Goal: Task Accomplishment & Management: Complete application form

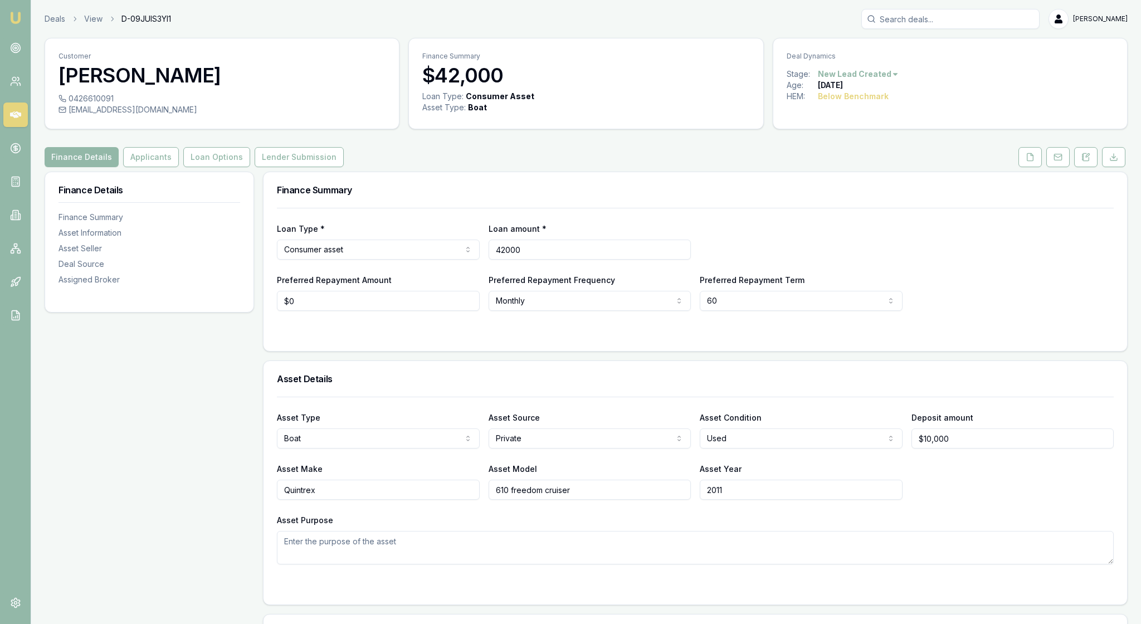
drag, startPoint x: 558, startPoint y: 280, endPoint x: 482, endPoint y: 280, distance: 75.8
click at [482, 260] on div "Loan Type * Consumer asset Consumer loan Consumer asset Commercial loan Commerc…" at bounding box center [695, 241] width 837 height 38
type input "$35,000"
click at [799, 254] on div "Loan Type * Consumer asset Consumer loan Consumer asset Commercial loan Commerc…" at bounding box center [695, 241] width 837 height 38
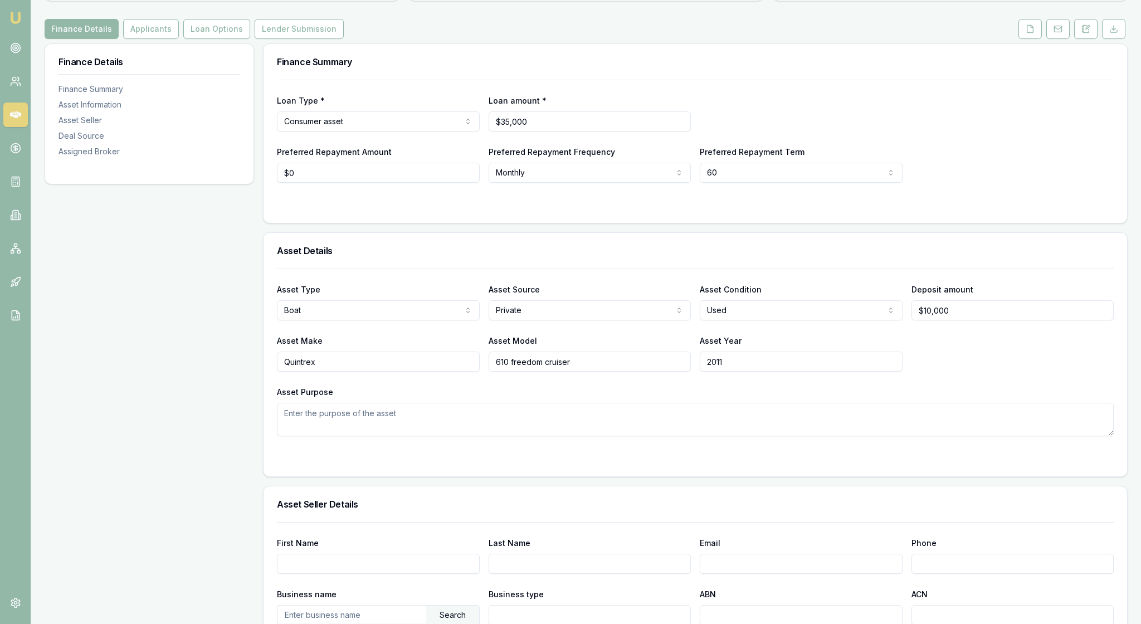
scroll to position [130, 0]
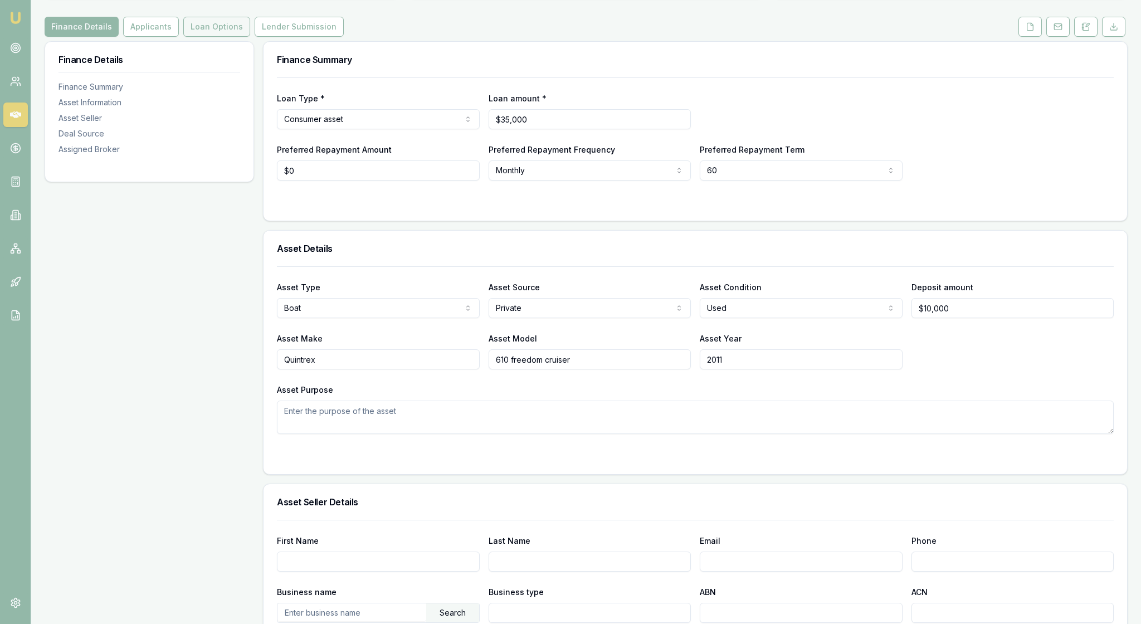
click at [250, 37] on button "Loan Options" at bounding box center [216, 27] width 67 height 20
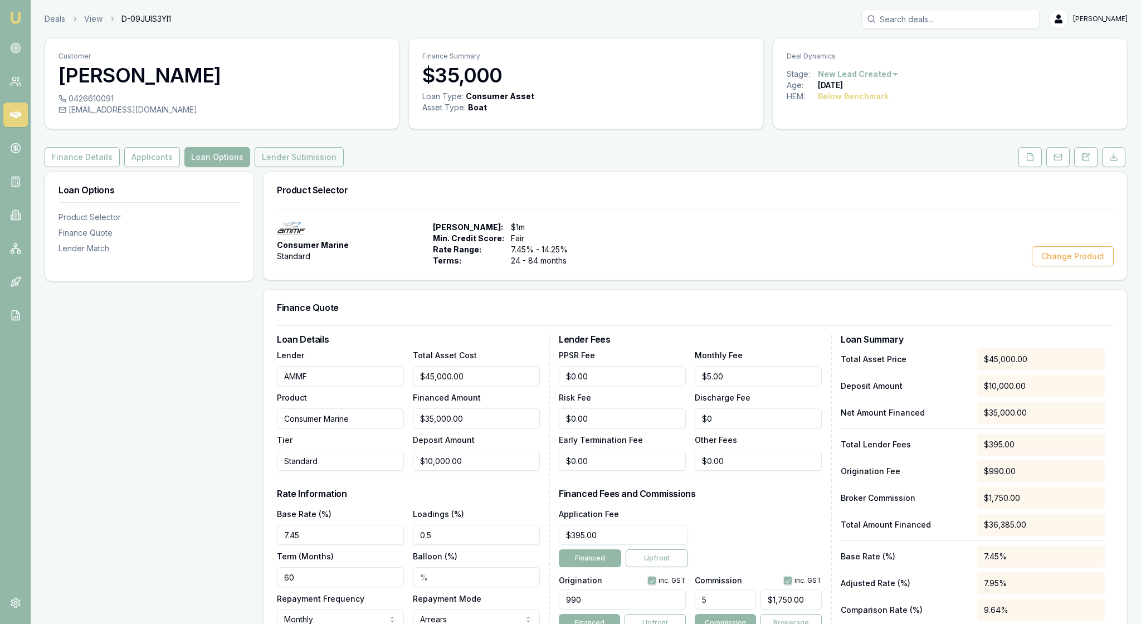
click at [344, 167] on button "Lender Submission" at bounding box center [299, 157] width 89 height 20
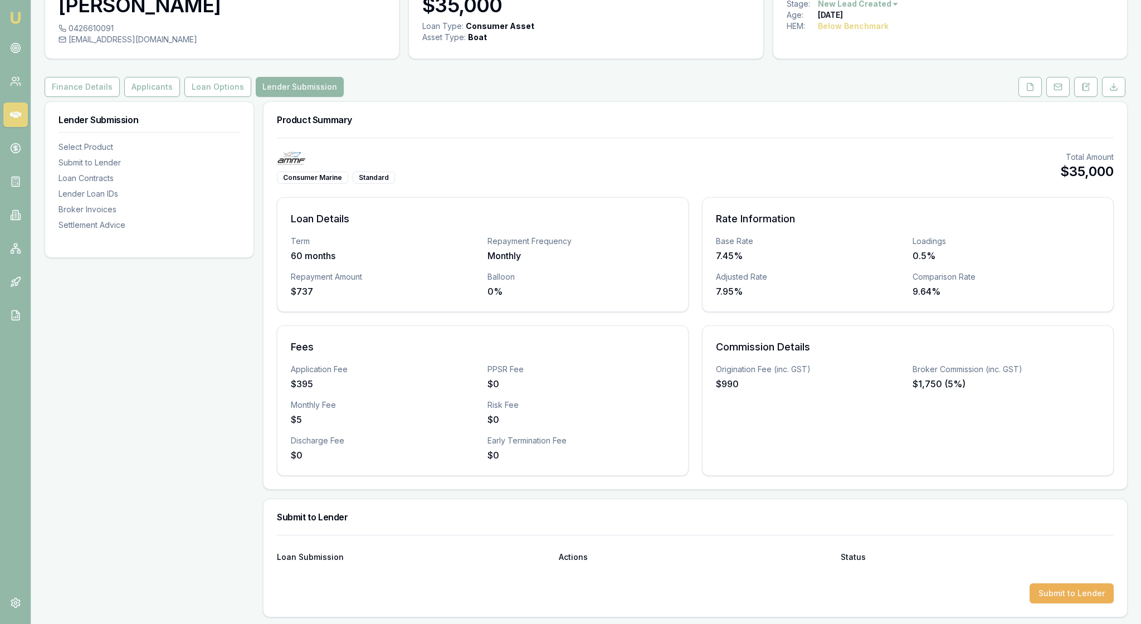
scroll to position [74, 0]
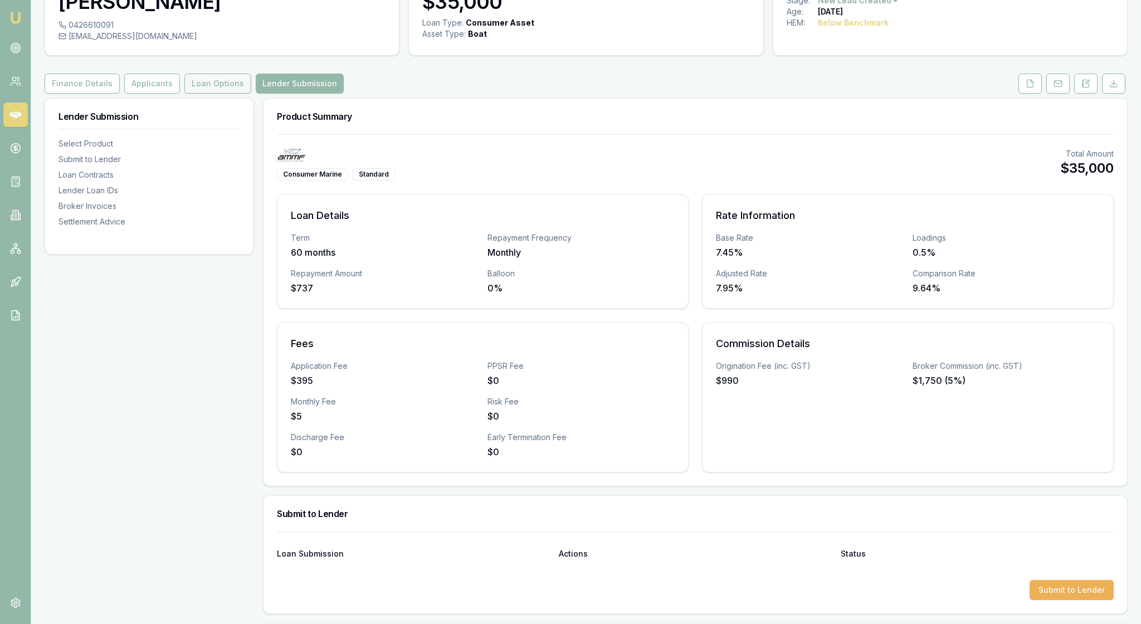
click at [251, 94] on button "Loan Options" at bounding box center [217, 84] width 67 height 20
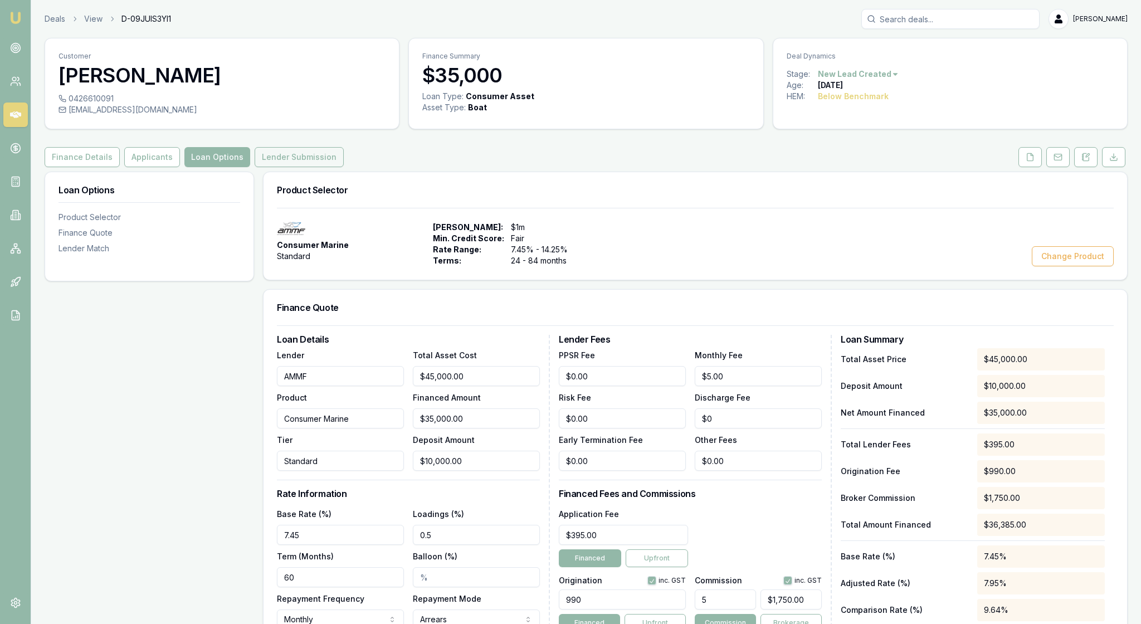
click at [344, 167] on button "Lender Submission" at bounding box center [299, 157] width 89 height 20
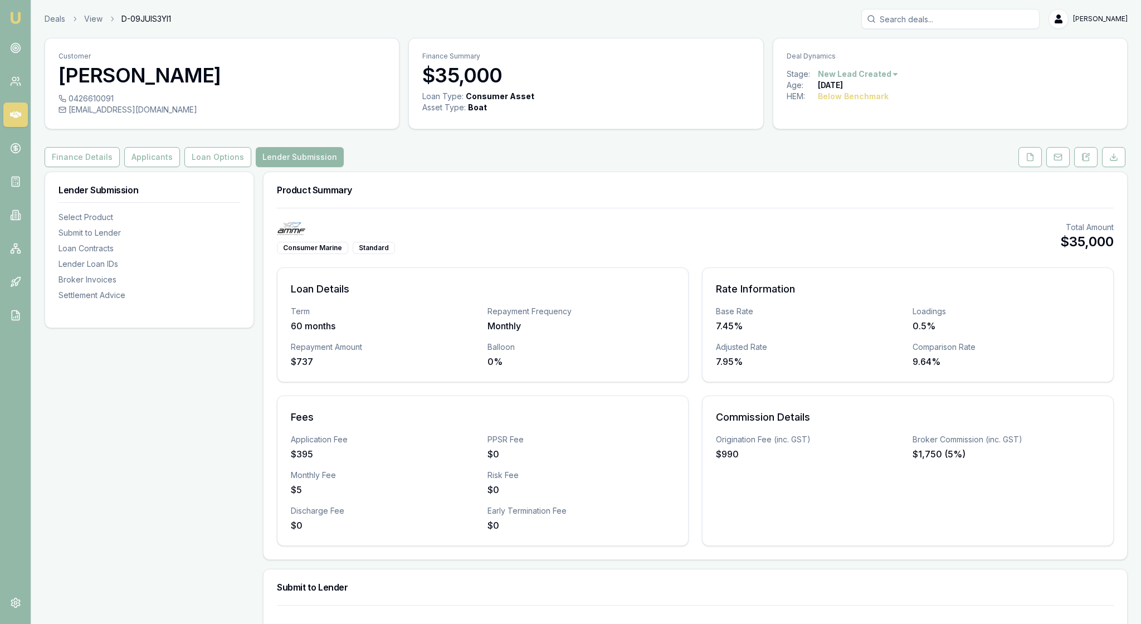
click at [649, 254] on div "Consumer Marine Standard Total Amount $35,000" at bounding box center [695, 238] width 837 height 32
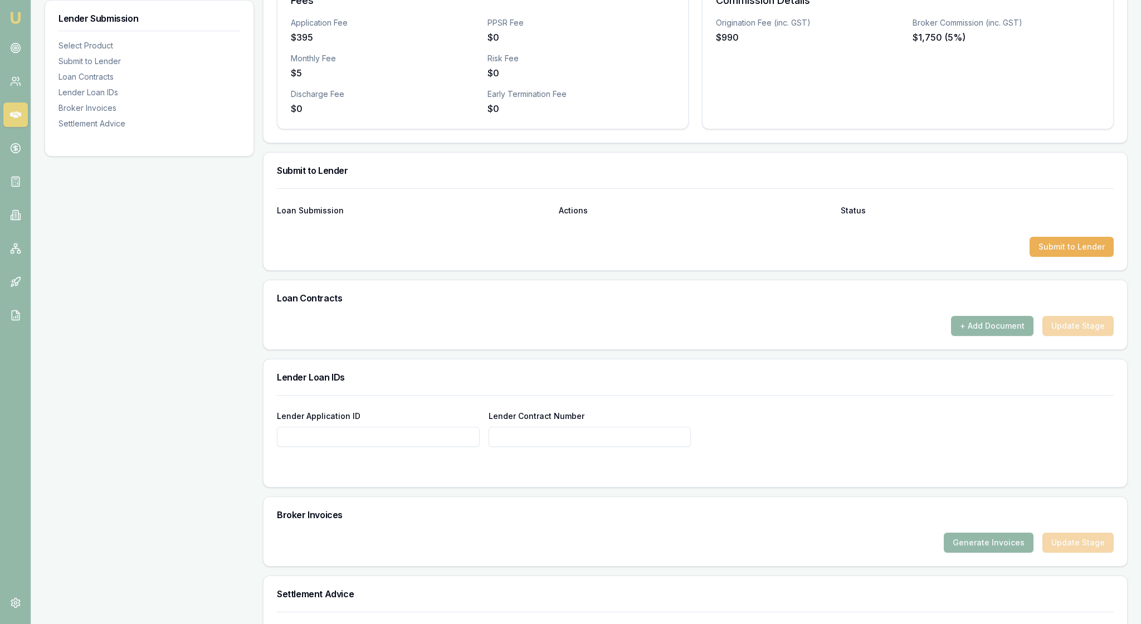
scroll to position [419, 0]
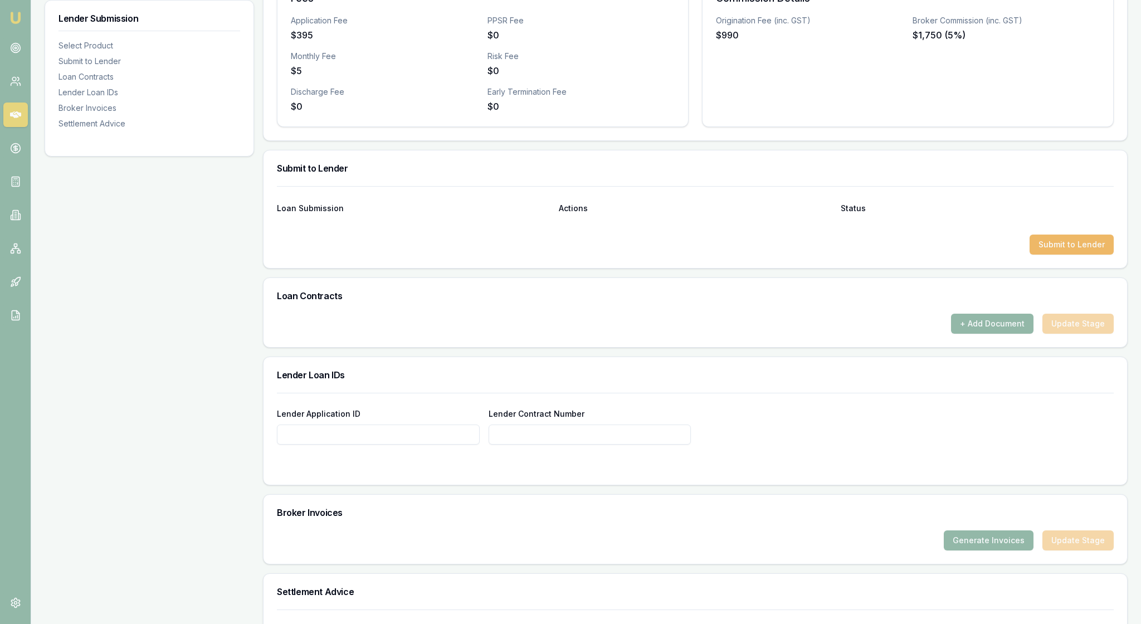
click at [1048, 255] on button "Submit to Lender" at bounding box center [1071, 245] width 84 height 20
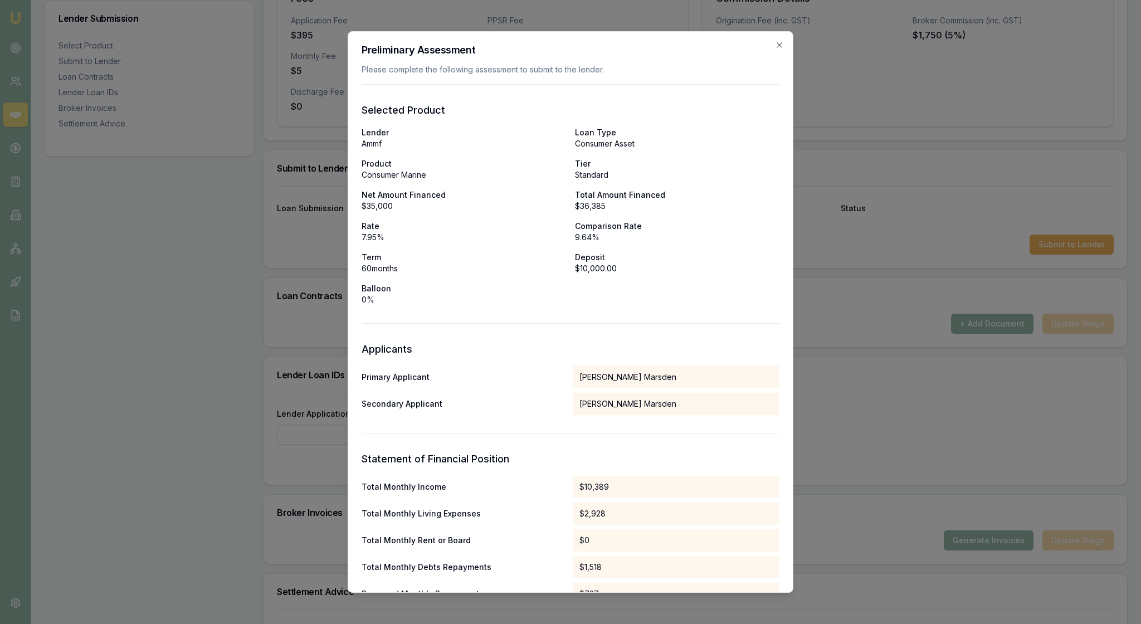
click at [775, 45] on div "Preliminary Assessment Please complete the following assessment to submit to th…" at bounding box center [571, 311] width 446 height 561
click at [785, 50] on div "Preliminary Assessment Please complete the following assessment to submit to th…" at bounding box center [571, 311] width 446 height 561
click at [775, 45] on icon "button" at bounding box center [779, 45] width 9 height 9
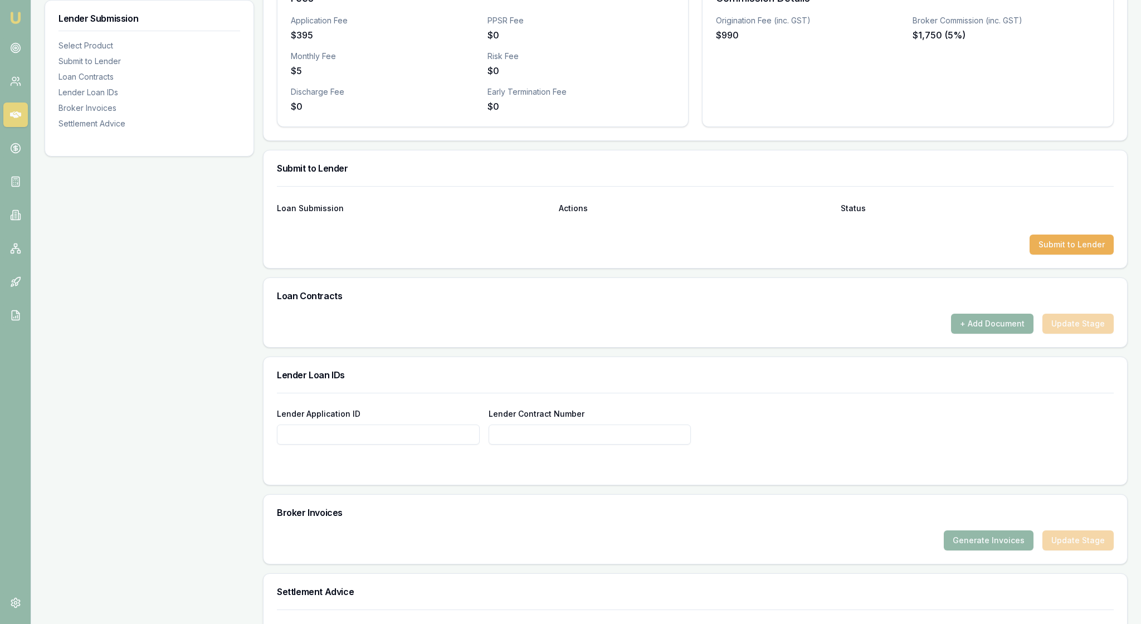
click at [801, 127] on div "Commission Details Origination Fee (inc. GST) $990 Broker Commission (inc. GST)…" at bounding box center [908, 52] width 412 height 150
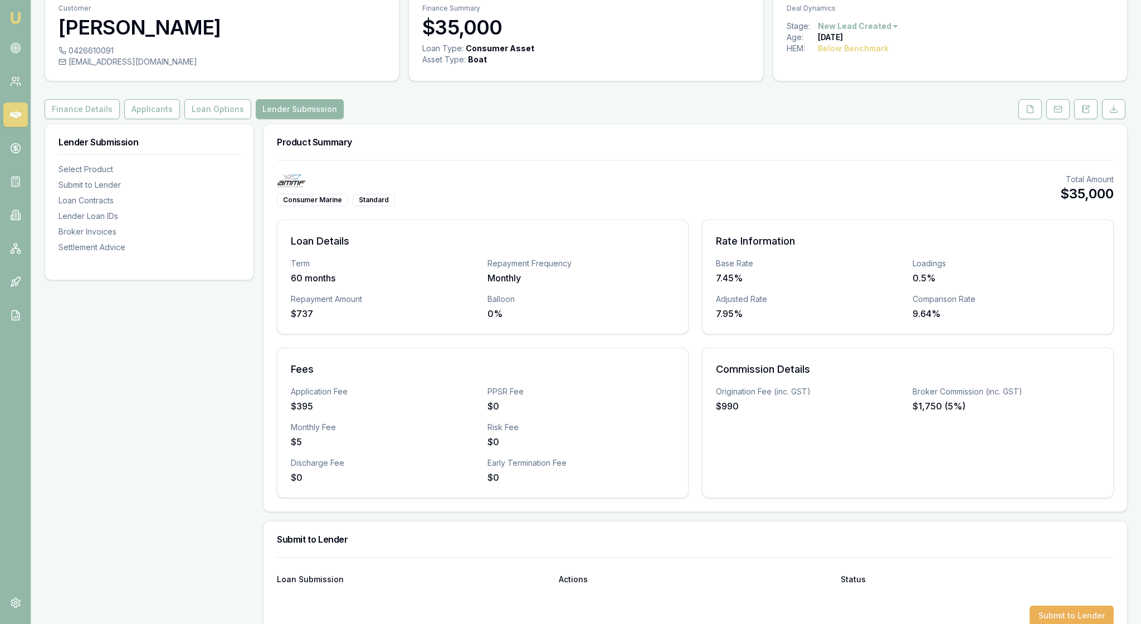
scroll to position [47, 0]
click at [246, 120] on button "Loan Options" at bounding box center [217, 110] width 67 height 20
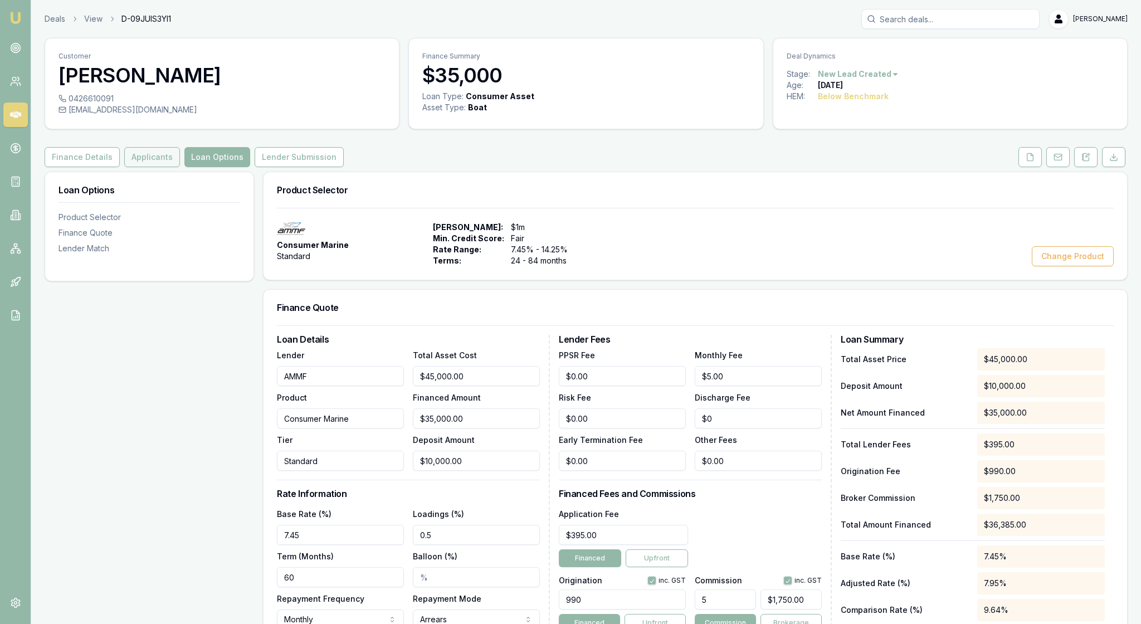
click at [180, 167] on button "Applicants" at bounding box center [152, 157] width 56 height 20
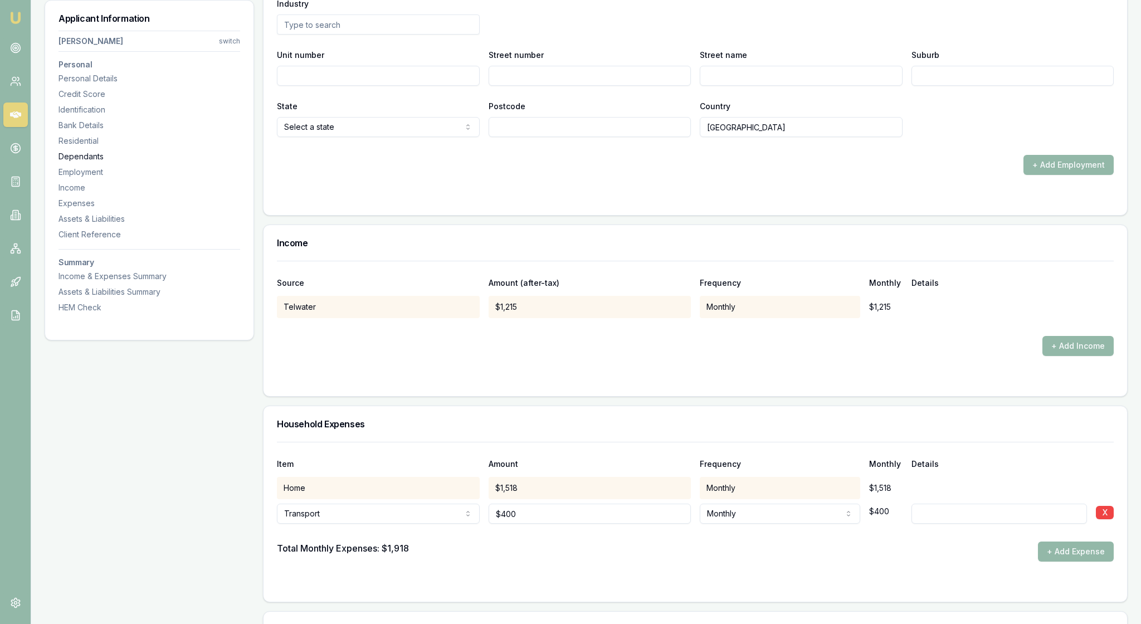
scroll to position [1725, 0]
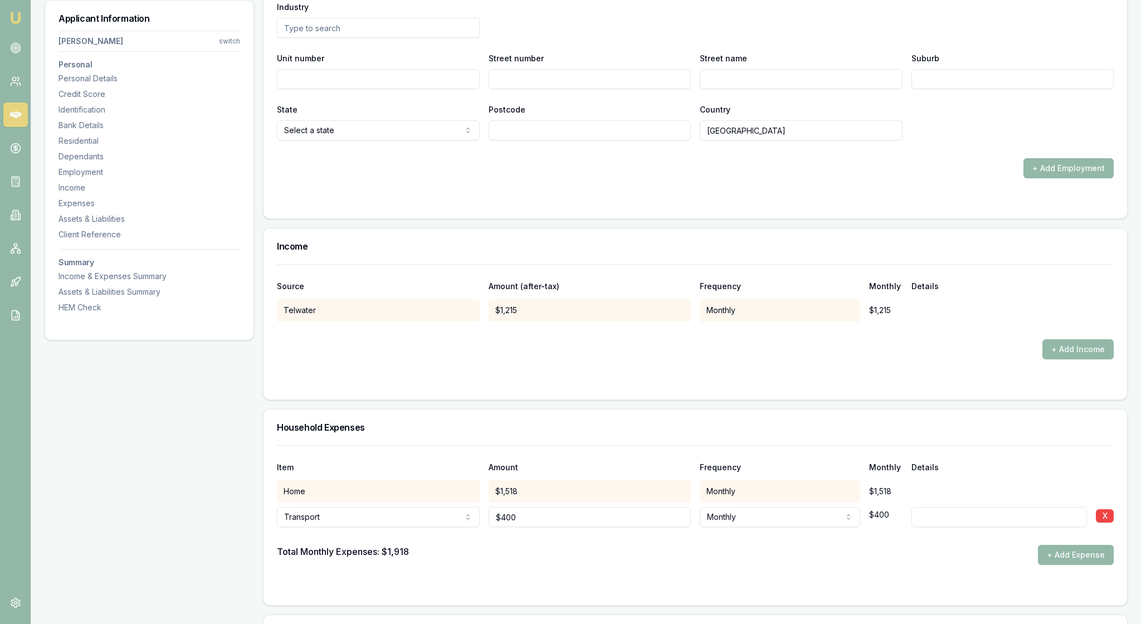
paste input "07 5585 9898"
type input "07 5585 9898"
paste input "0755 859 898"
type input "0755 859 898"
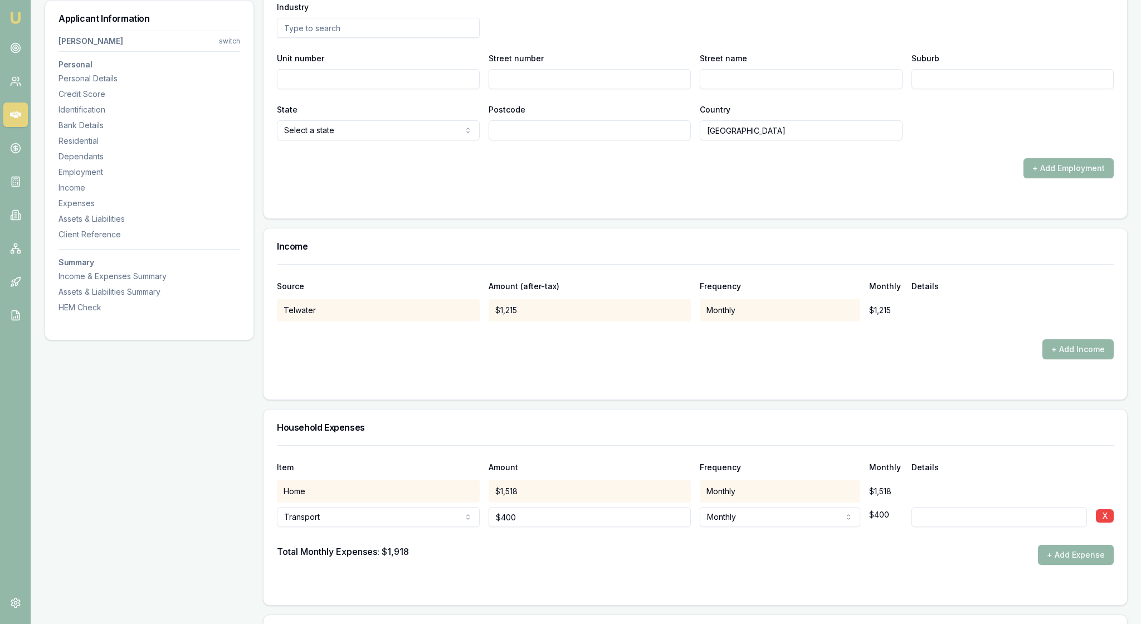
drag, startPoint x: 782, startPoint y: 187, endPoint x: 671, endPoint y: 186, distance: 111.4
type input "Sam Heyes"
click at [299, 38] on input "text" at bounding box center [378, 28] width 203 height 20
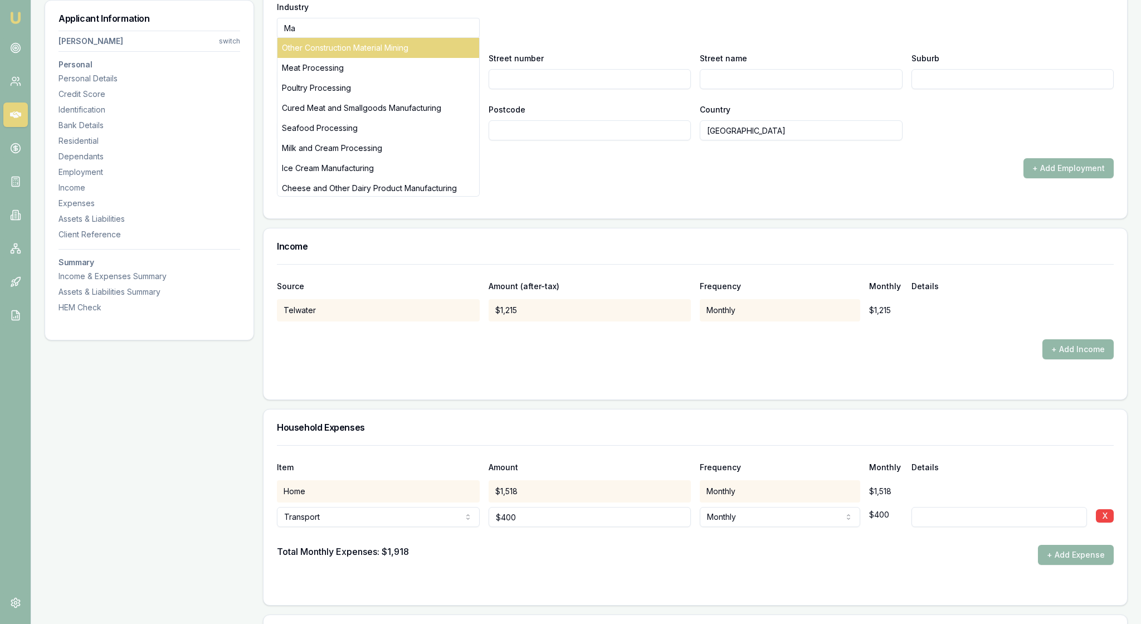
type input "M"
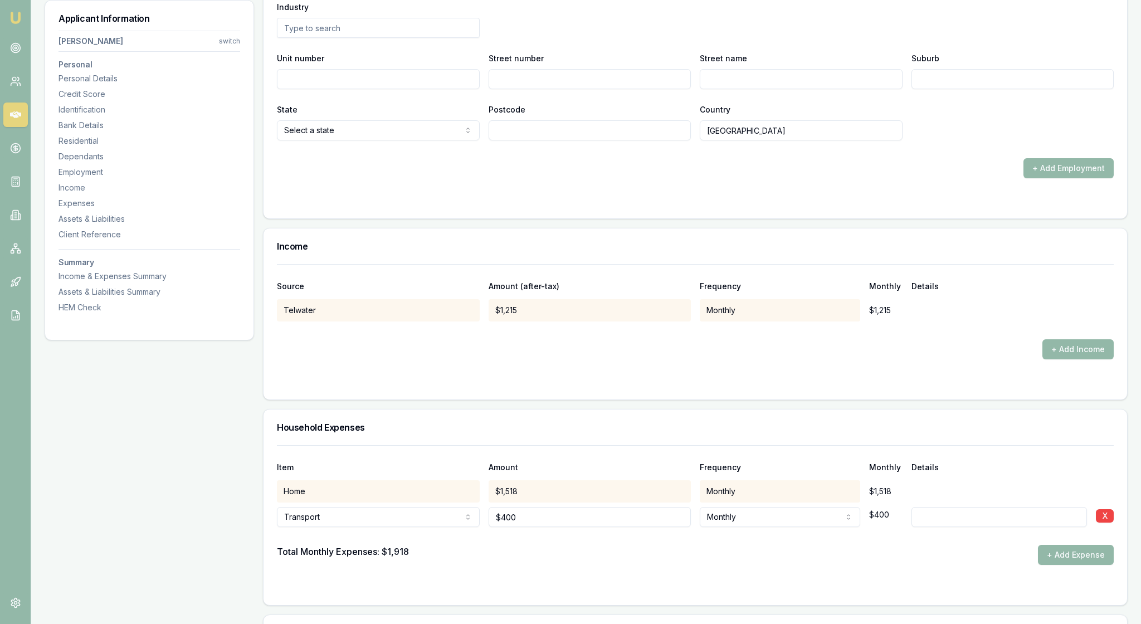
click at [370, 38] on input "text" at bounding box center [378, 28] width 203 height 20
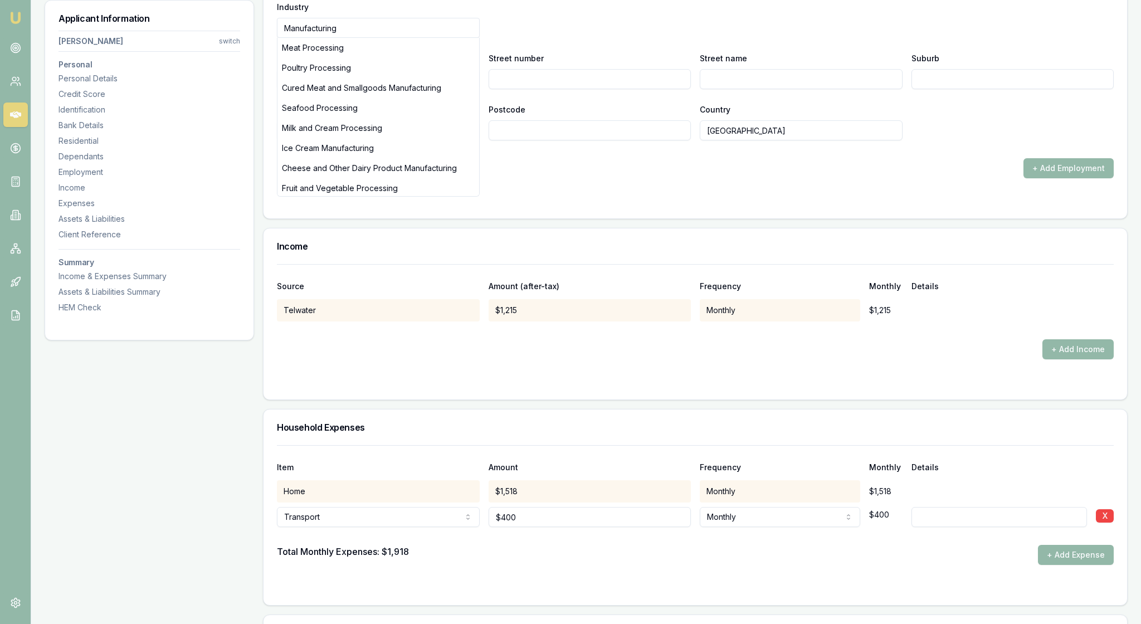
type input "Manufacturing"
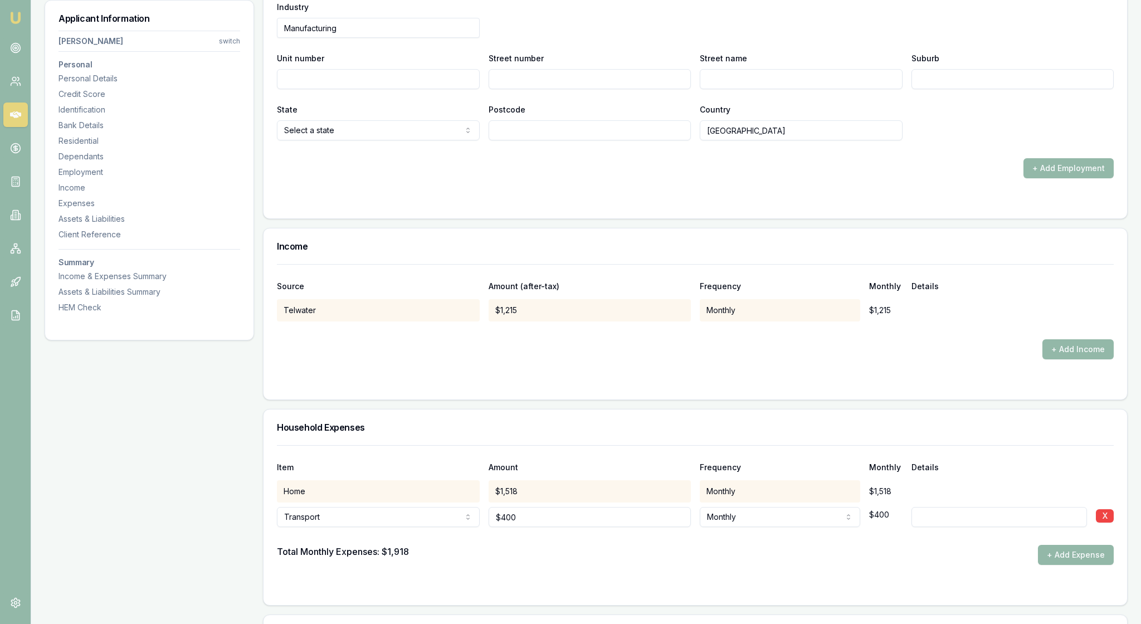
type input "53"
paste input "53 Waterway Drive"
click at [725, 89] on input "53 Waterway Drive" at bounding box center [801, 79] width 203 height 20
type input "Waterway Drive"
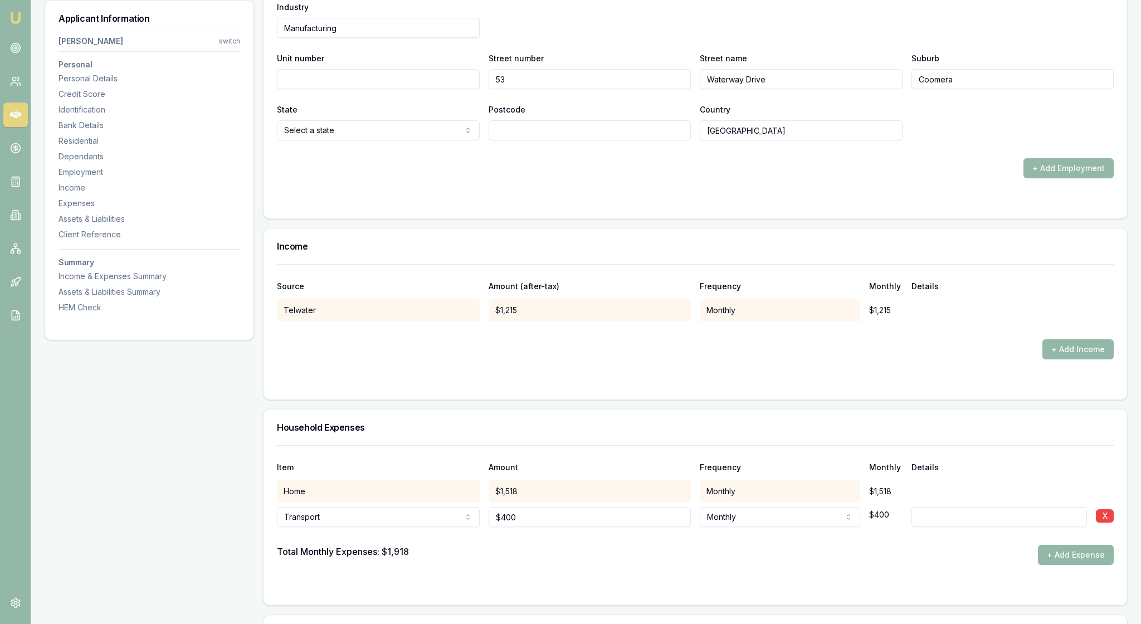
type input "Coomera"
select select "QLD"
type input "4209"
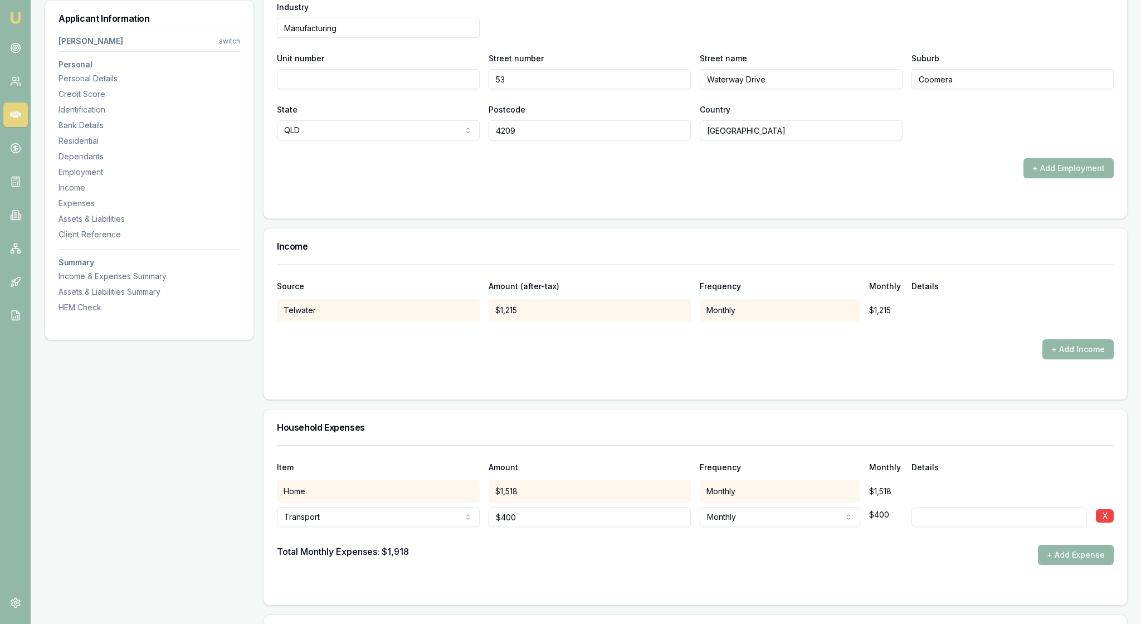
click at [789, 205] on form "X Employment type Current Current Previous Employment status Full time Full tim…" at bounding box center [695, 6] width 837 height 397
click at [788, 205] on div at bounding box center [695, 200] width 837 height 9
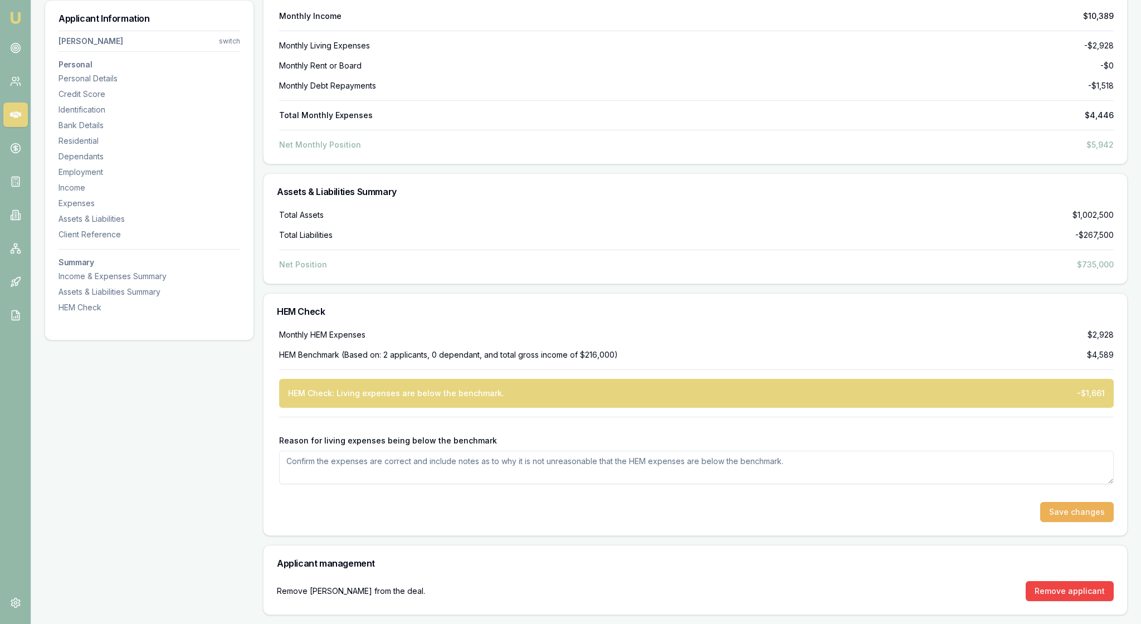
scroll to position [3536, 0]
click at [310, 451] on textarea "Reason for living expenses being below the benchmark" at bounding box center [696, 467] width 834 height 33
type textarea "Nathan and Lisa share all expenses, they also live in a gated community and the…"
click at [1073, 502] on button "Save changes" at bounding box center [1077, 512] width 74 height 20
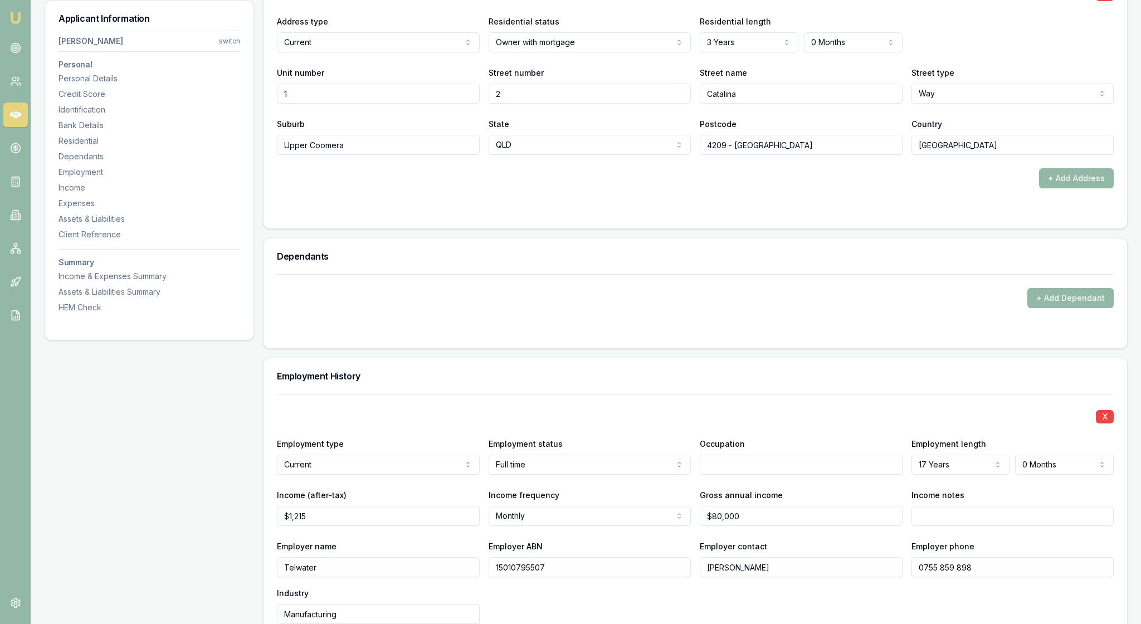
scroll to position [1026, 0]
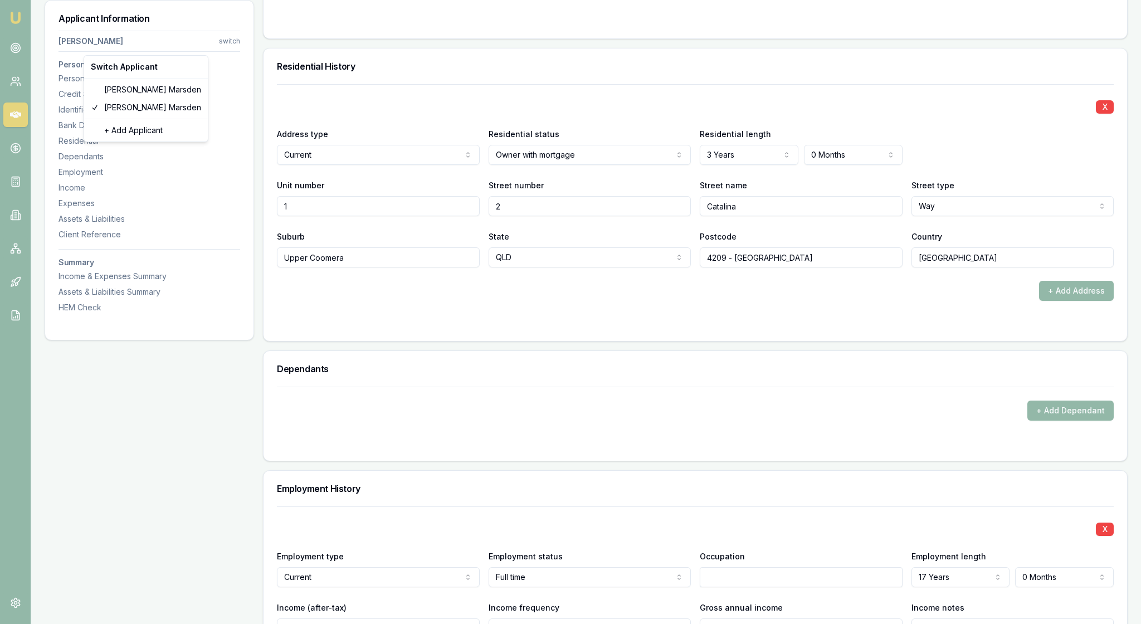
click at [163, 90] on div "Lisa Marsden" at bounding box center [145, 90] width 119 height 18
select select "Mrs"
select select "FEMALE"
type input "Lisa"
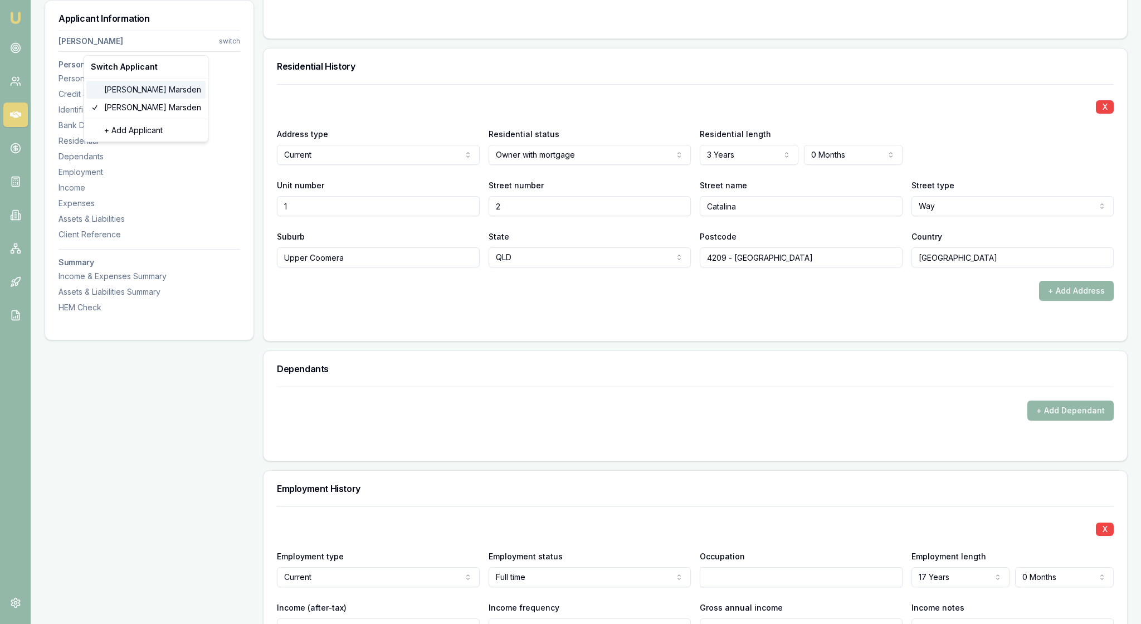
type input "Louise"
type input "Marsden"
type input "21/07/1974"
type input "vossy1974@hotmail.com"
type input "0458918300"
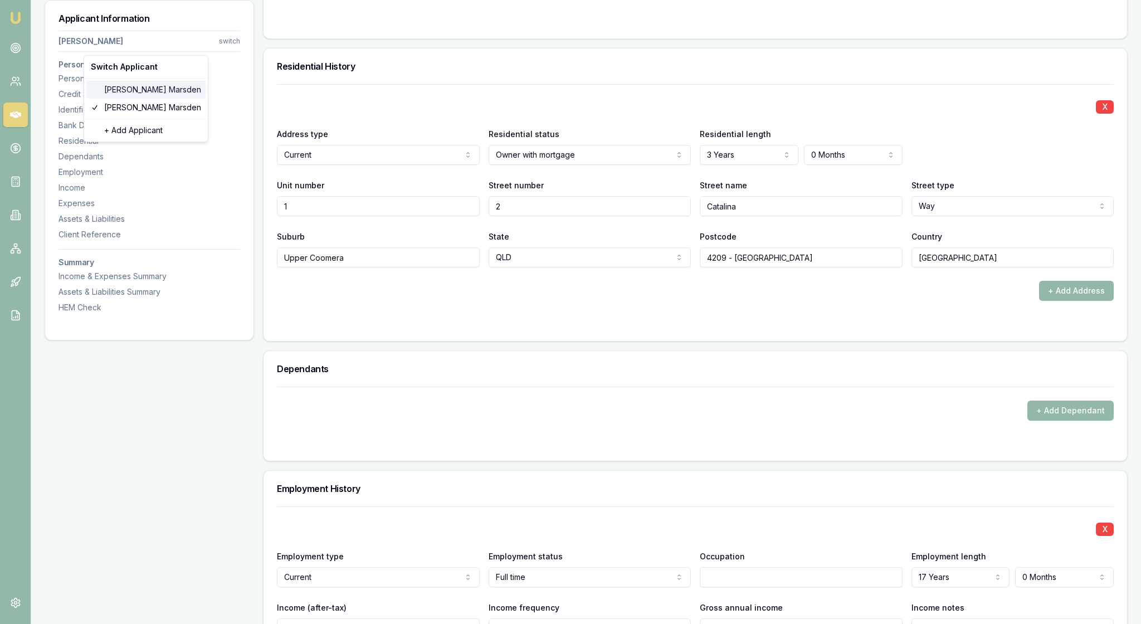
type input "144868100"
type input "08/11/2025"
type input "705BF68ACB"
click at [691, 328] on form "X Address type Current Current Previous Residential status Owner with mortgage …" at bounding box center [695, 205] width 837 height 243
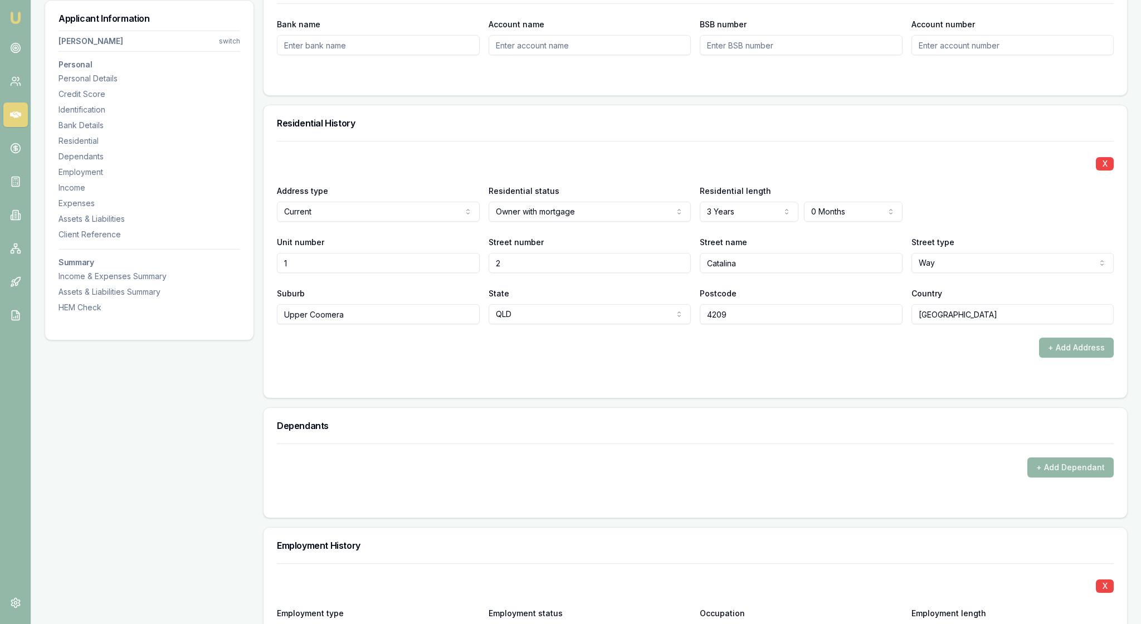
scroll to position [973, 0]
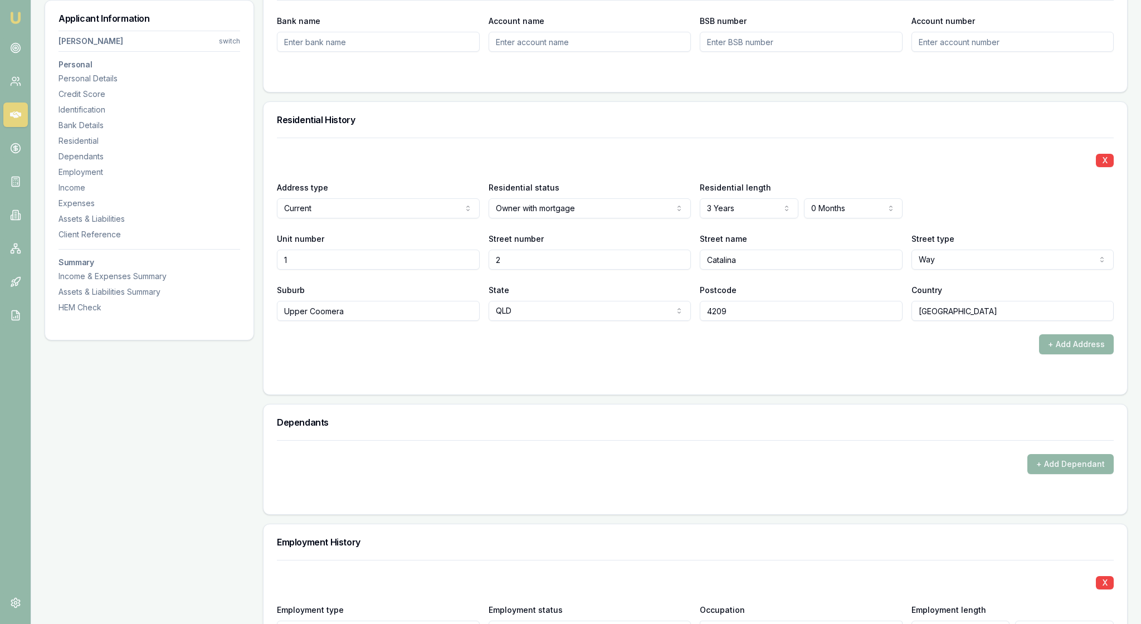
click at [325, 52] on input "Bank name" at bounding box center [378, 42] width 203 height 20
type input "ANZ Bank"
click at [519, 52] on input "Account name" at bounding box center [590, 42] width 203 height 20
type input "Nathan and Lisa Marsden"
click at [732, 52] on input "BSB number" at bounding box center [801, 42] width 203 height 20
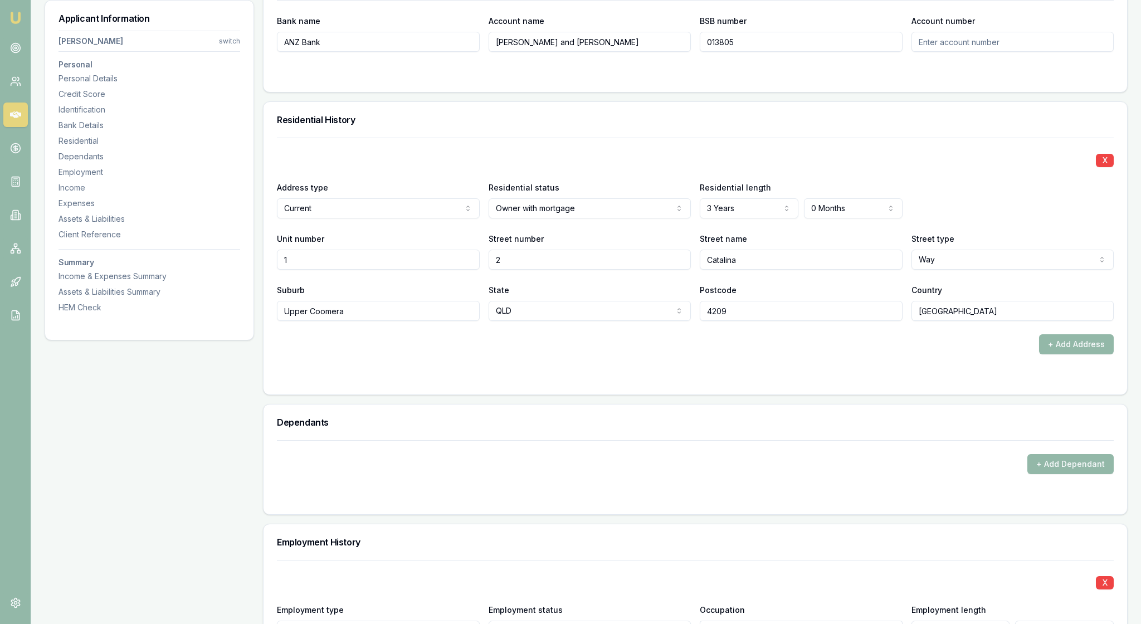
type input "013805"
click at [950, 52] on input "Account number" at bounding box center [1012, 42] width 203 height 20
type input "516212389"
click at [940, 138] on div "Residential History" at bounding box center [694, 120] width 863 height 36
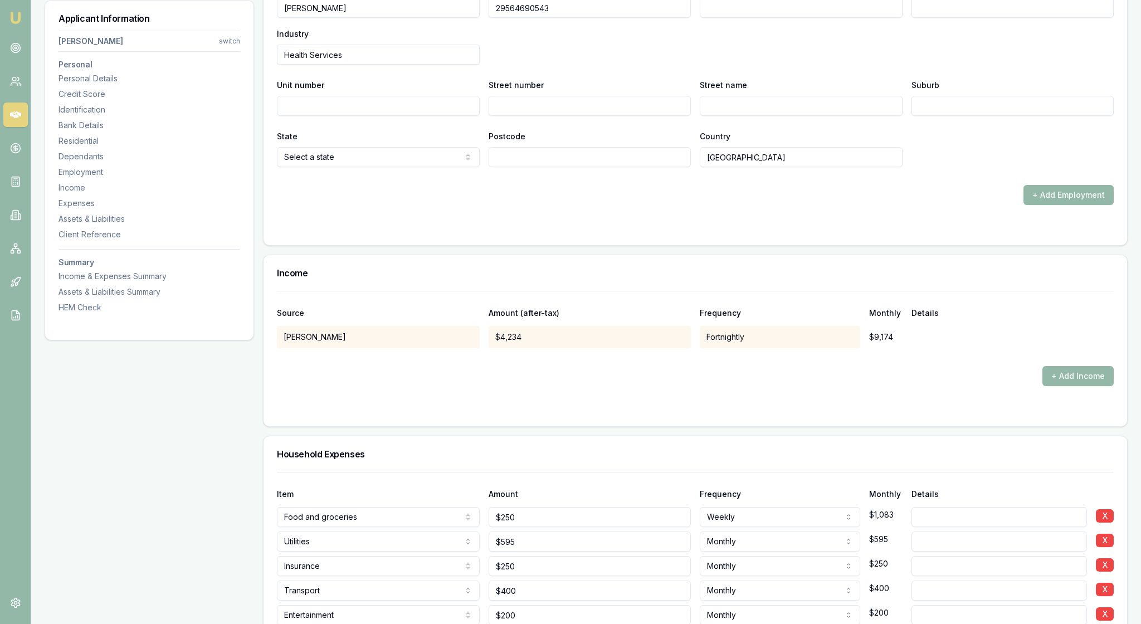
scroll to position [1764, 0]
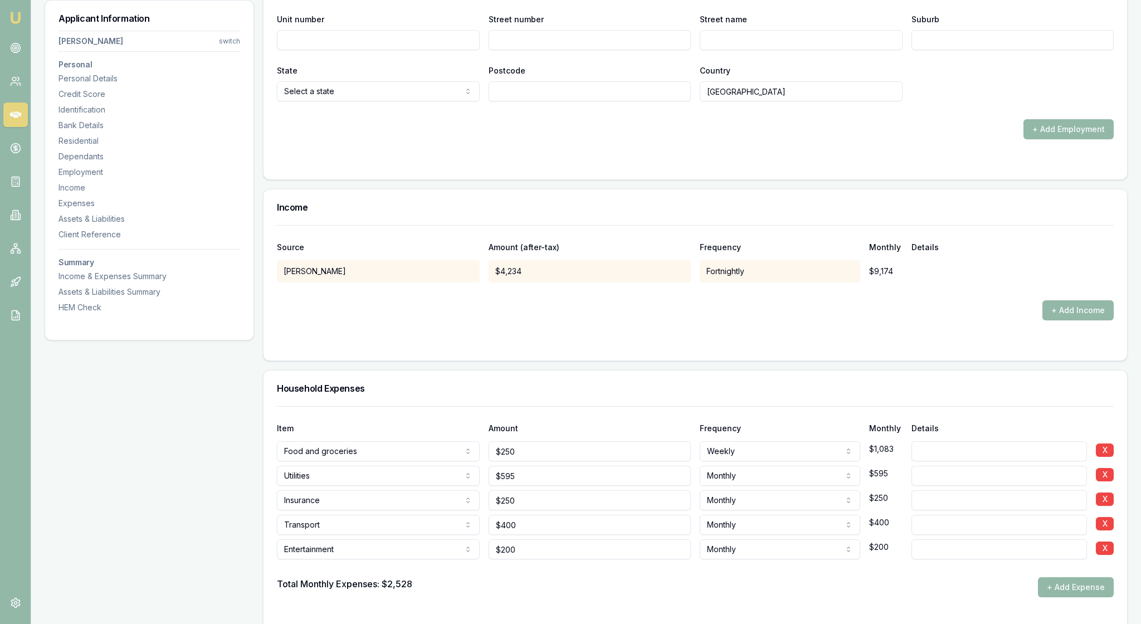
drag, startPoint x: 324, startPoint y: 202, endPoint x: 263, endPoint y: 202, distance: 61.3
click at [263, 202] on div "Applicant Information Lisa Marsden switch Personal Personal Details Credit Scor…" at bounding box center [586, 340] width 1083 height 3865
type input "Education Services"
paste input "0721 033 131"
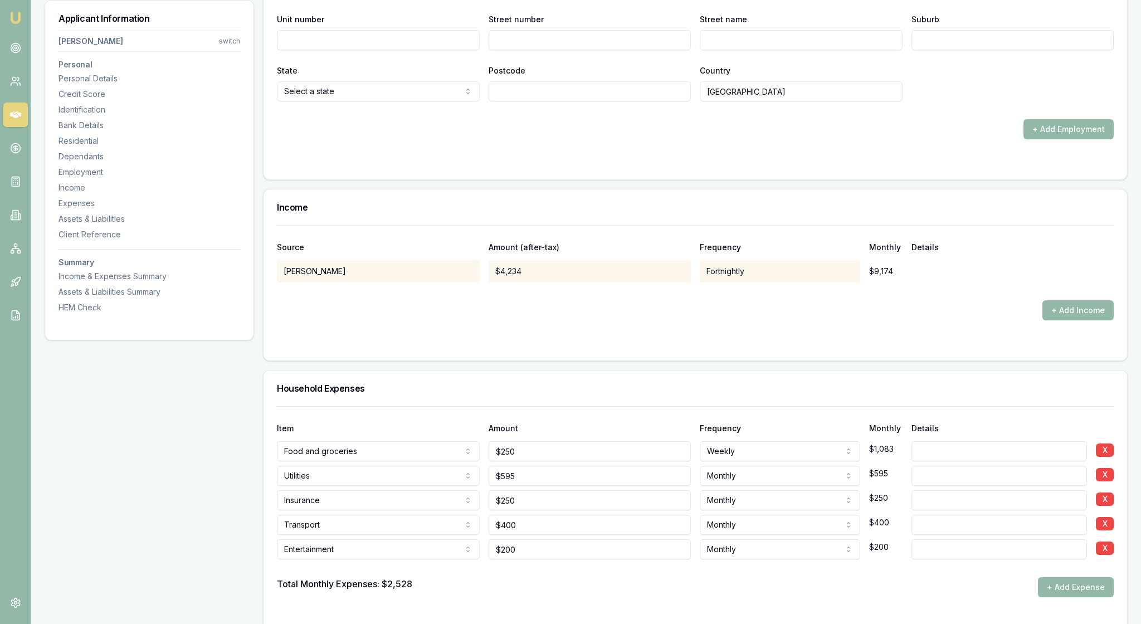
type input "0721 033 131"
click at [420, 50] on input "Unit number" at bounding box center [378, 40] width 203 height 20
type input "Shop GF2"
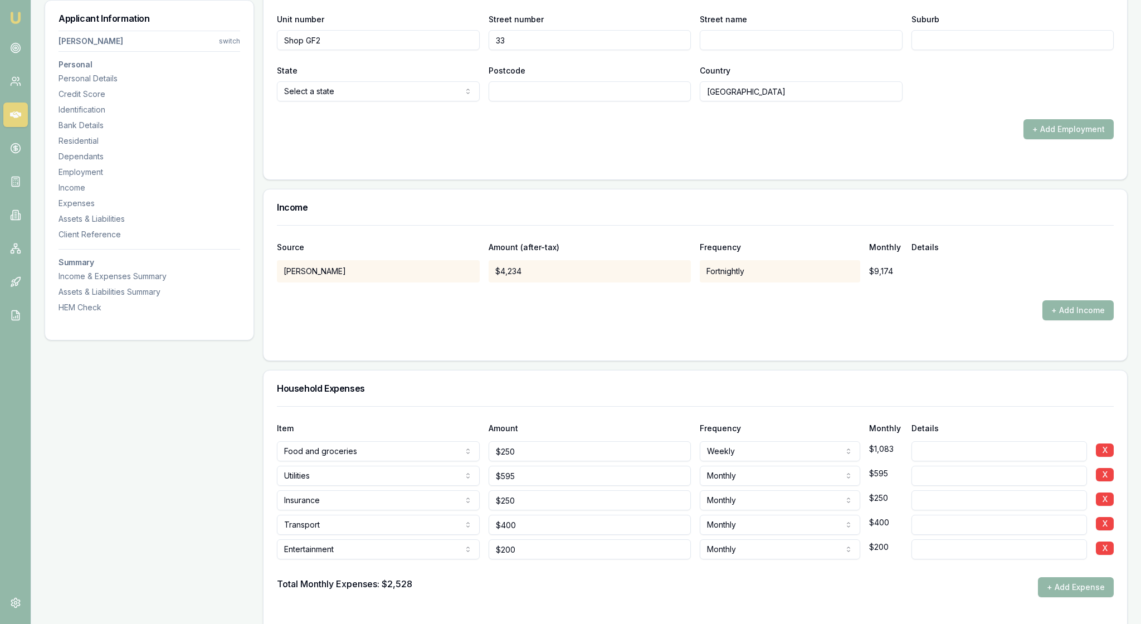
type input "33"
type input "Remora Rd"
type input "Hamilton"
select select "QLD"
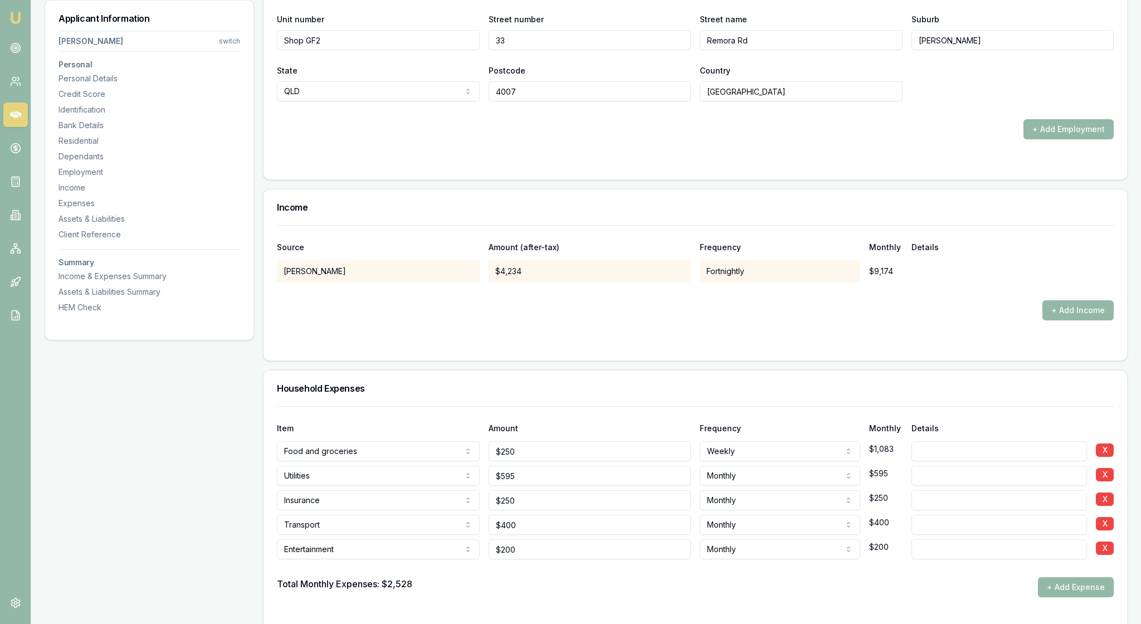
type input "4007"
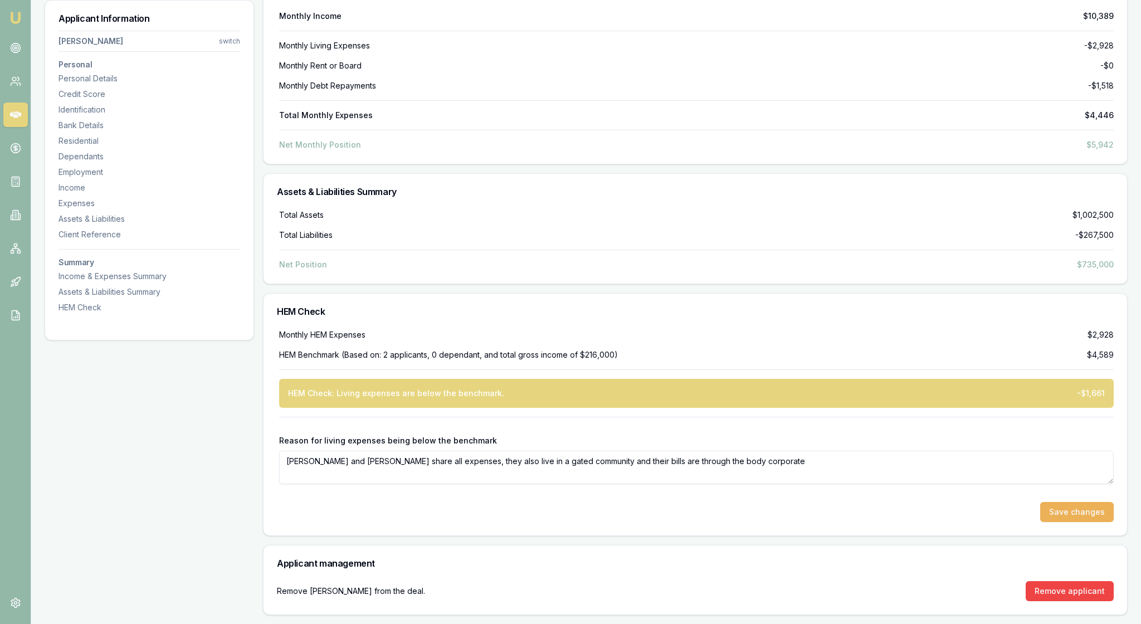
scroll to position [3927, 0]
click at [1068, 502] on button "Save changes" at bounding box center [1077, 512] width 74 height 20
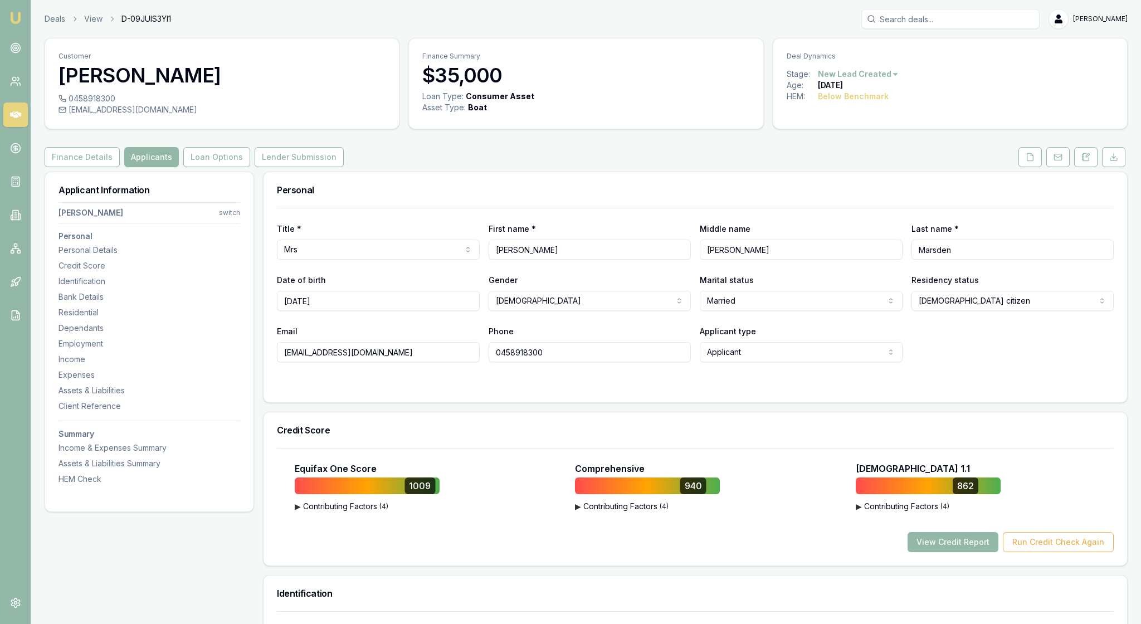
scroll to position [0, 0]
click at [250, 167] on button "Loan Options" at bounding box center [216, 157] width 67 height 20
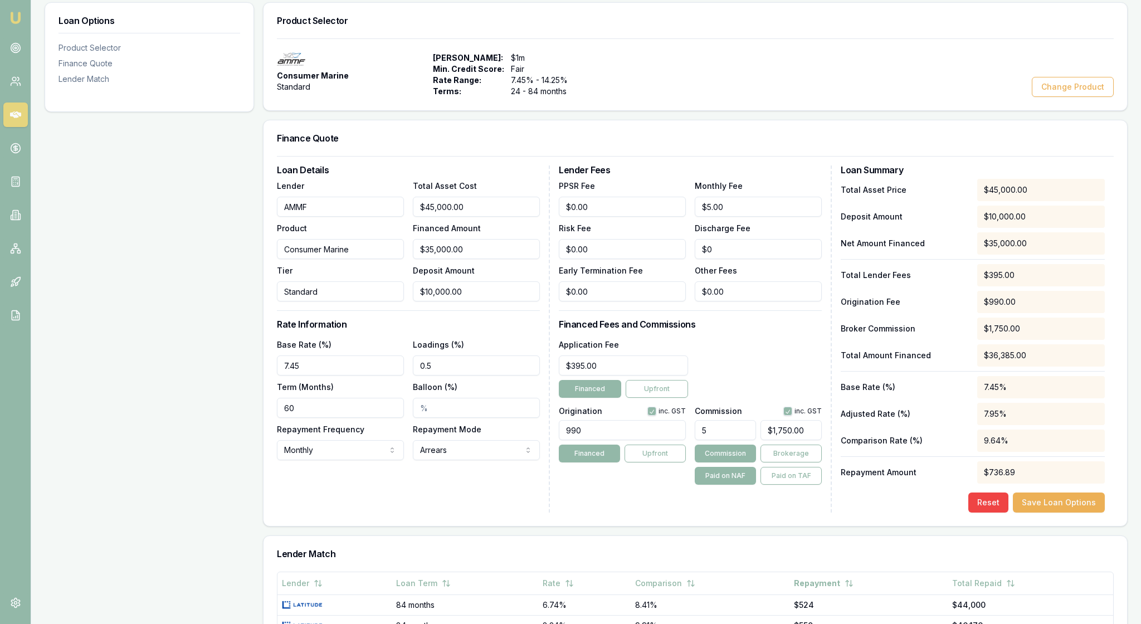
scroll to position [257, 0]
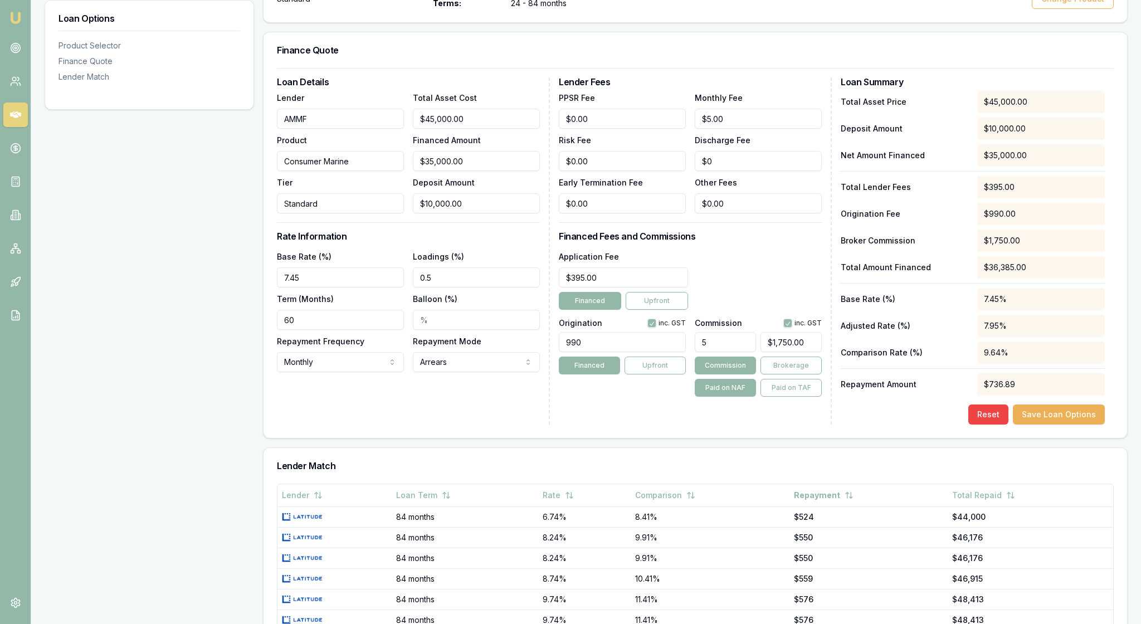
drag, startPoint x: 322, startPoint y: 333, endPoint x: 275, endPoint y: 340, distance: 47.3
click at [275, 340] on div "Loan Details Lender AMMF Product Consumer Marine Tier Standard Total Asset Cost…" at bounding box center [694, 253] width 863 height 370
drag, startPoint x: 324, startPoint y: 342, endPoint x: 285, endPoint y: 340, distance: 39.1
click at [285, 287] on input "7.45" at bounding box center [340, 277] width 127 height 20
type input "9.45%"
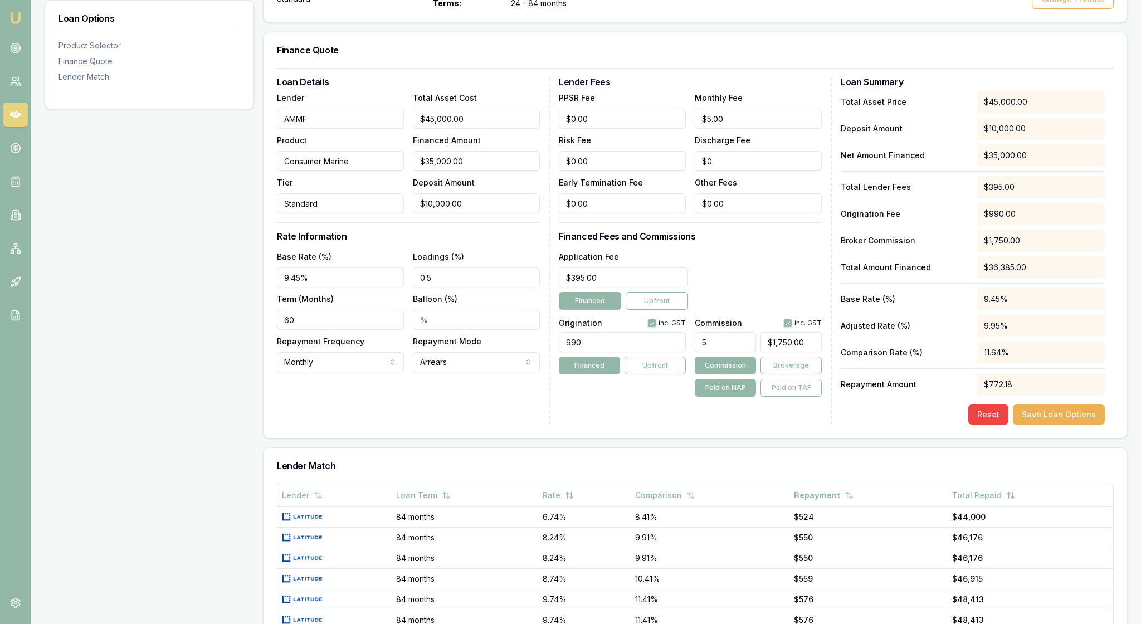
click at [468, 241] on h3 "Rate Information" at bounding box center [408, 236] width 263 height 9
drag, startPoint x: 484, startPoint y: 213, endPoint x: 419, endPoint y: 209, distance: 64.7
click at [419, 171] on input "35000" at bounding box center [476, 161] width 127 height 20
type input "$35,000.00"
click at [505, 241] on h3 "Rate Information" at bounding box center [408, 236] width 263 height 9
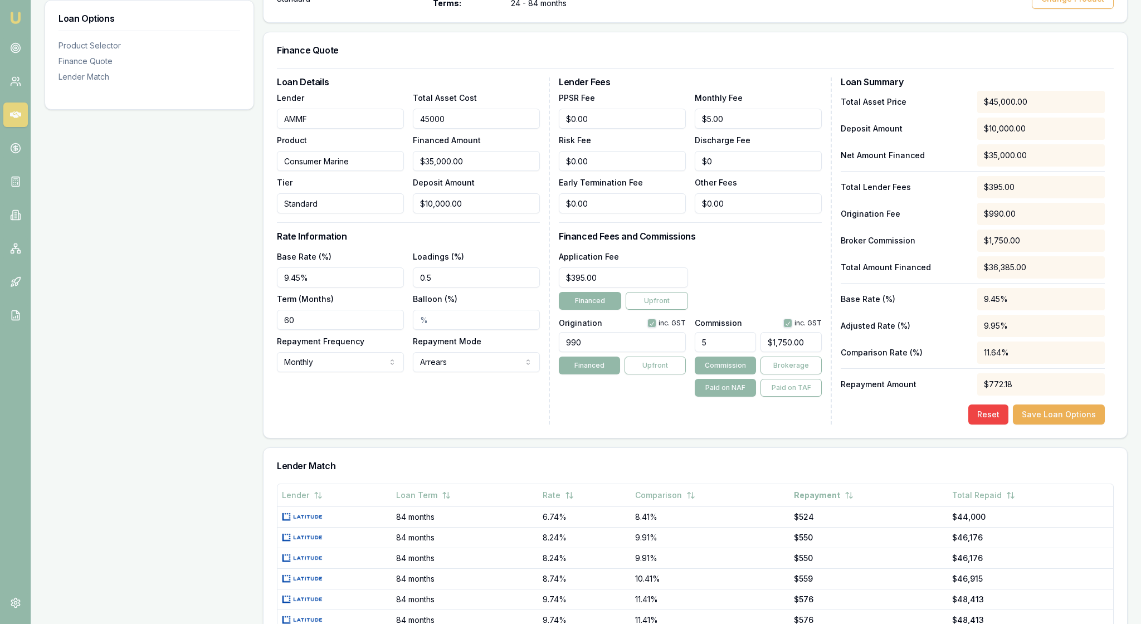
drag, startPoint x: 496, startPoint y: 164, endPoint x: 418, endPoint y: 160, distance: 78.1
click at [419, 129] on input "45000" at bounding box center [476, 119] width 127 height 20
type input "4"
type input "$0.00"
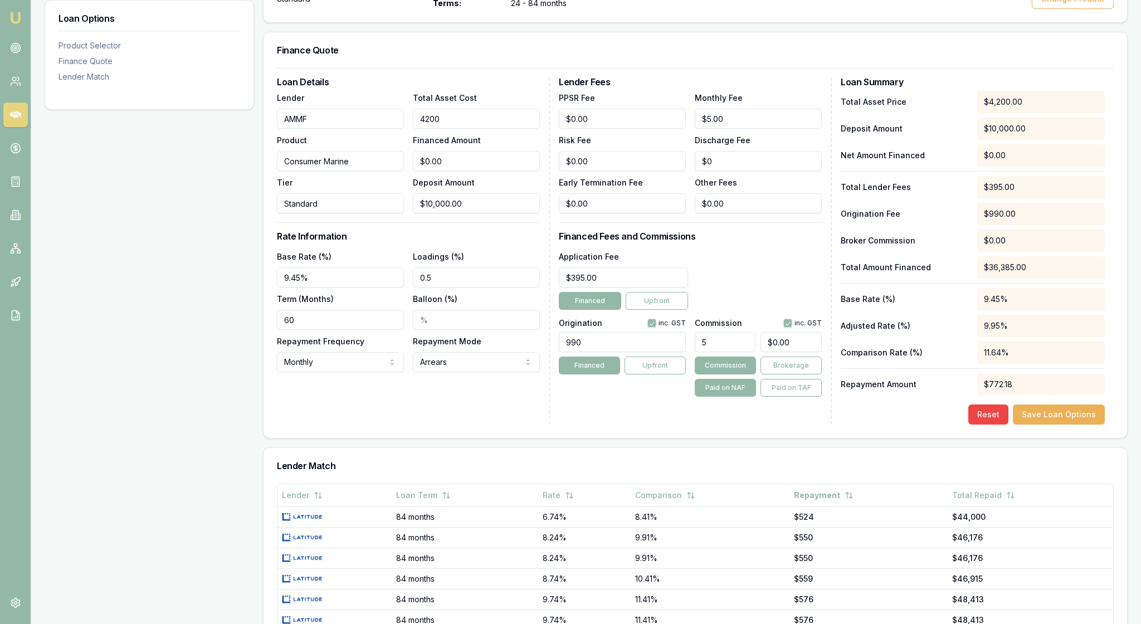
type input "42000"
type input "$32,000.00"
type input "$1,600.00"
type input "$42,000.00"
click at [505, 241] on h3 "Rate Information" at bounding box center [408, 236] width 263 height 9
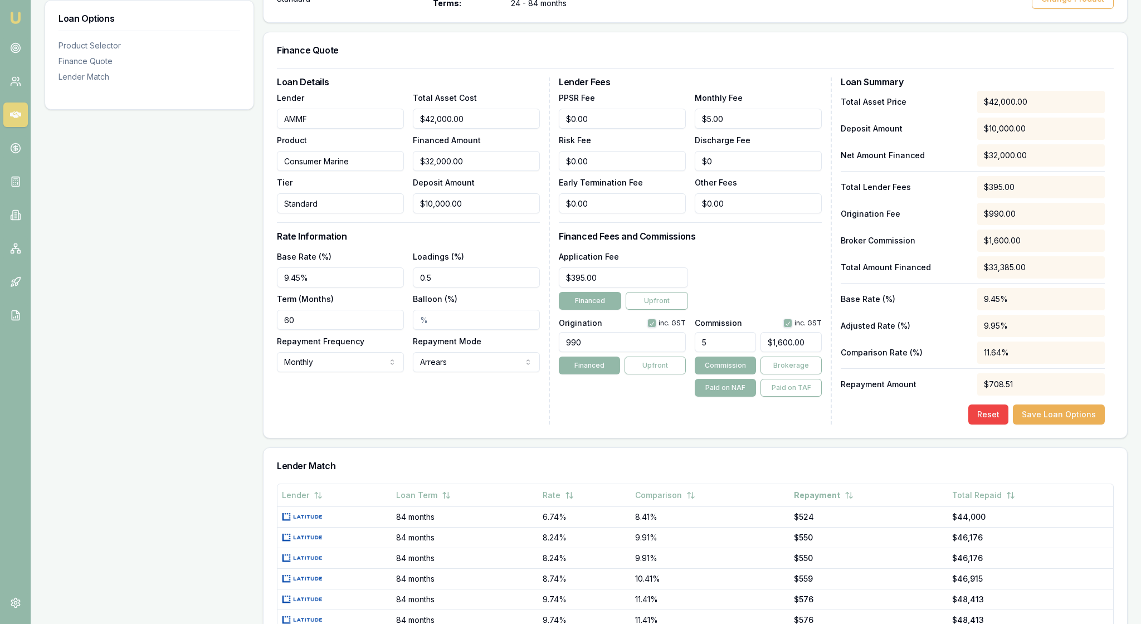
type input "10000"
drag, startPoint x: 489, startPoint y: 257, endPoint x: 407, endPoint y: 250, distance: 82.8
click at [407, 213] on div "Lender AMMF Product Consumer Marine Tier Standard Total Asset Cost $42,000.00 F…" at bounding box center [408, 152] width 263 height 123
type input "$41,993.00"
type input "7"
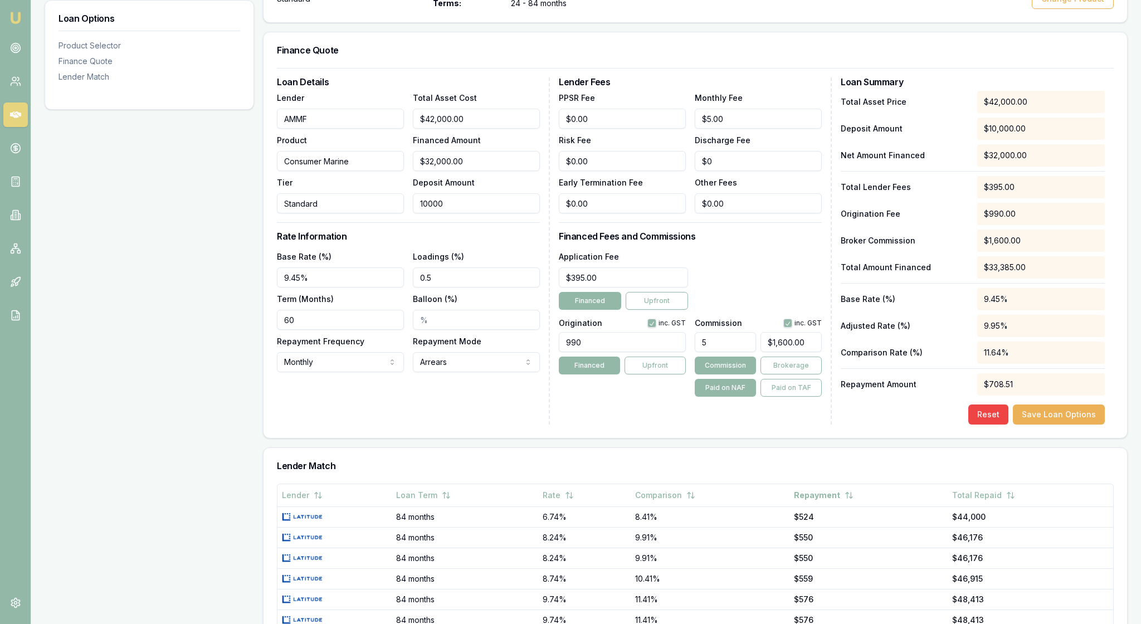
type input "$2,099.65"
type input "$41,930.00"
type input "70"
type input "$2,096.50"
type input "$41,300.00"
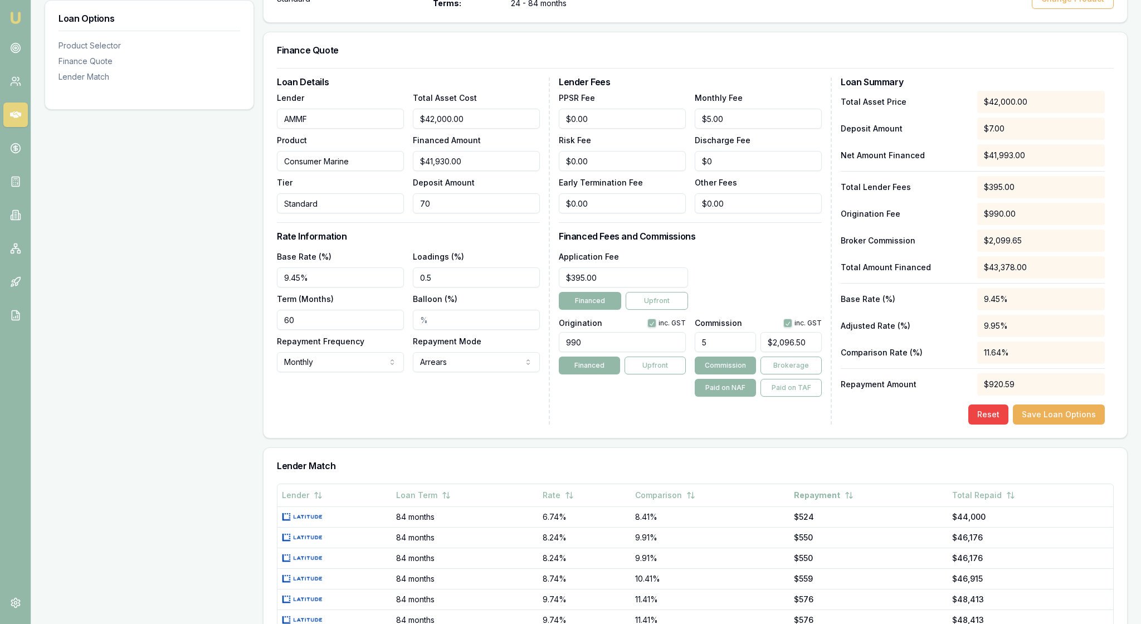
type input "700"
type input "$2,065.00"
type input "$35,000.00"
type input "7000"
type input "$1,750.00"
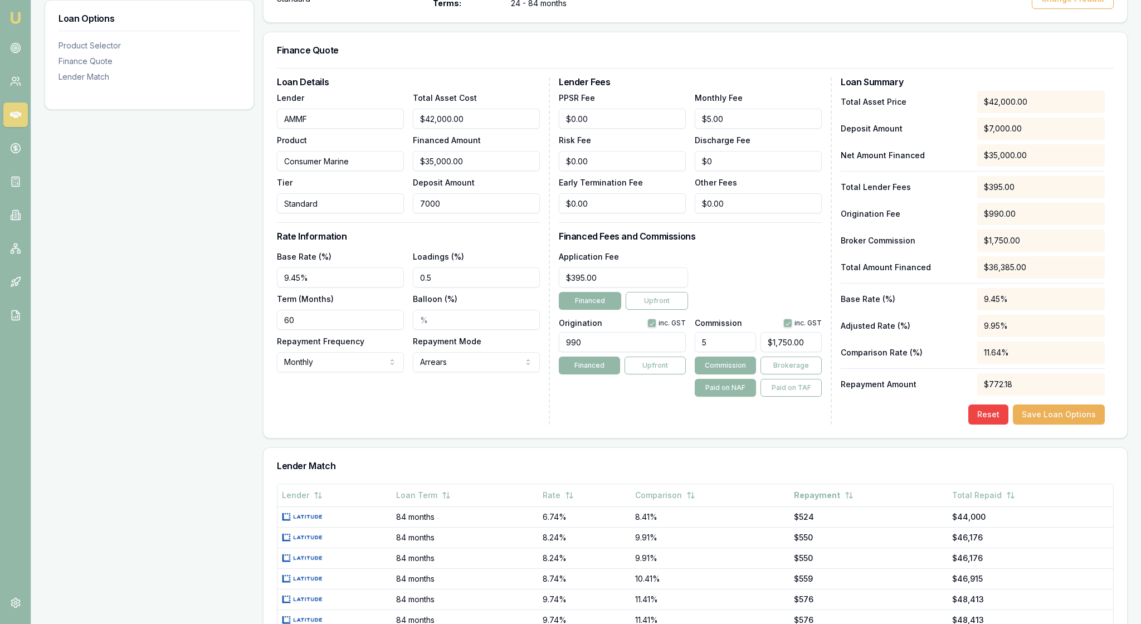
type input "$7,000.00"
click at [490, 303] on div "Loan Details Lender AMMF Product Consumer Marine Tier Standard Total Asset Cost…" at bounding box center [413, 250] width 273 height 347
click at [778, 310] on div "Application Fee $395.00 Financed Upfront" at bounding box center [690, 280] width 263 height 60
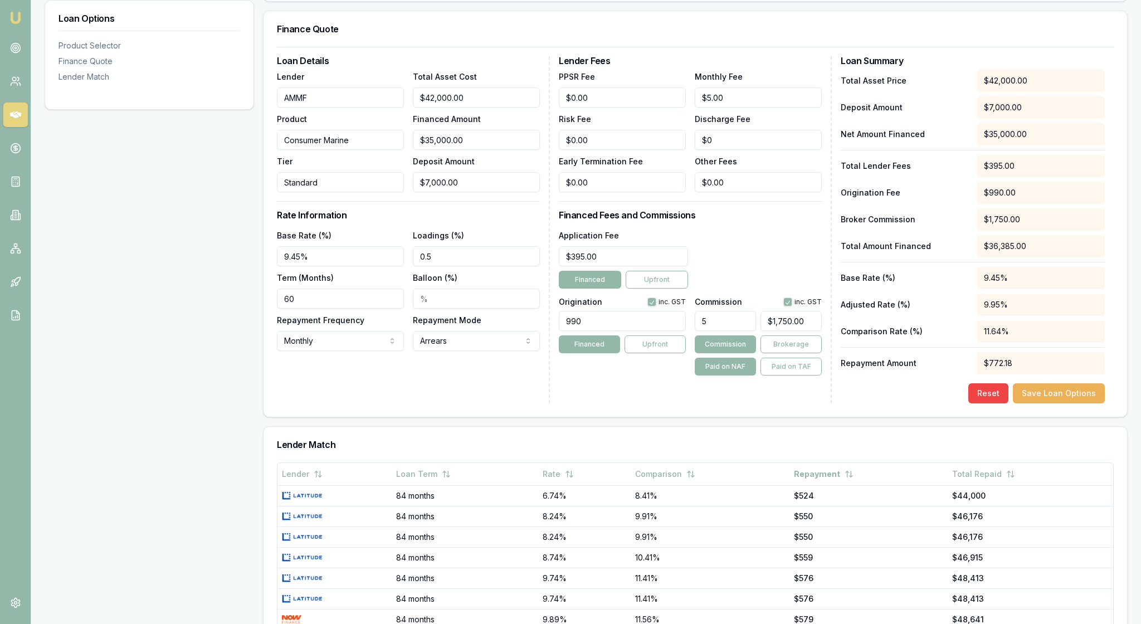
scroll to position [270, 0]
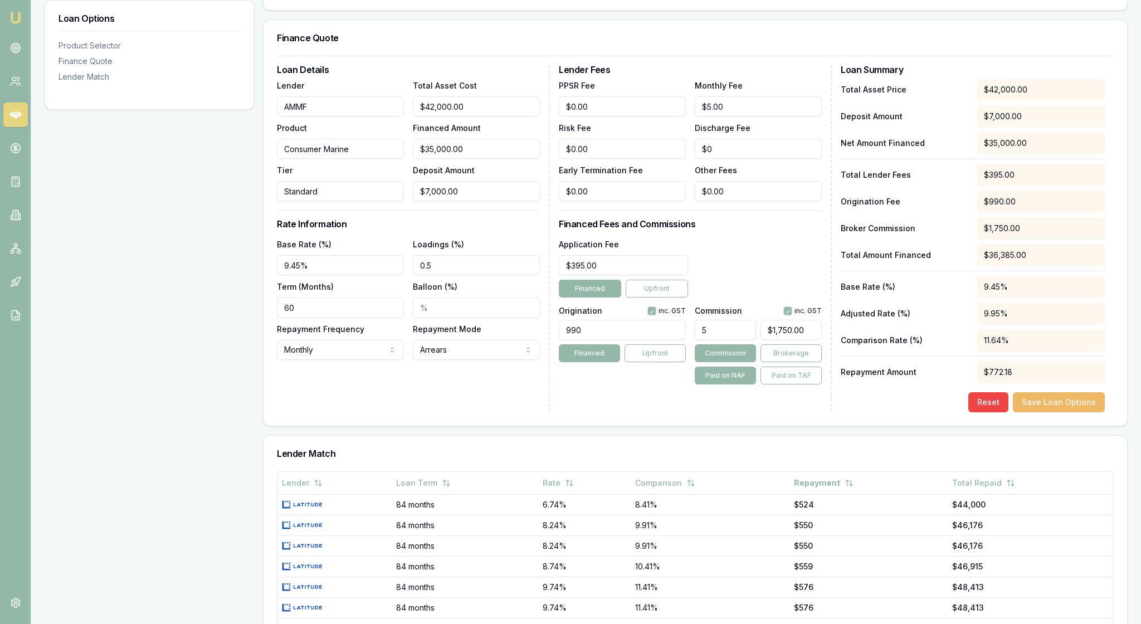
click at [1055, 412] on button "Save Loan Options" at bounding box center [1059, 402] width 92 height 20
click at [842, 412] on div "Reset Save Loan Options" at bounding box center [973, 402] width 264 height 20
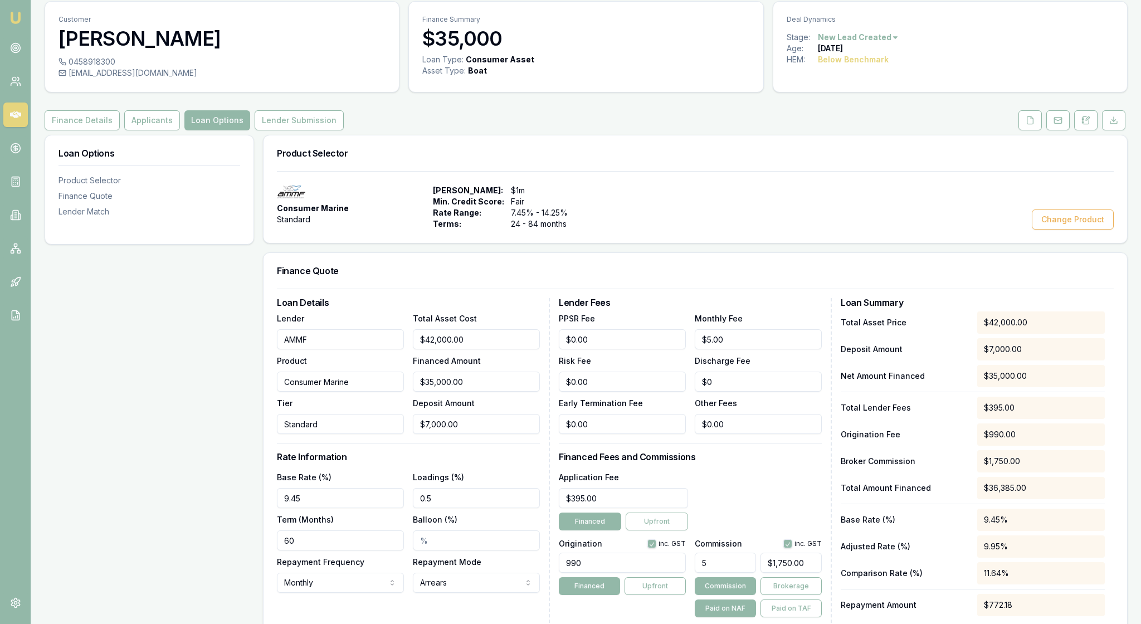
scroll to position [23, 0]
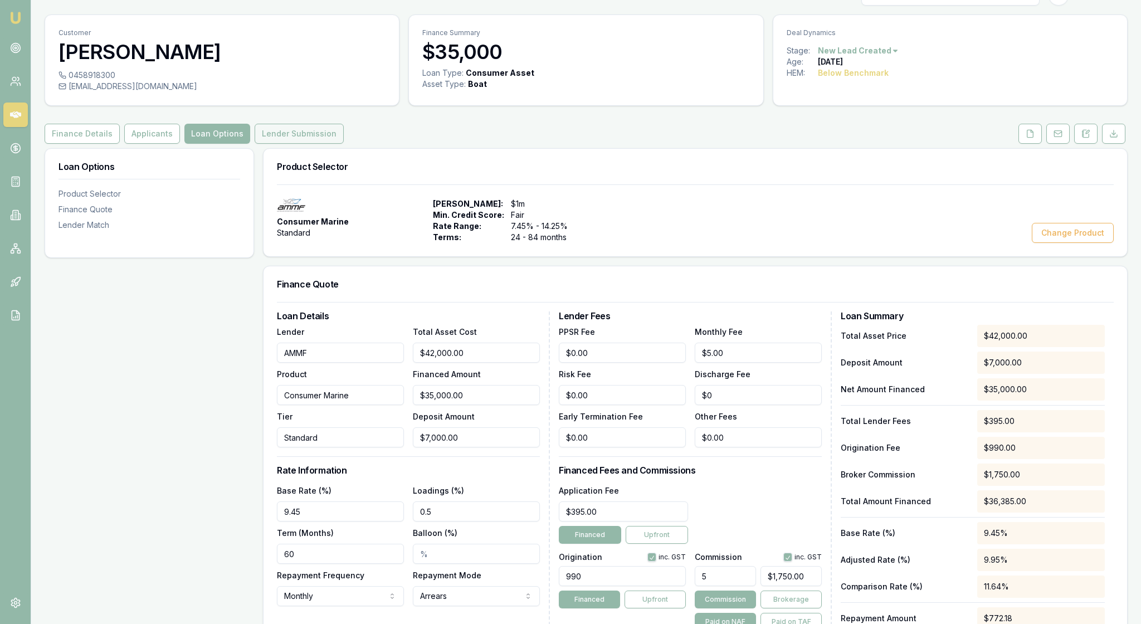
click at [344, 144] on button "Lender Submission" at bounding box center [299, 134] width 89 height 20
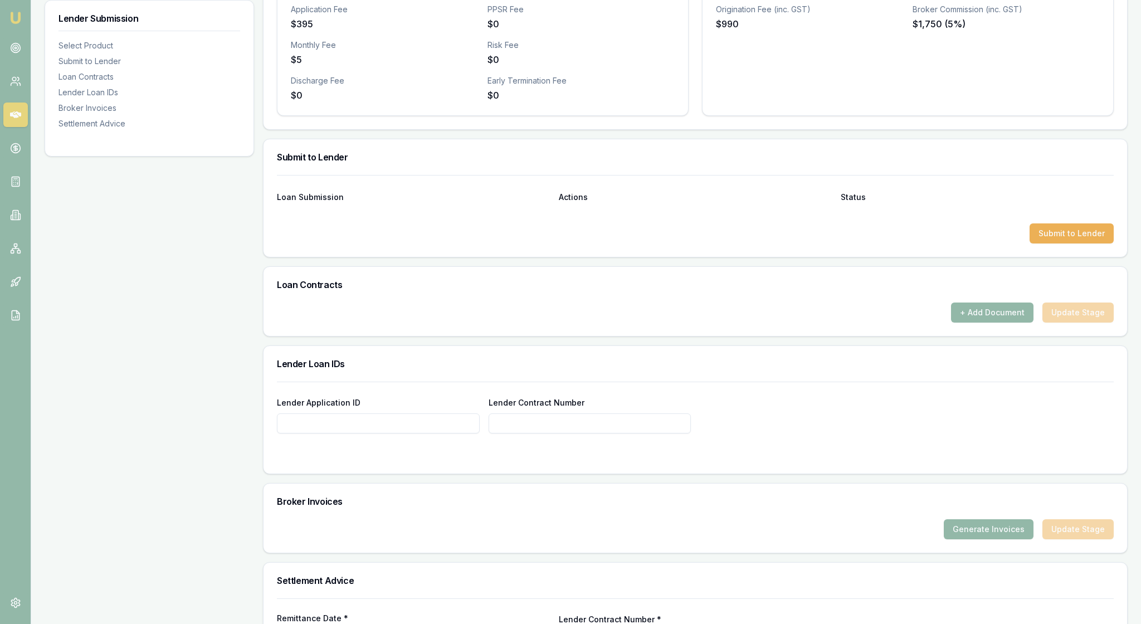
scroll to position [436, 0]
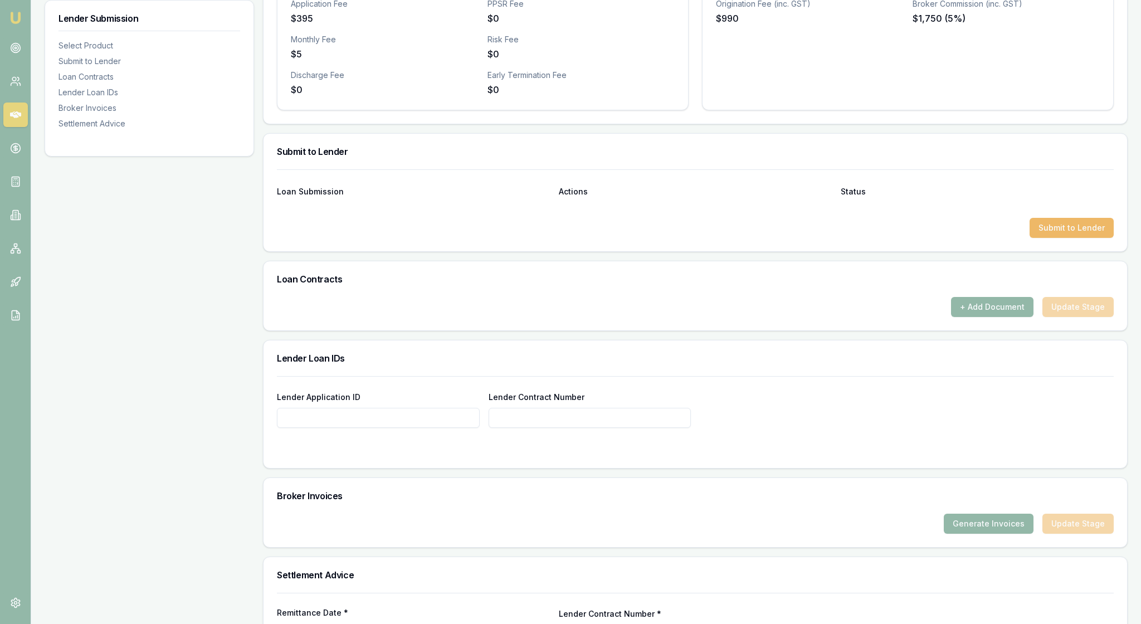
click at [1055, 238] on button "Submit to Lender" at bounding box center [1071, 228] width 84 height 20
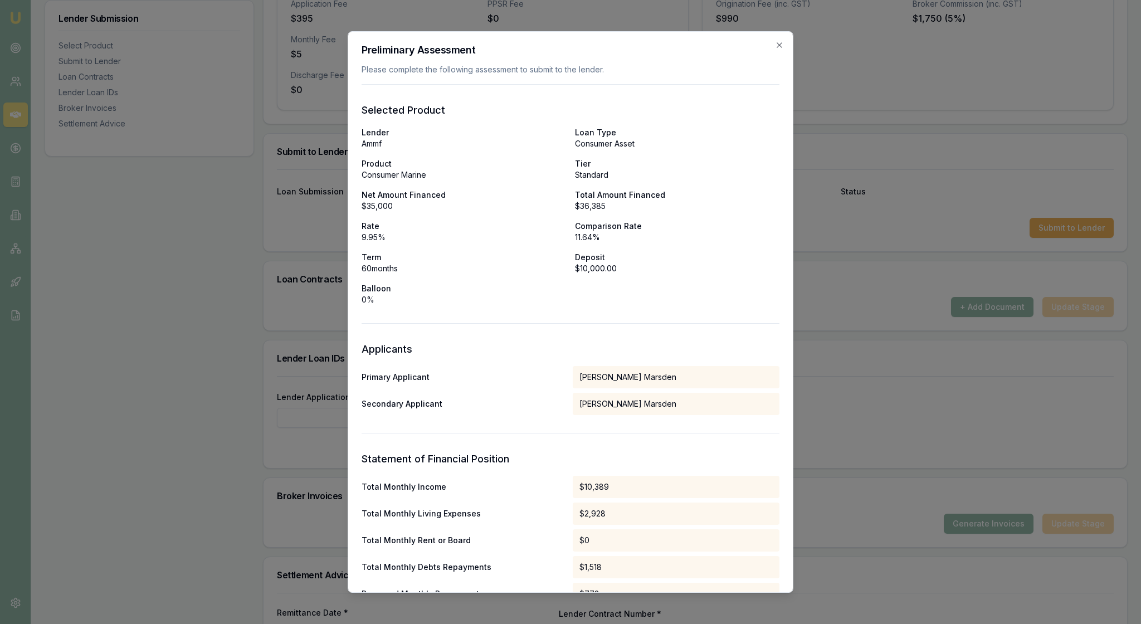
click at [751, 324] on div at bounding box center [571, 323] width 418 height 1
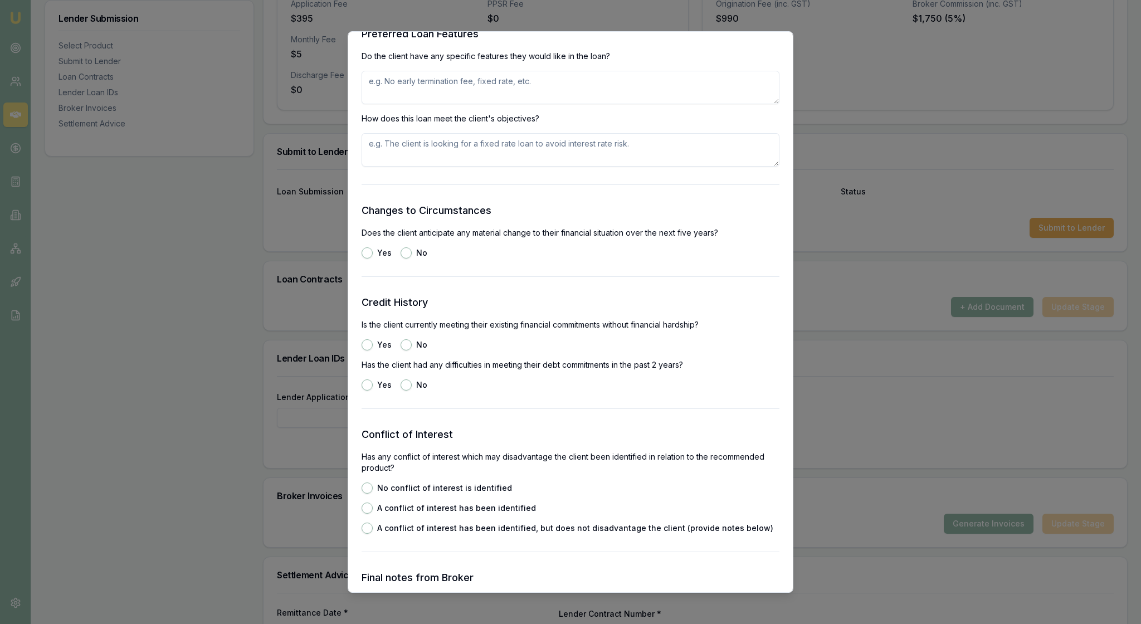
scroll to position [1420, 0]
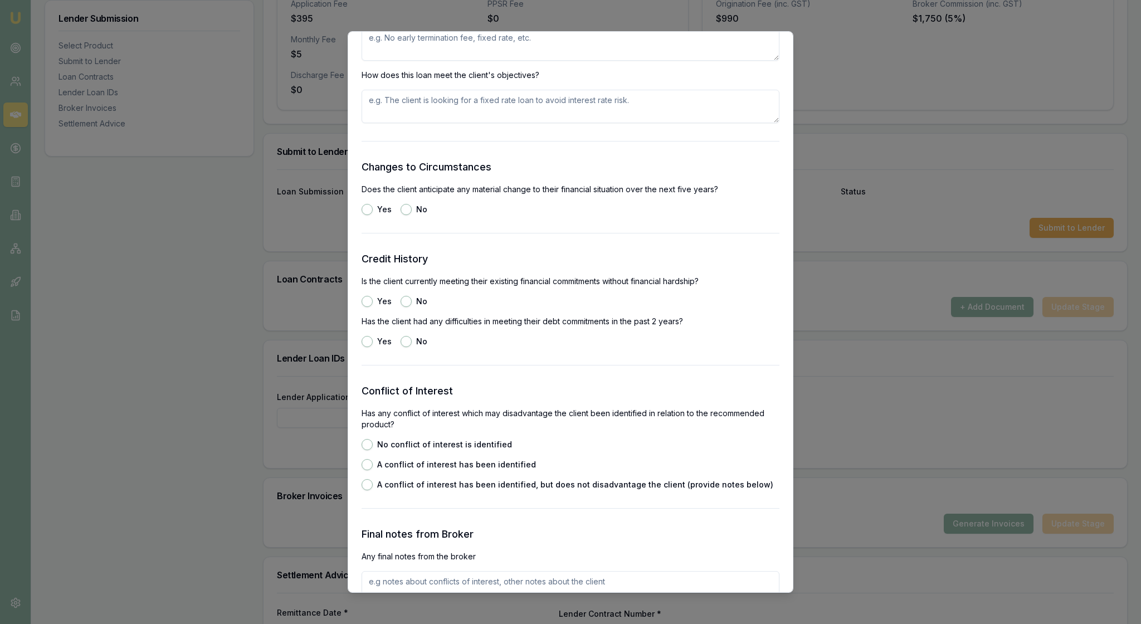
click at [419, 61] on textarea at bounding box center [571, 43] width 418 height 33
type textarea "They just asked for it to be over 5 years"
click at [432, 123] on textarea at bounding box center [571, 106] width 418 height 33
type textarea "the loan meets the clients requirements"
click at [519, 215] on div "Yes No" at bounding box center [571, 209] width 418 height 11
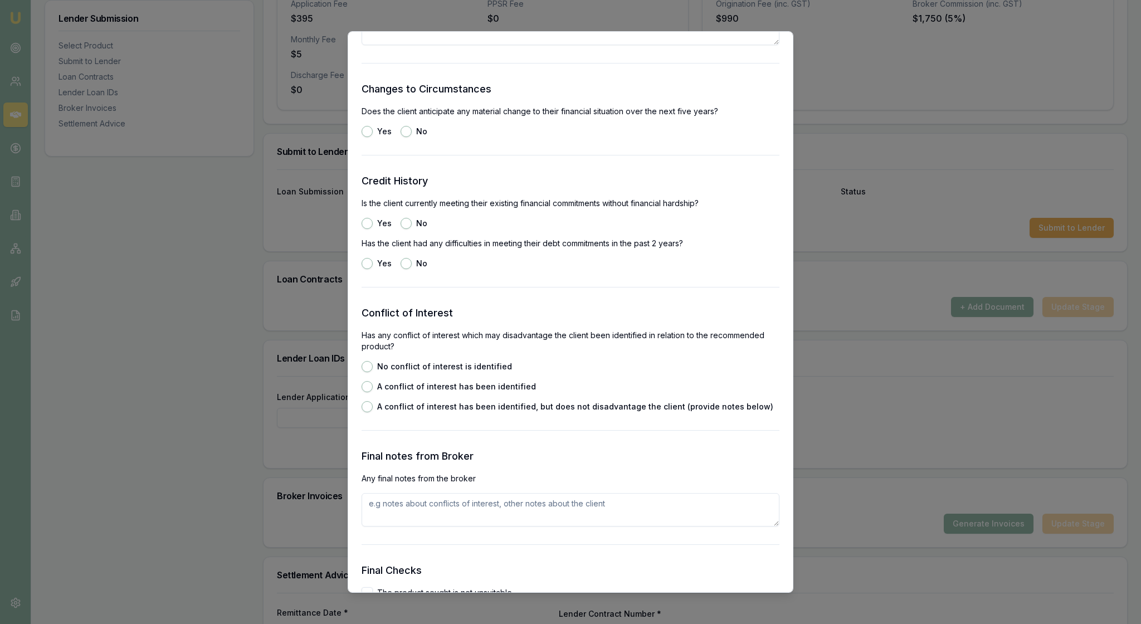
scroll to position [1507, 0]
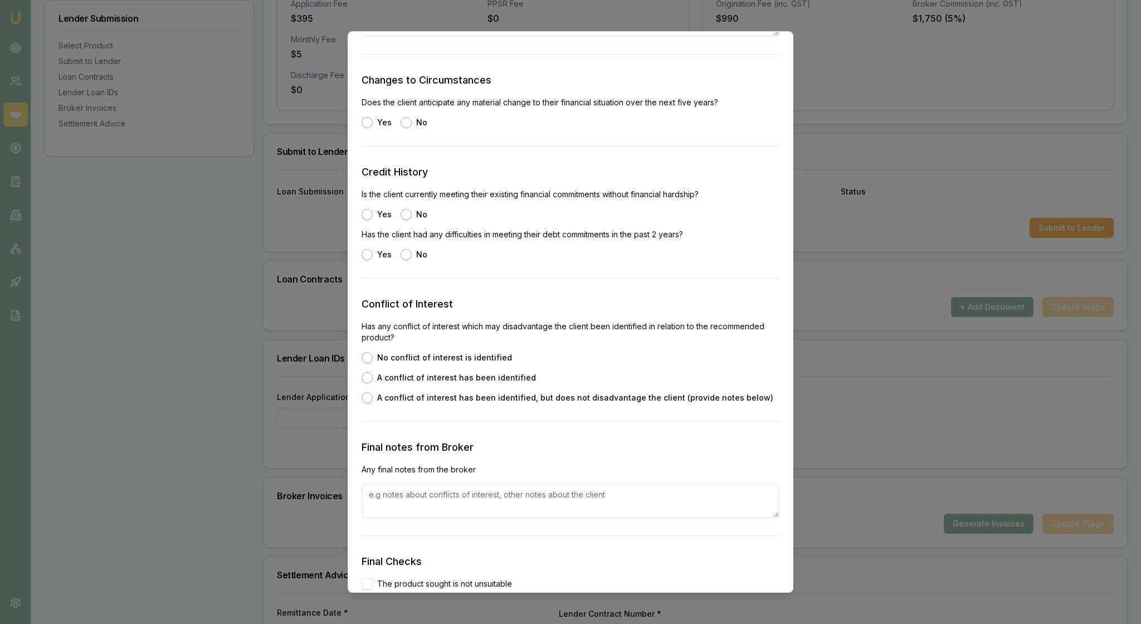
click at [412, 128] on button "No" at bounding box center [406, 122] width 11 height 11
radio input "true"
click at [500, 260] on div "Credit History Is the client currently meeting their existing financial commitm…" at bounding box center [571, 212] width 418 height 96
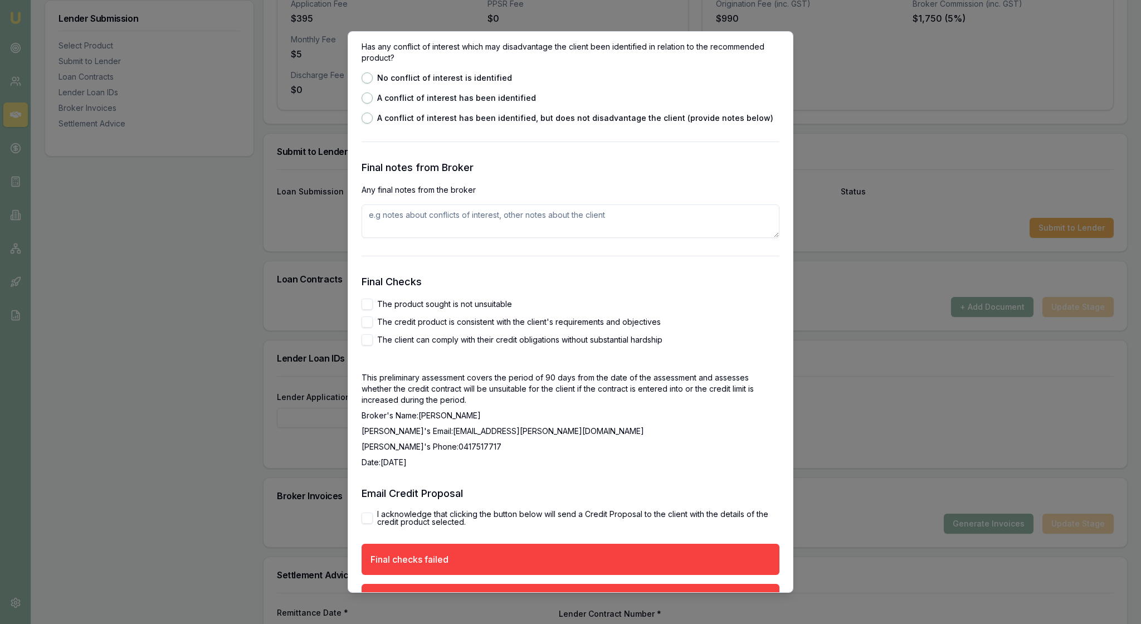
scroll to position [1814, 0]
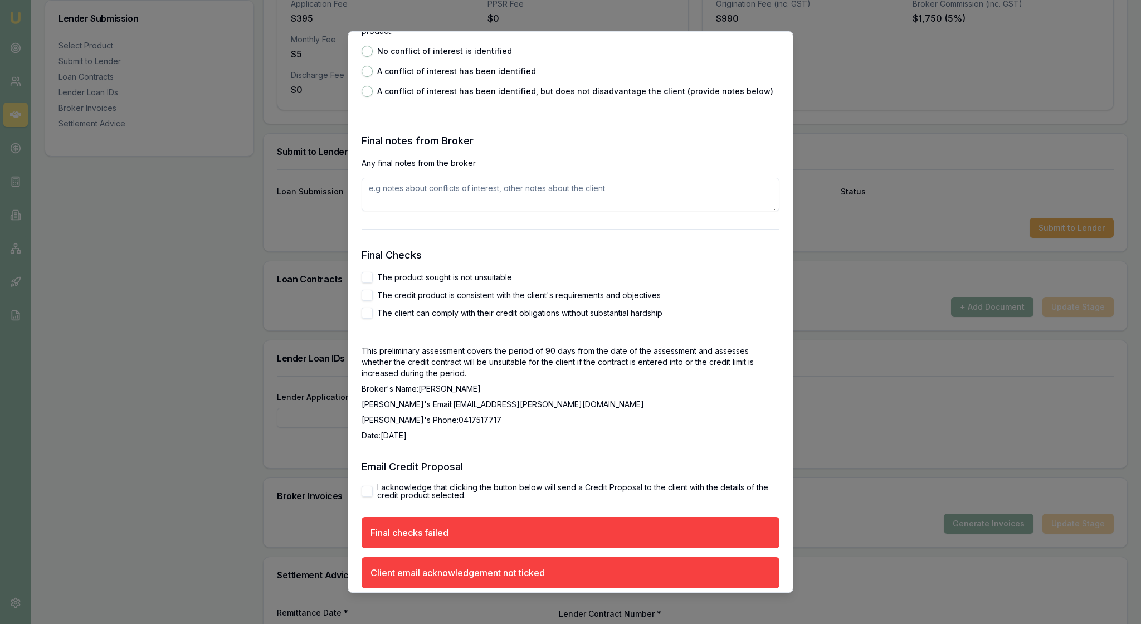
radio input "true"
type button "no"
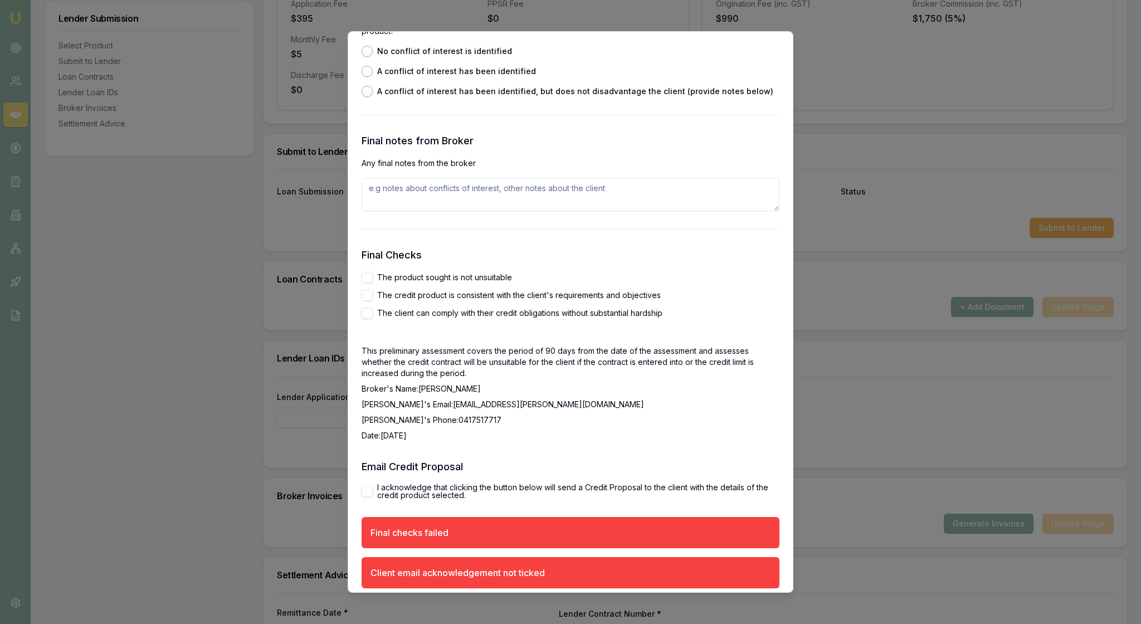
radio input "true"
radio input "false"
type button "yes"
radio input "false"
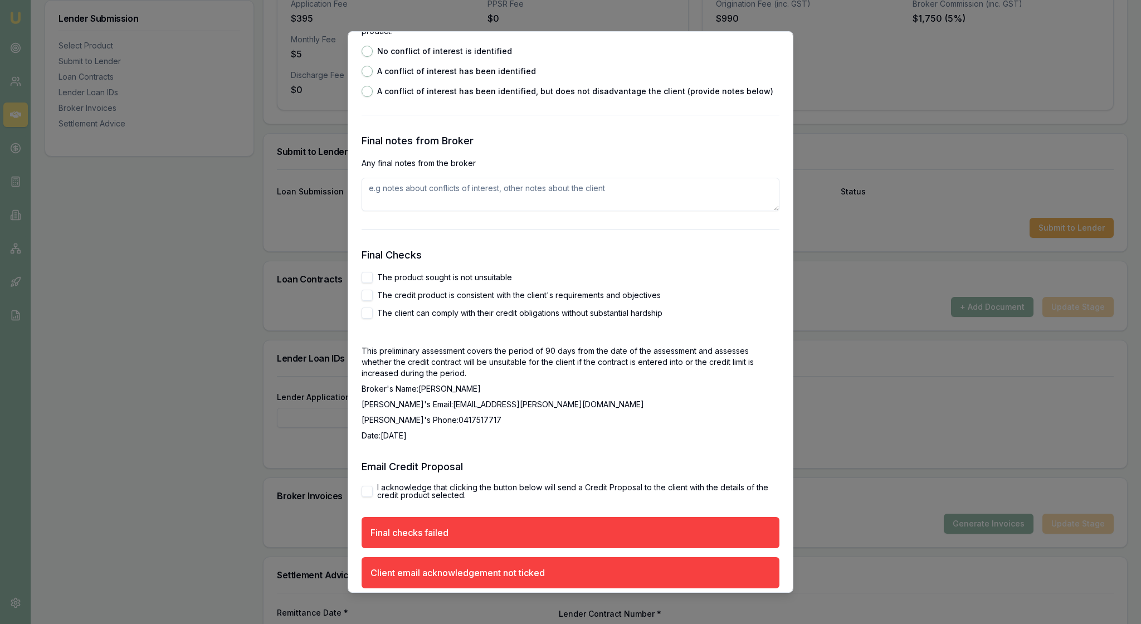
radio input "true"
click at [537, 169] on p "Any final notes from the broker" at bounding box center [571, 163] width 418 height 11
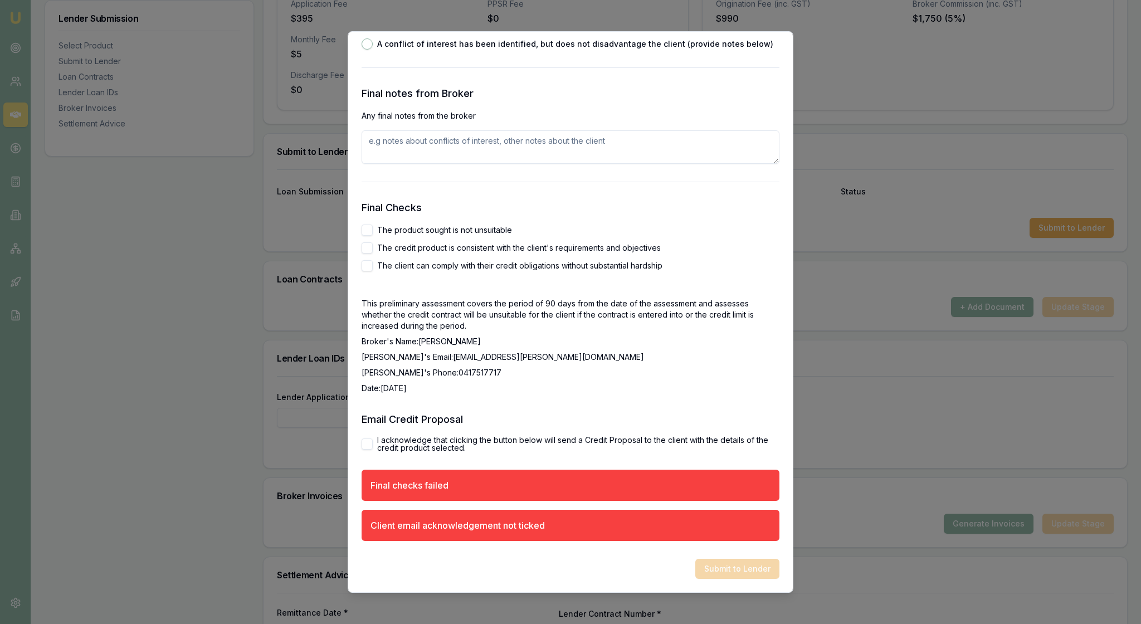
scroll to position [2074, 0]
click at [374, 164] on textarea at bounding box center [571, 146] width 418 height 33
type textarea "The clients are happy with the way Ive set up the loan"
click at [371, 236] on button "The product sought is not unsuitable" at bounding box center [367, 229] width 11 height 11
checkbox input "true"
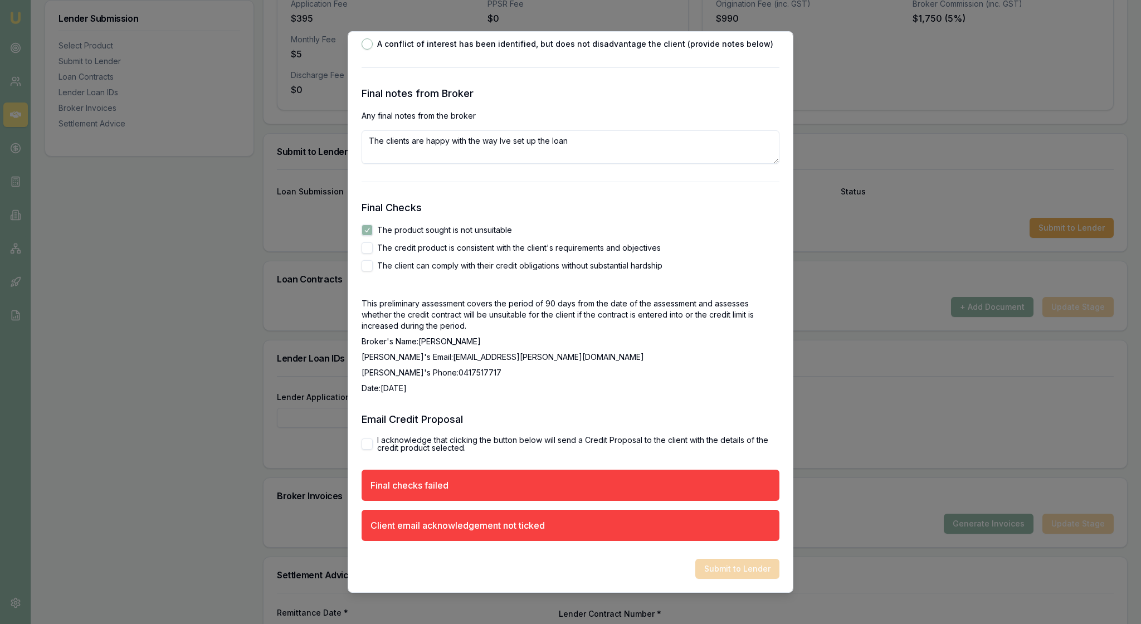
click at [372, 253] on button "The credit product is consistent with the client's requirements and objectives" at bounding box center [367, 247] width 11 height 11
checkbox input "true"
click at [372, 271] on button "The client can comply with their credit obligations without substantial hardship" at bounding box center [367, 265] width 11 height 11
checkbox input "true"
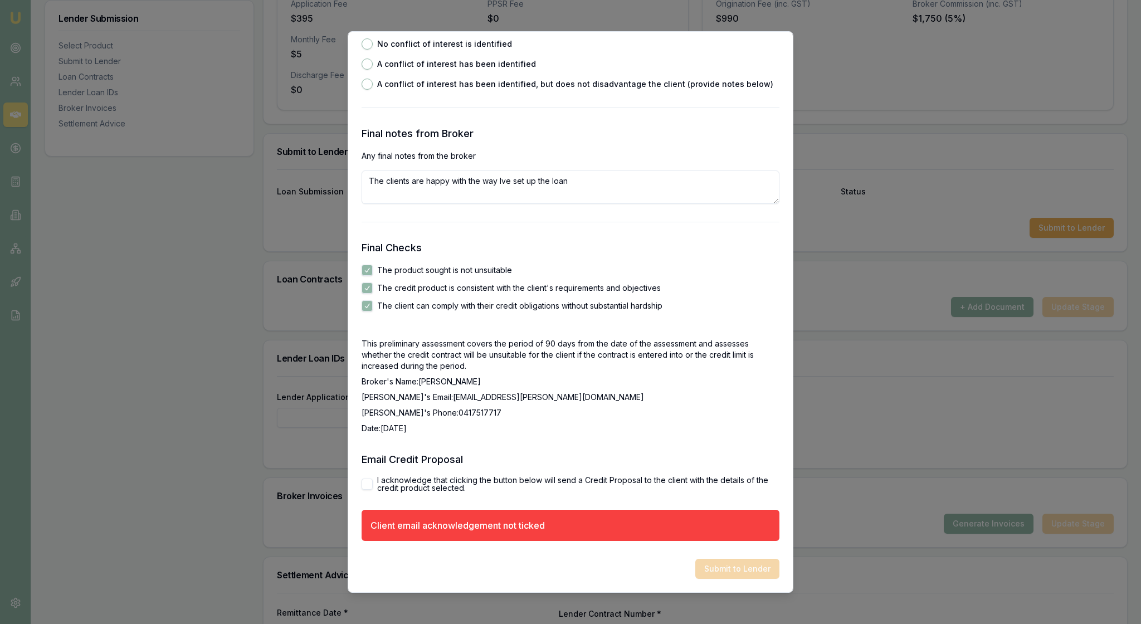
click at [586, 372] on p "This preliminary assessment covers the period of 90 days from the date of the a…" at bounding box center [571, 354] width 418 height 33
click at [371, 478] on button "I acknowledge that clicking the button below will send a Credit Proposal to the…" at bounding box center [367, 483] width 11 height 11
checkbox input "true"
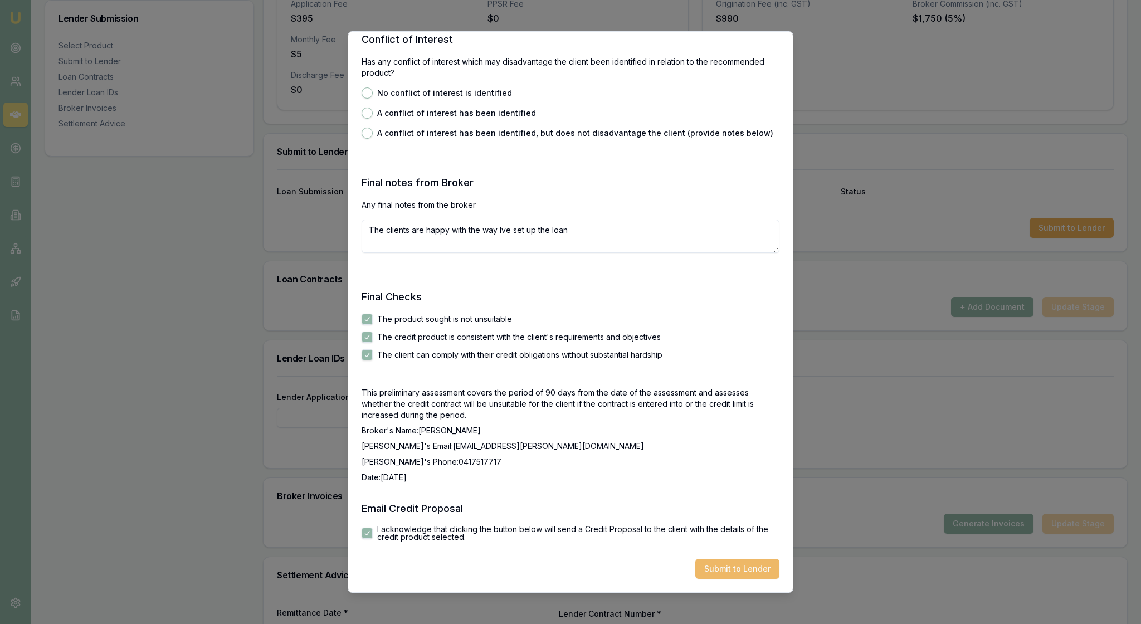
click at [727, 565] on button "Submit to Lender" at bounding box center [737, 569] width 84 height 20
click at [729, 561] on button "Submit to Lender" at bounding box center [737, 569] width 84 height 20
click at [731, 560] on button "Submit to Lender" at bounding box center [737, 569] width 84 height 20
click at [721, 472] on p "Date: 23/9/2025" at bounding box center [571, 477] width 418 height 11
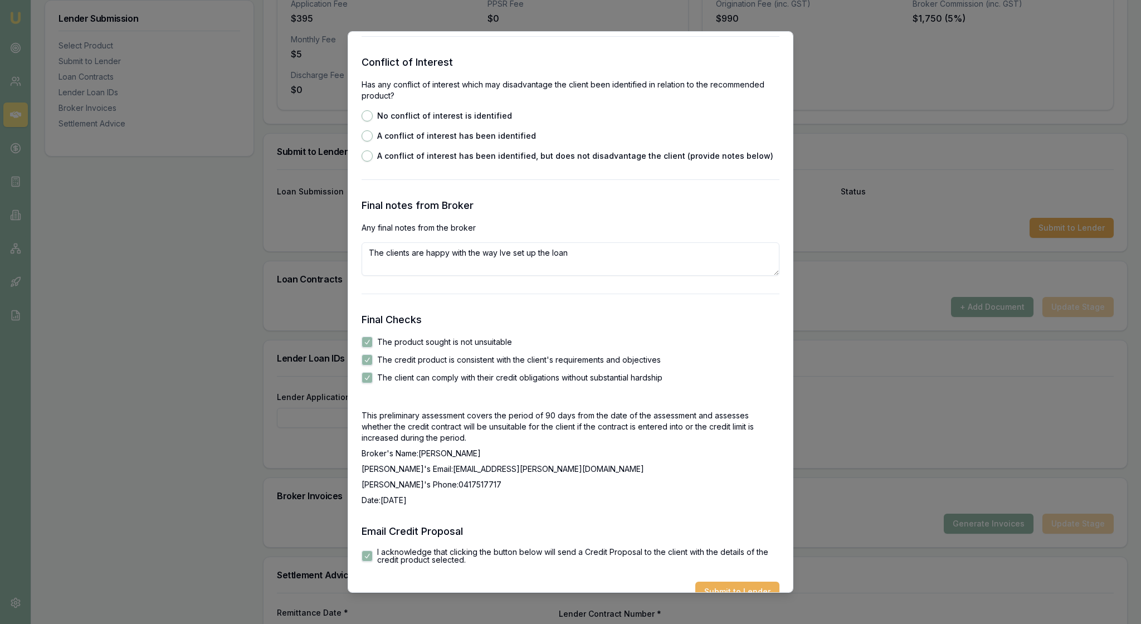
scroll to position [1857, 0]
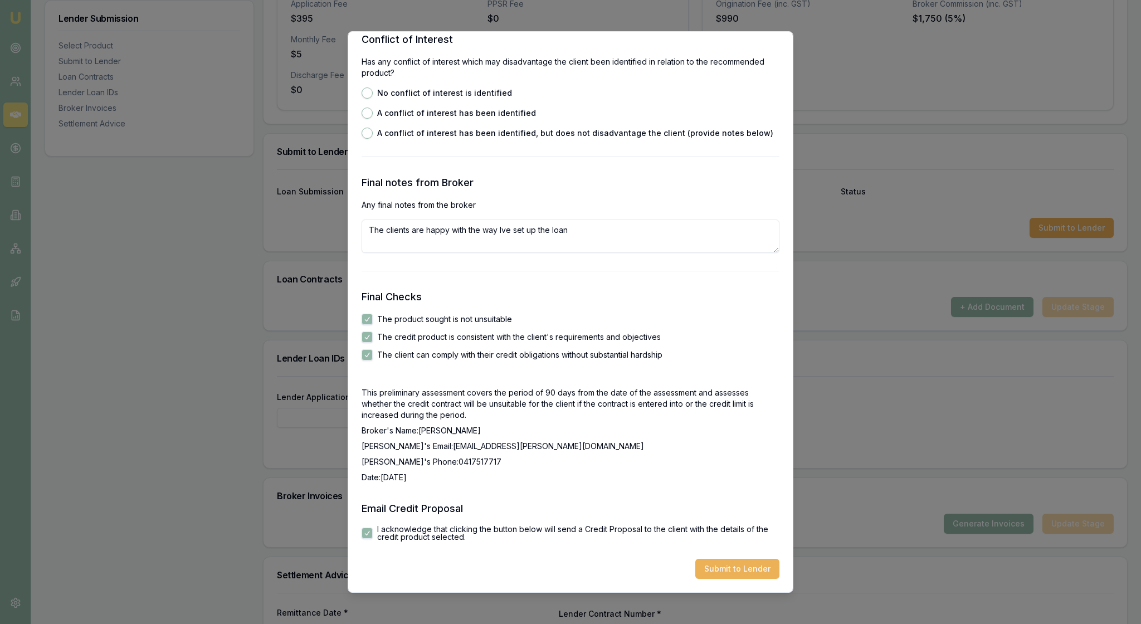
click at [368, 99] on button "No conflict of interest is identified" at bounding box center [367, 92] width 11 height 11
radio input "true"
click at [729, 559] on button "Submit to Lender" at bounding box center [737, 569] width 84 height 20
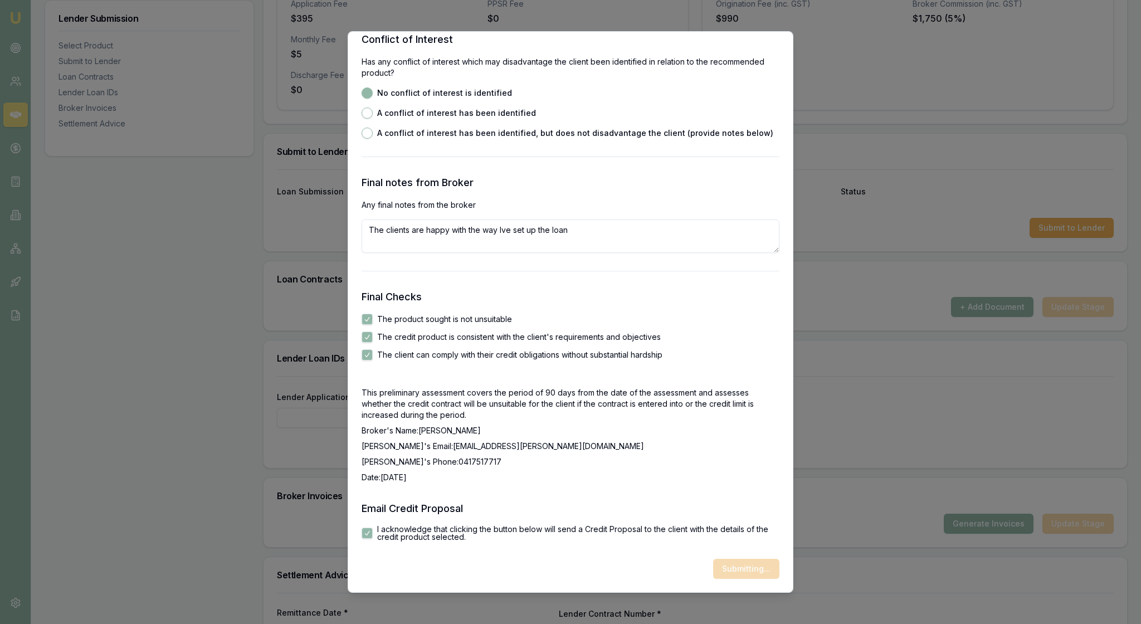
scroll to position [2080, 0]
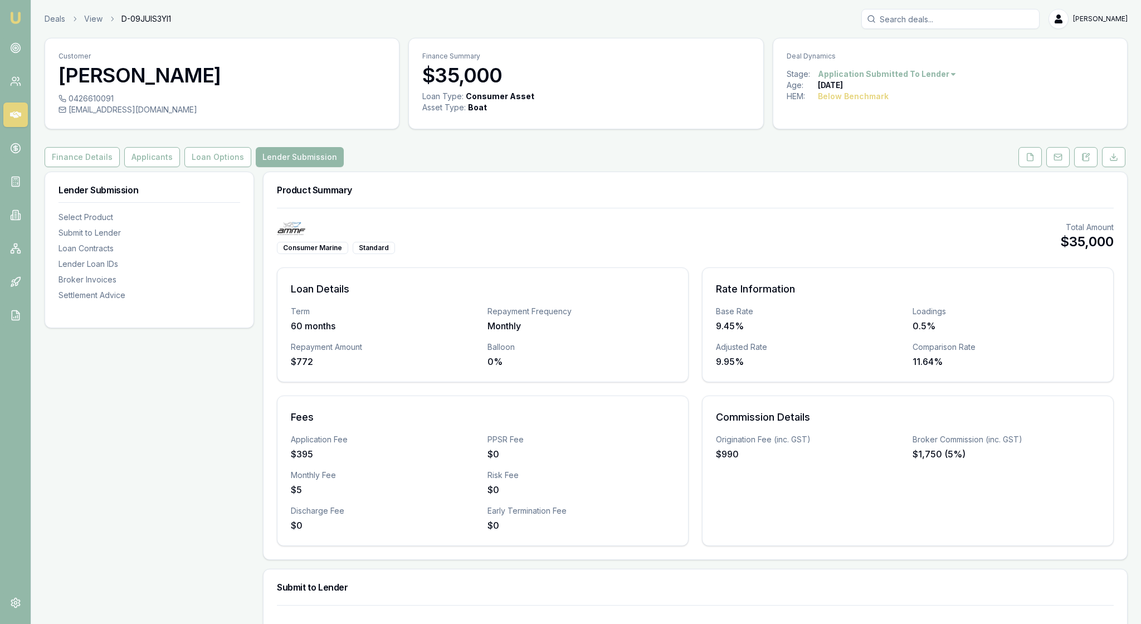
click at [805, 245] on div "Consumer Marine Standard Total Amount $35,000 Loan Details Term 60 months Repay…" at bounding box center [694, 383] width 863 height 351
click at [20, 20] on img at bounding box center [15, 17] width 13 height 13
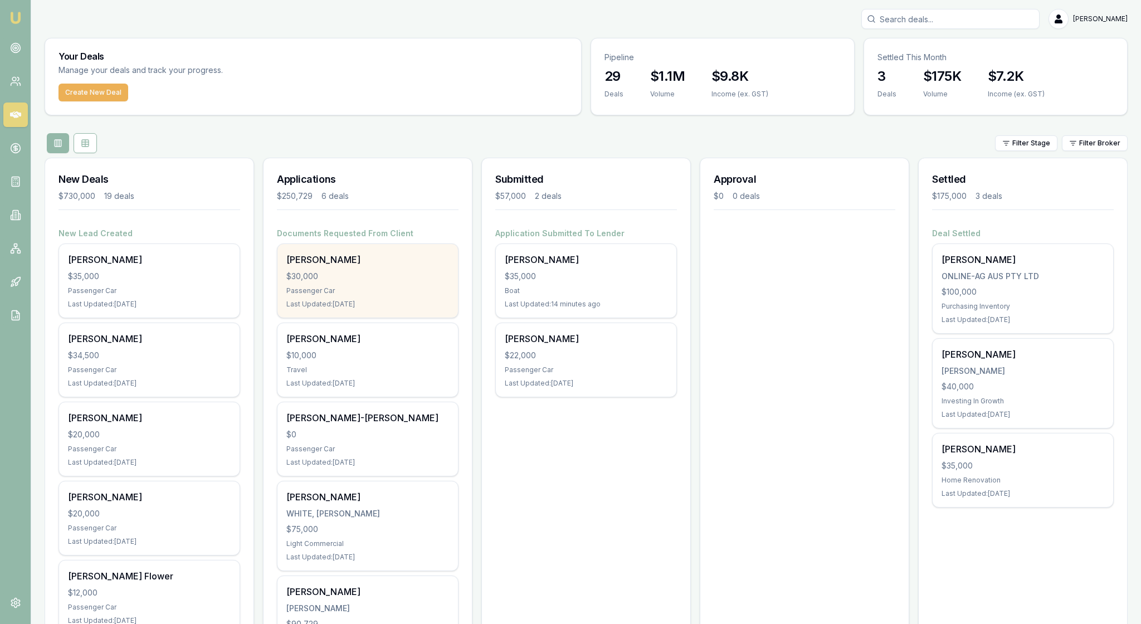
click at [406, 282] on div "$30,000" at bounding box center [367, 276] width 163 height 11
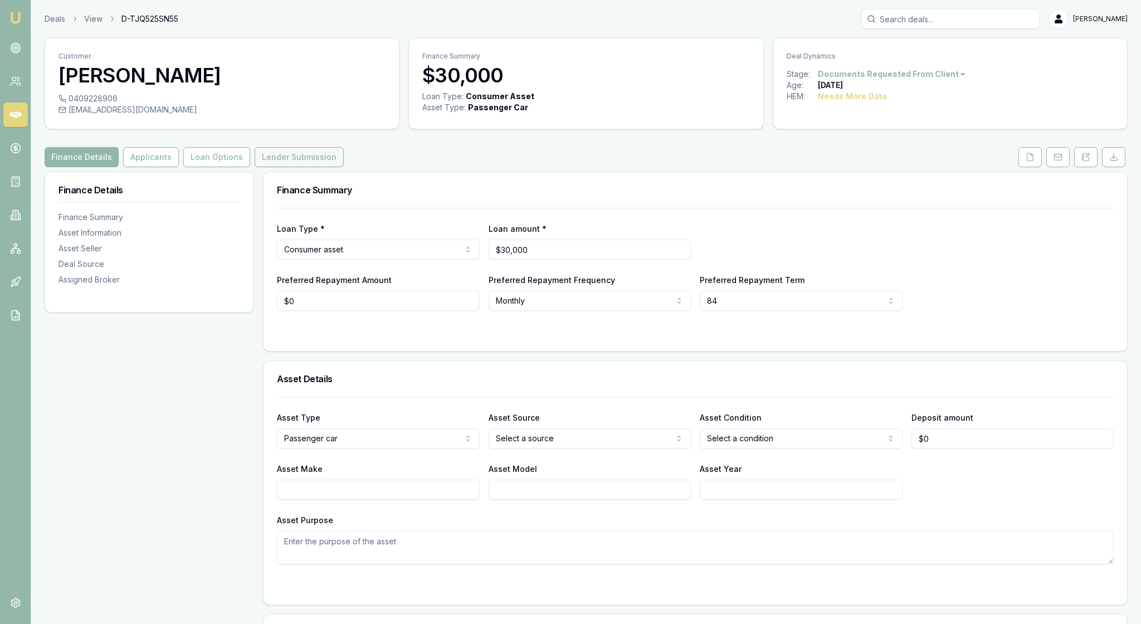
click at [344, 167] on button "Lender Submission" at bounding box center [299, 157] width 89 height 20
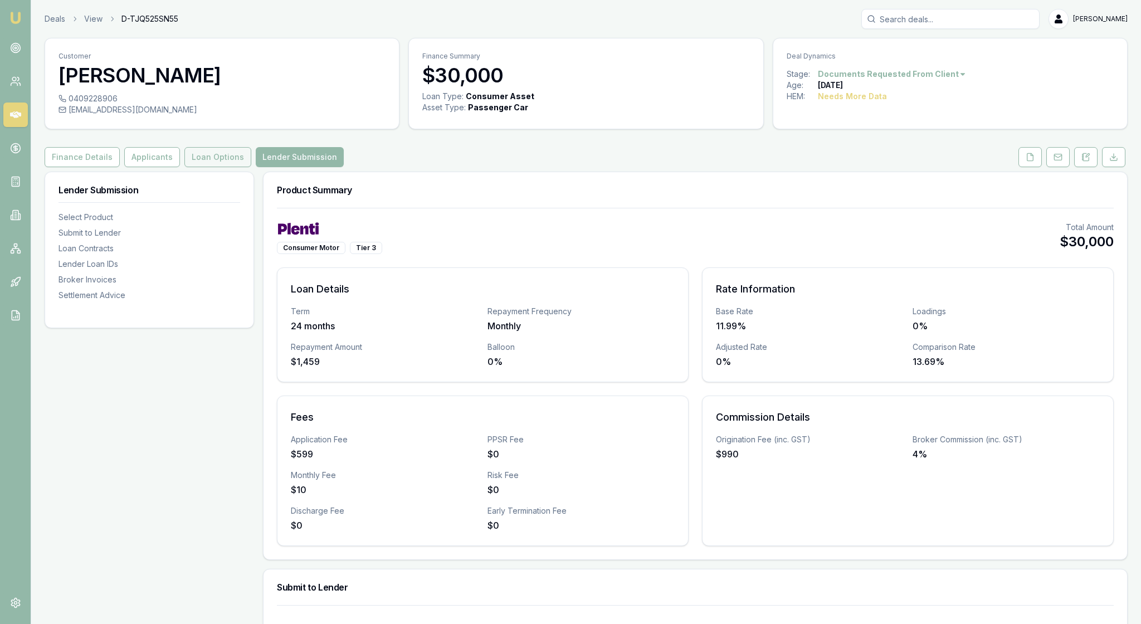
click at [251, 167] on button "Loan Options" at bounding box center [217, 157] width 67 height 20
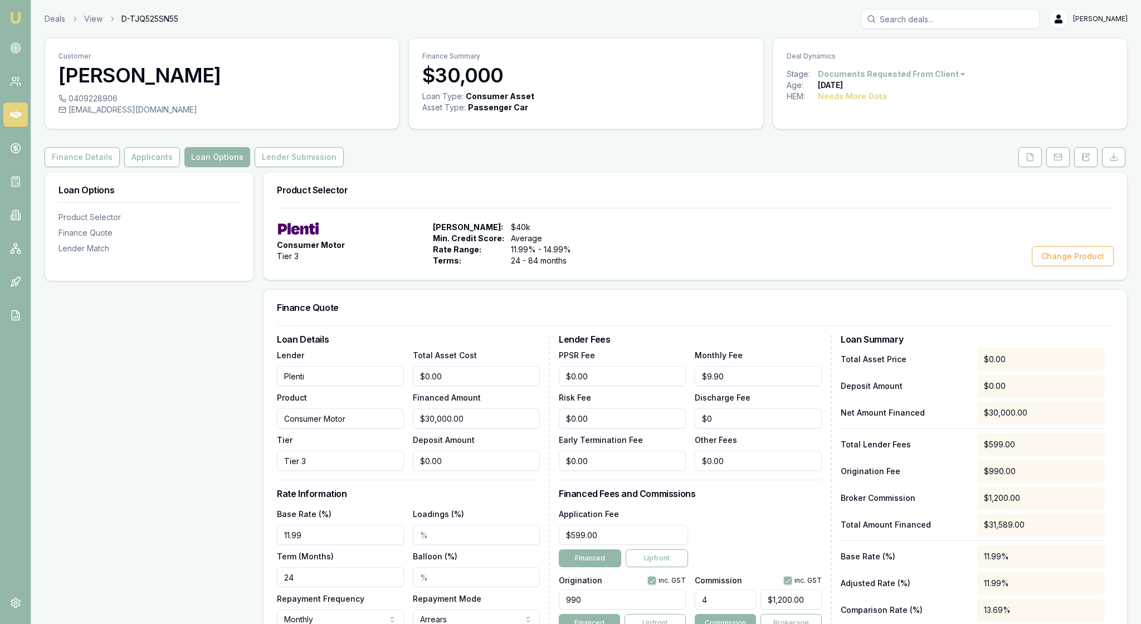
click at [225, 400] on div "Loan Options Product Selector Finance Quote Lender Match" at bounding box center [149, 479] width 209 height 614
click at [1059, 266] on button "Change Product" at bounding box center [1073, 256] width 82 height 20
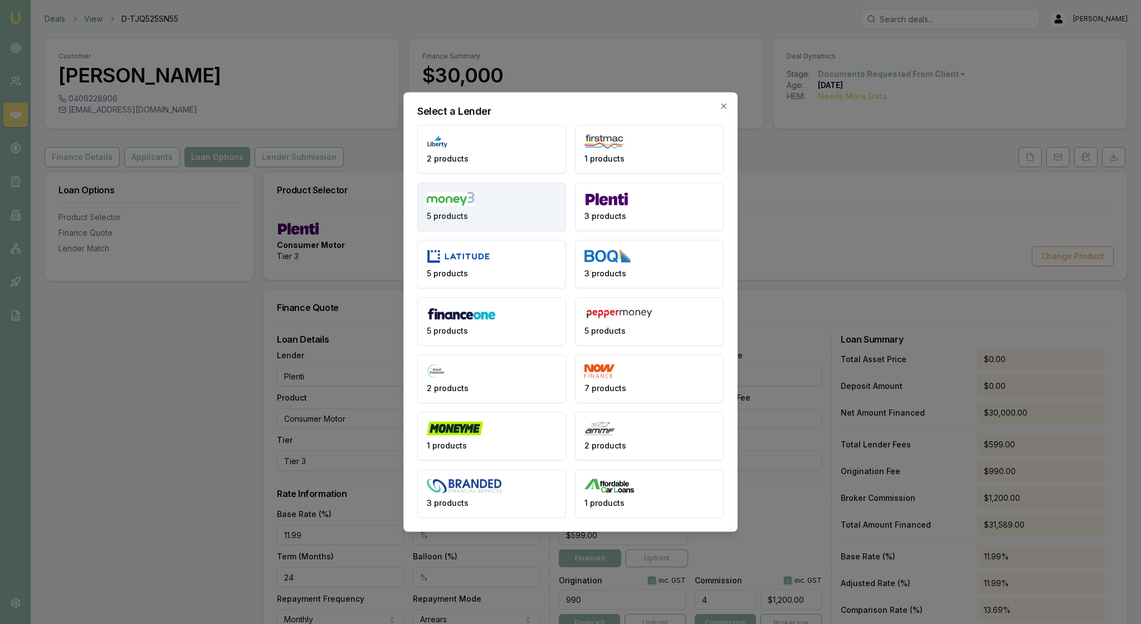
click at [501, 193] on button "5 products" at bounding box center [491, 207] width 149 height 48
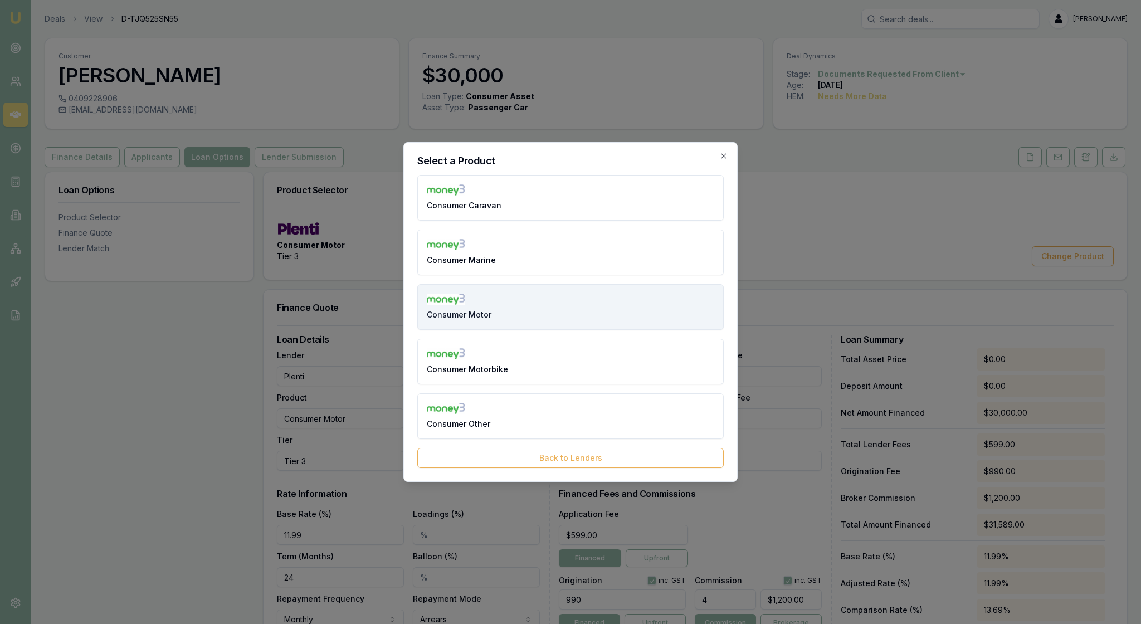
click at [558, 307] on button "Consumer Motor" at bounding box center [570, 307] width 306 height 46
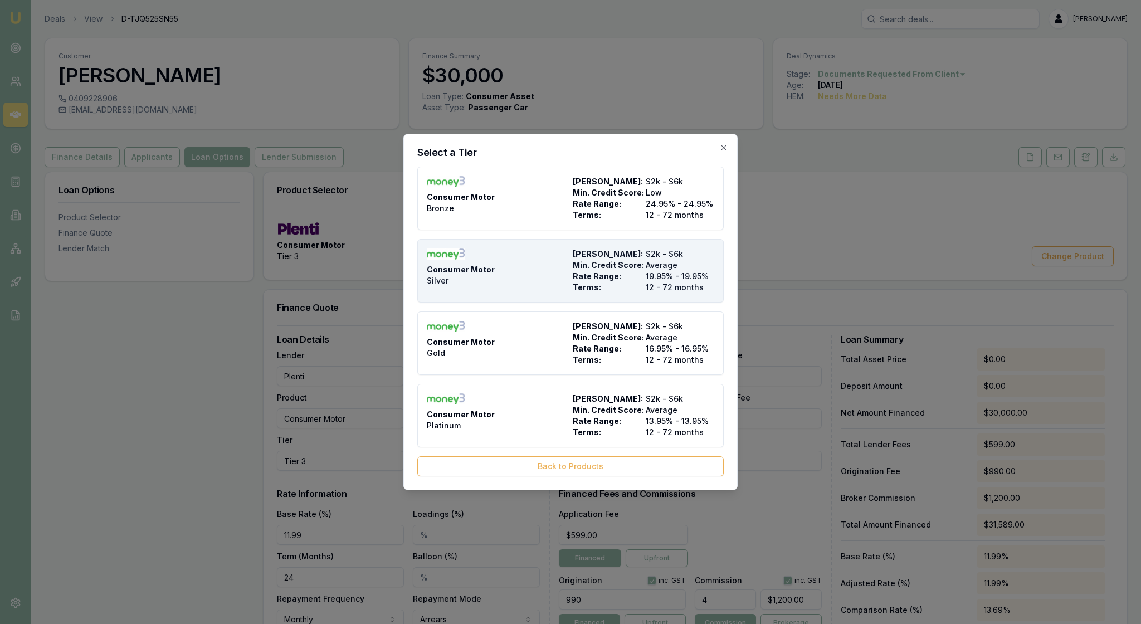
click at [578, 260] on span "Min. Credit Score:" at bounding box center [607, 265] width 69 height 11
type input "Money3"
type input "Silver"
type input "19.95"
type input "12"
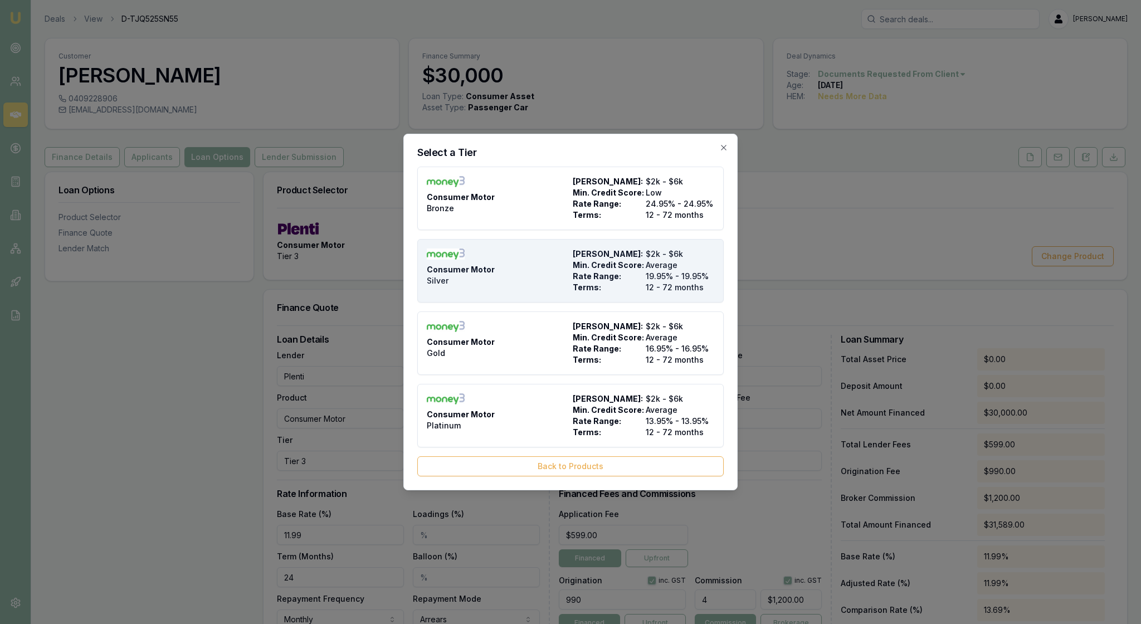
type input "$28.00"
type input "$995.00"
type input "1320"
type input "3"
type input "$900.00"
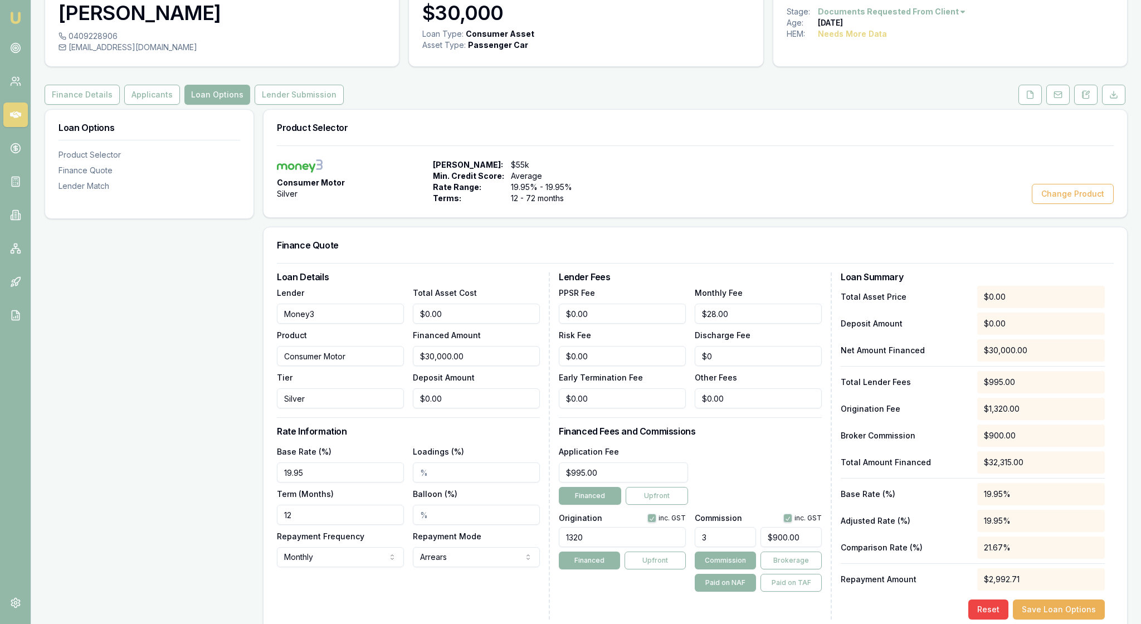
scroll to position [59, 0]
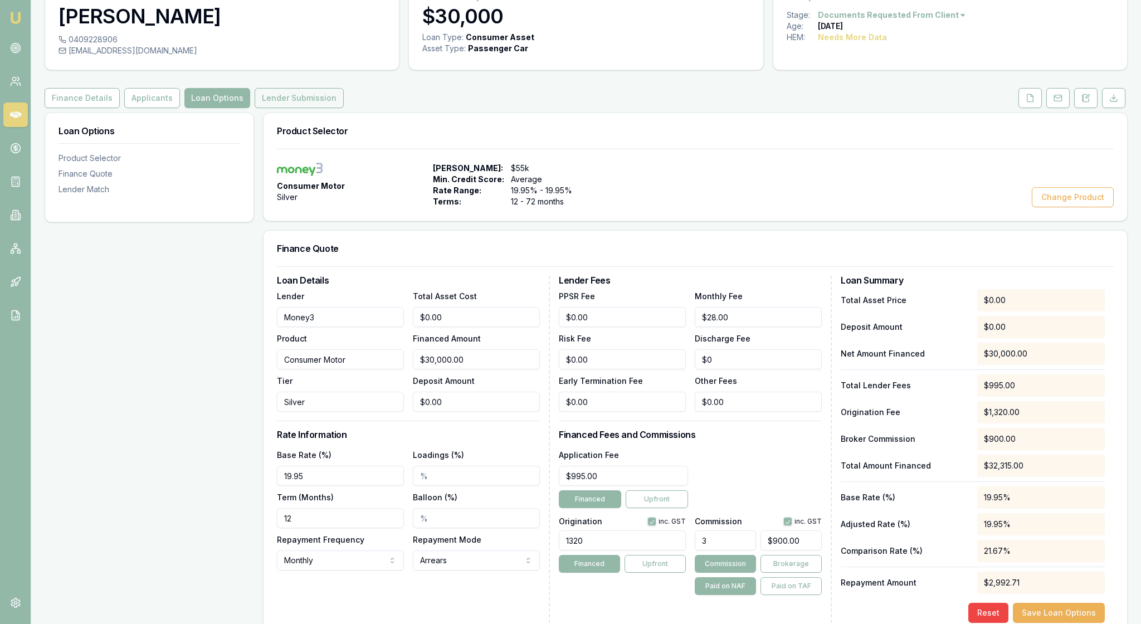
click at [342, 108] on button "Lender Submission" at bounding box center [299, 98] width 89 height 20
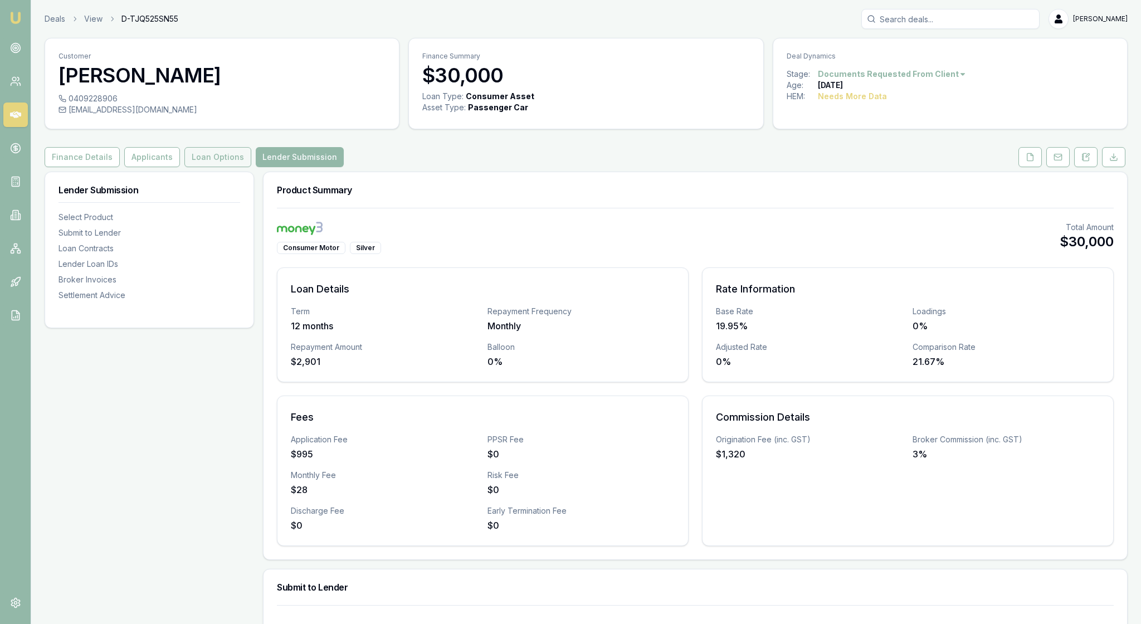
click at [248, 167] on button "Loan Options" at bounding box center [217, 157] width 67 height 20
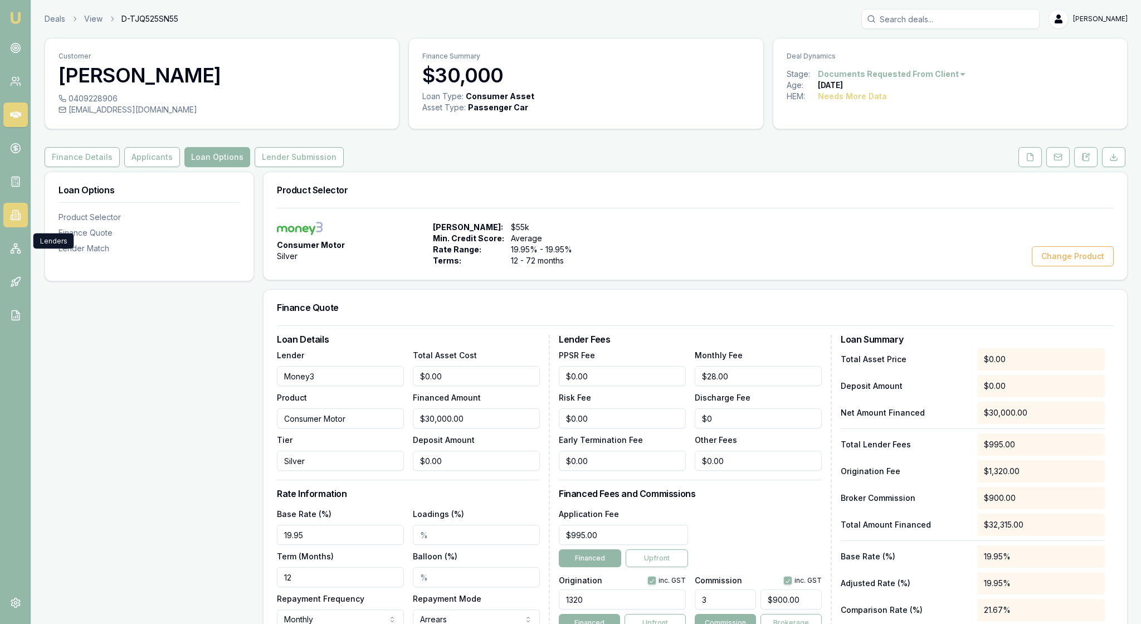
click at [12, 221] on icon at bounding box center [15, 214] width 11 height 11
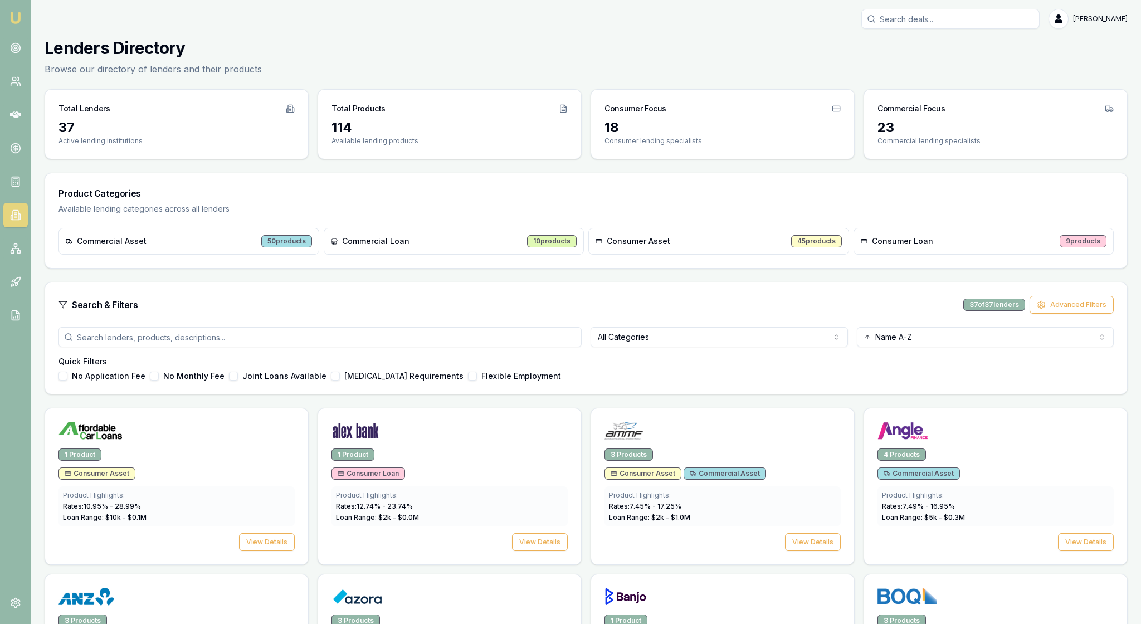
click at [756, 380] on div "No Application Fee No Monthly Fee Joint Loans Available Low Income Requirements…" at bounding box center [585, 376] width 1055 height 9
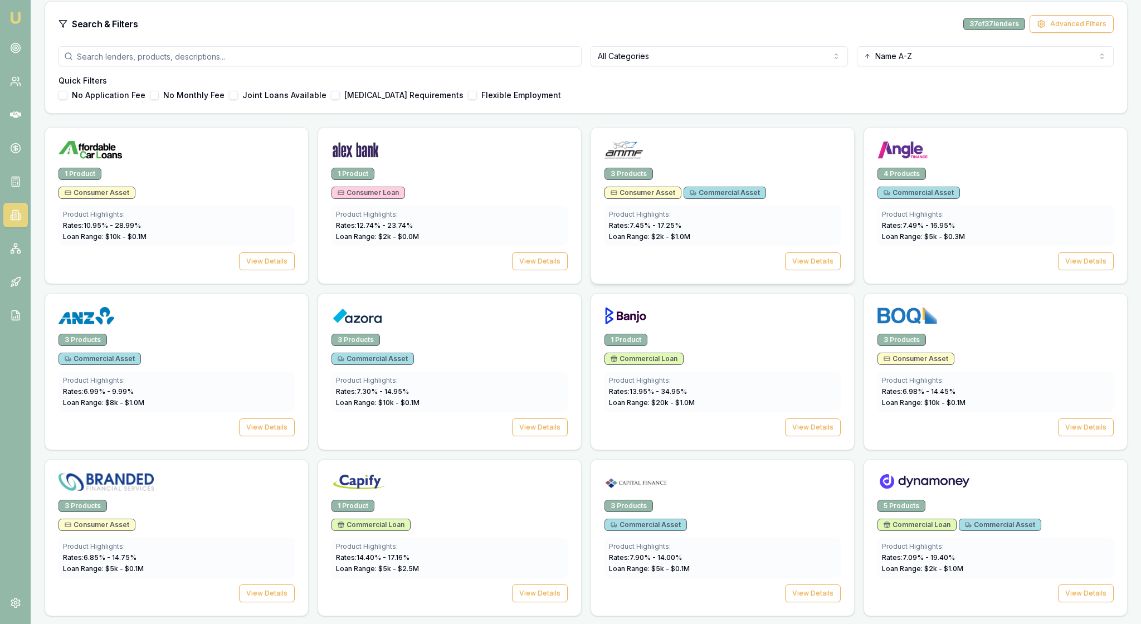
scroll to position [293, 0]
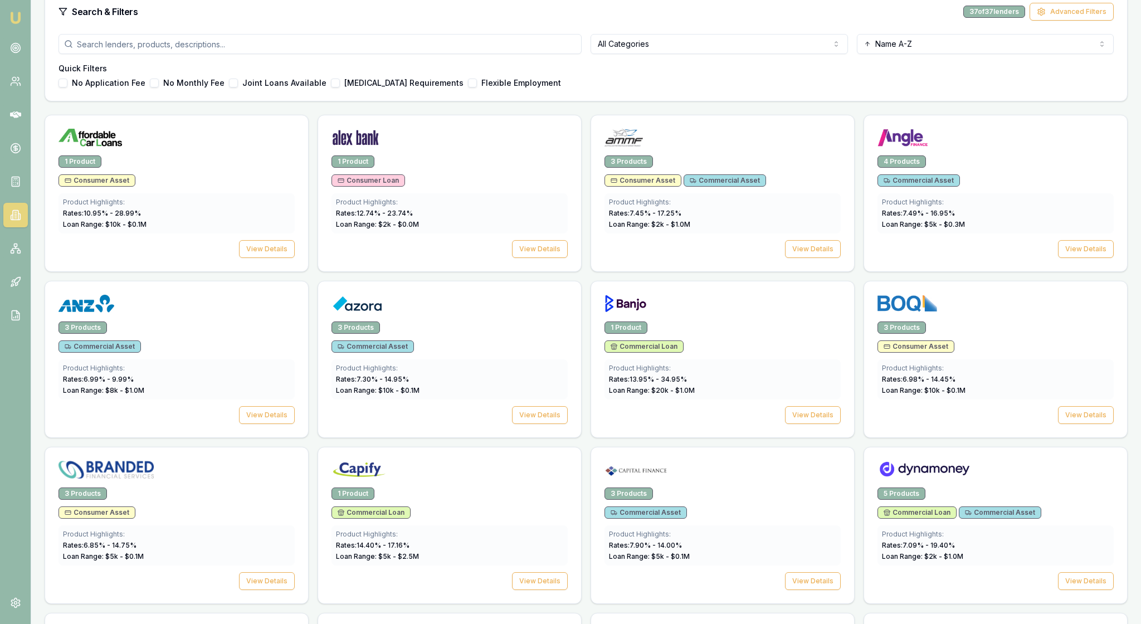
click at [828, 87] on html "Emu Broker Rachael Connors Toggle Menu Lenders Directory Browse our directory o…" at bounding box center [570, 19] width 1141 height 624
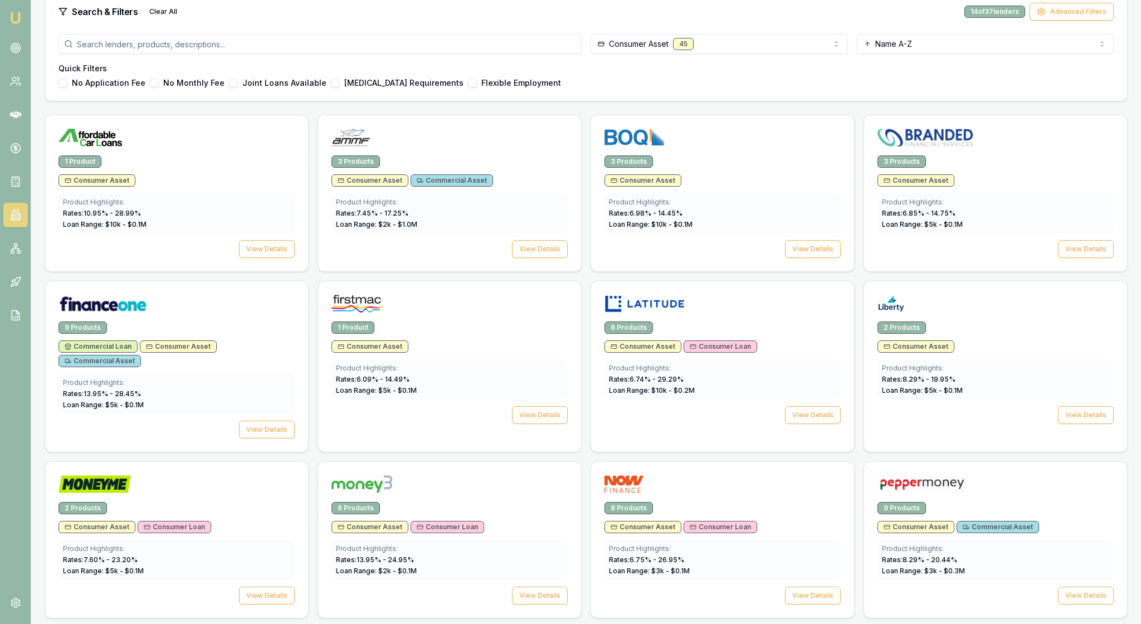
click at [717, 87] on div "No Application Fee No Monthly Fee Joint Loans Available Low Income Requirements…" at bounding box center [585, 83] width 1055 height 9
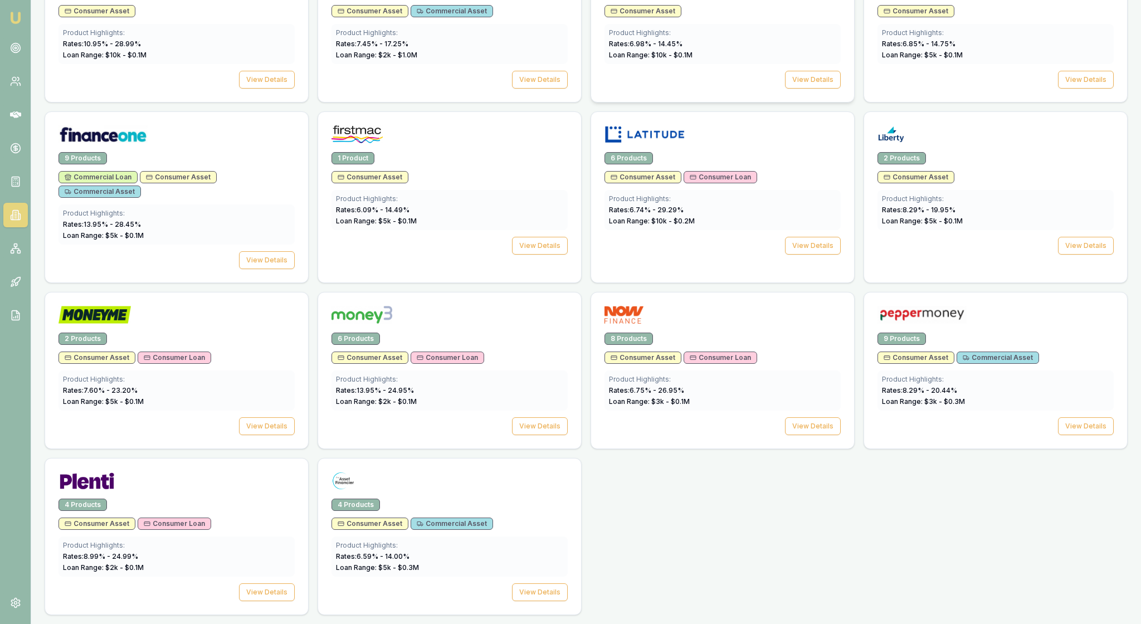
scroll to position [512, 0]
click at [264, 269] on button "View Details" at bounding box center [267, 260] width 56 height 18
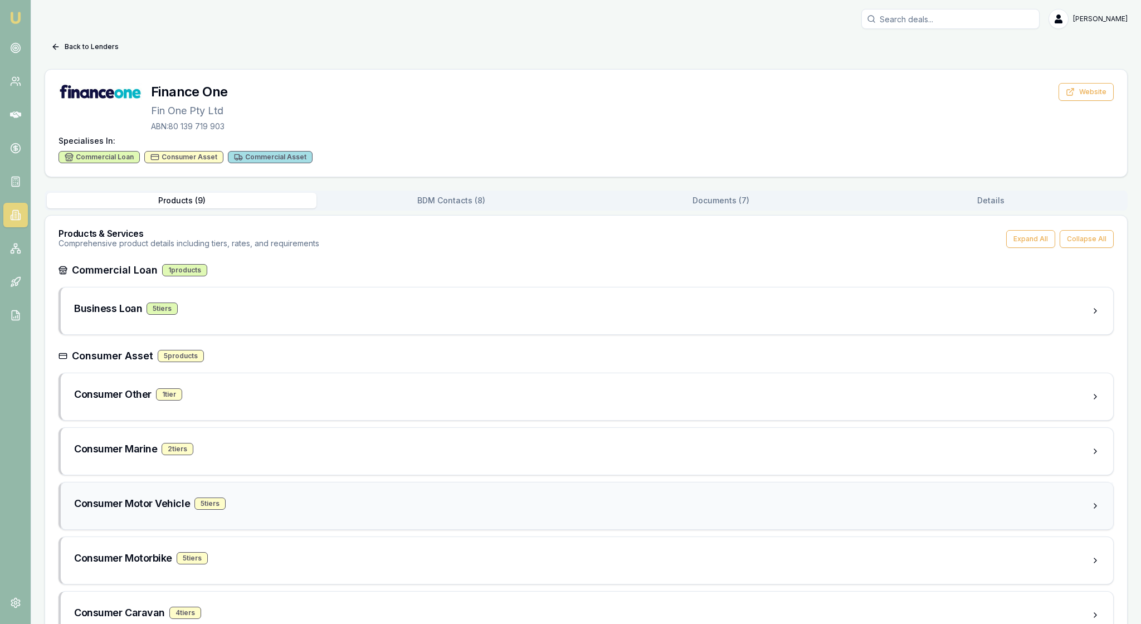
click at [355, 529] on div "Consumer Motor Vehicle 5 tier s" at bounding box center [587, 505] width 1052 height 47
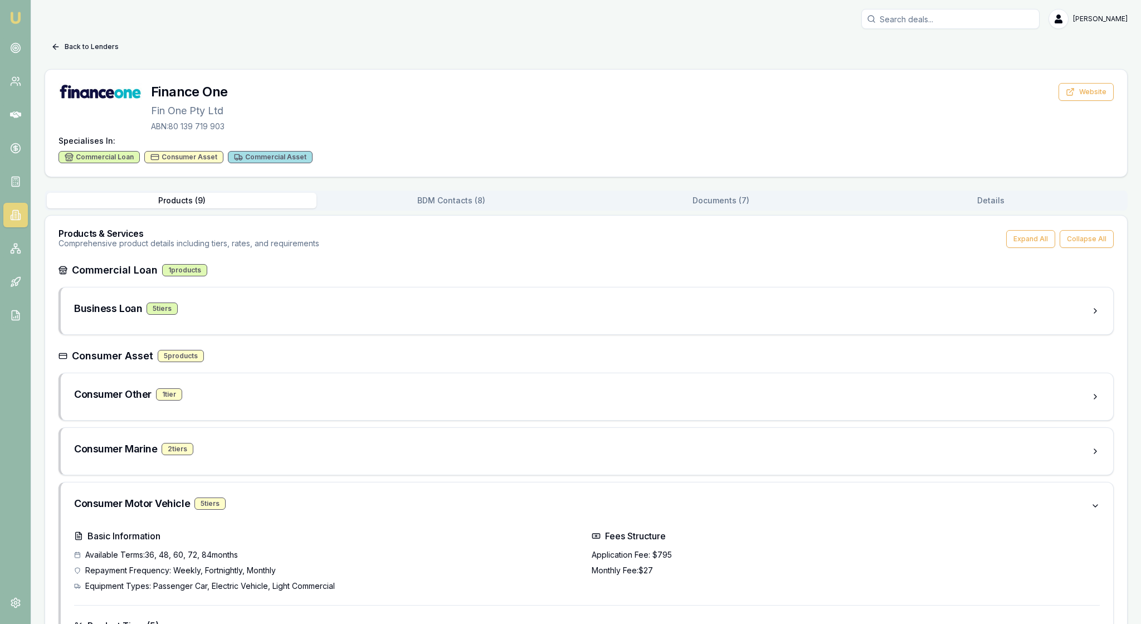
click at [60, 48] on icon at bounding box center [55, 46] width 9 height 9
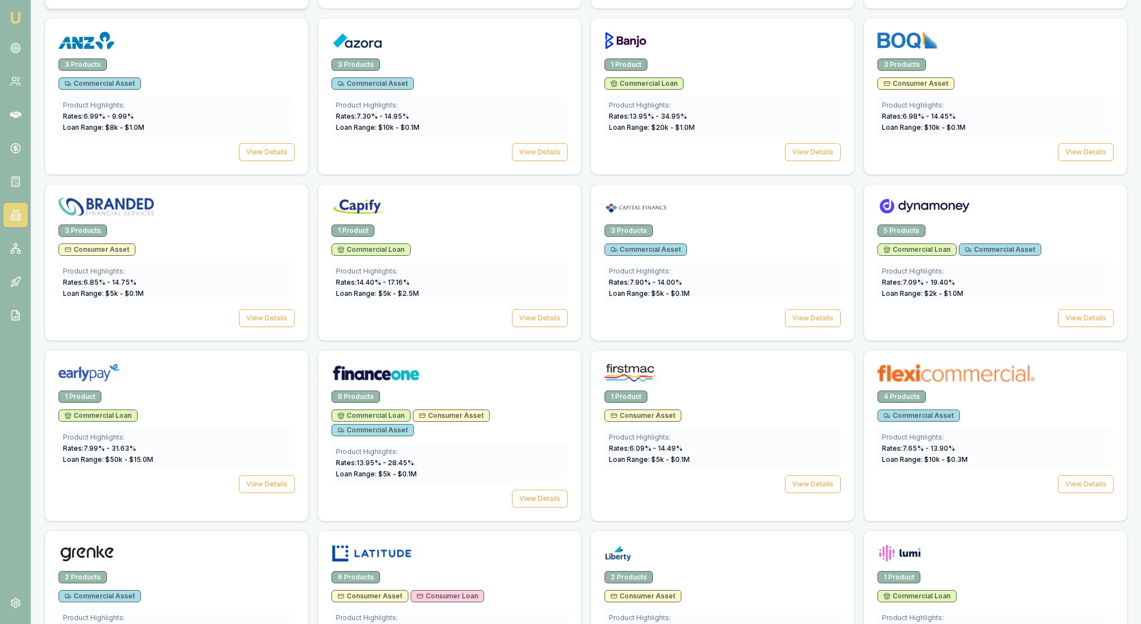
scroll to position [557, 0]
click at [260, 326] on button "View Details" at bounding box center [267, 317] width 56 height 18
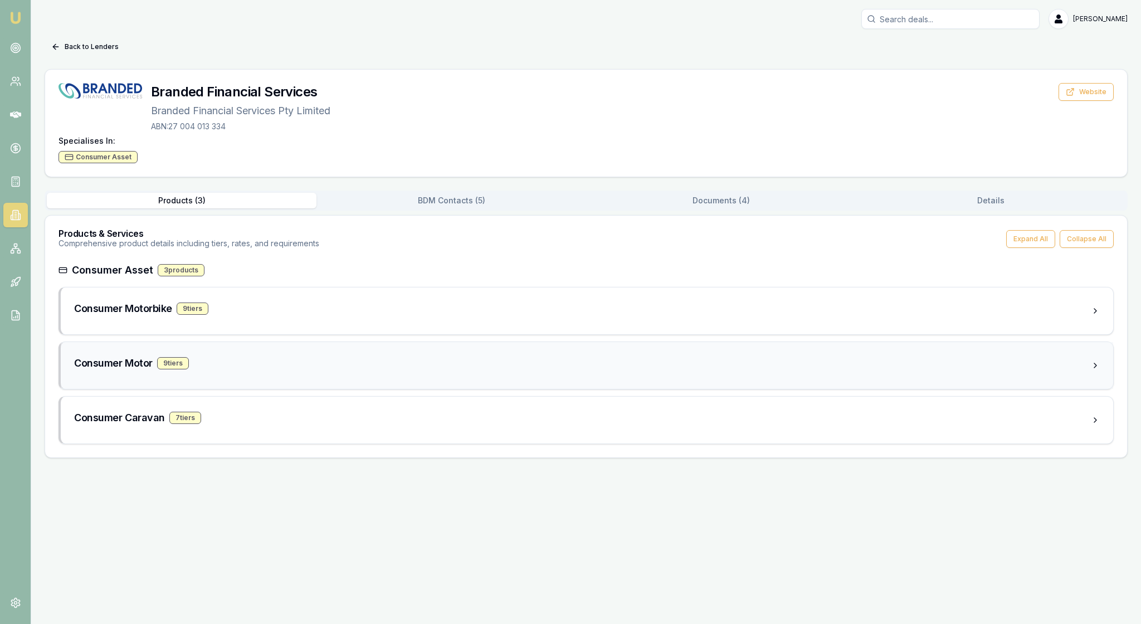
click at [279, 371] on div "Consumer Motor 9 tier s" at bounding box center [582, 363] width 1017 height 16
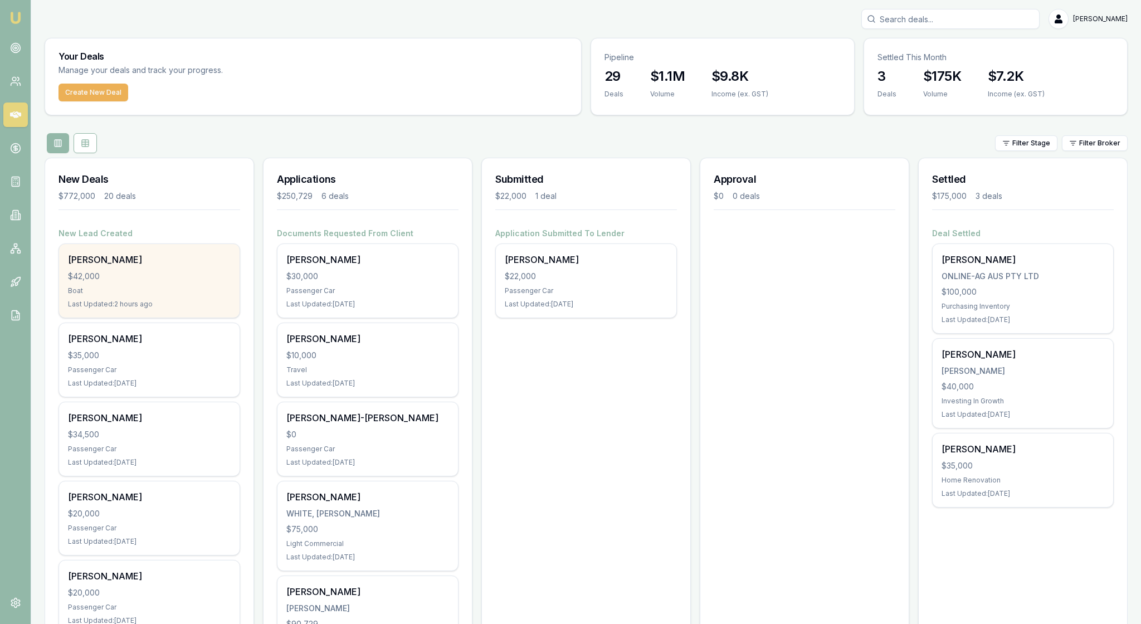
click at [174, 282] on div "$42,000" at bounding box center [149, 276] width 163 height 11
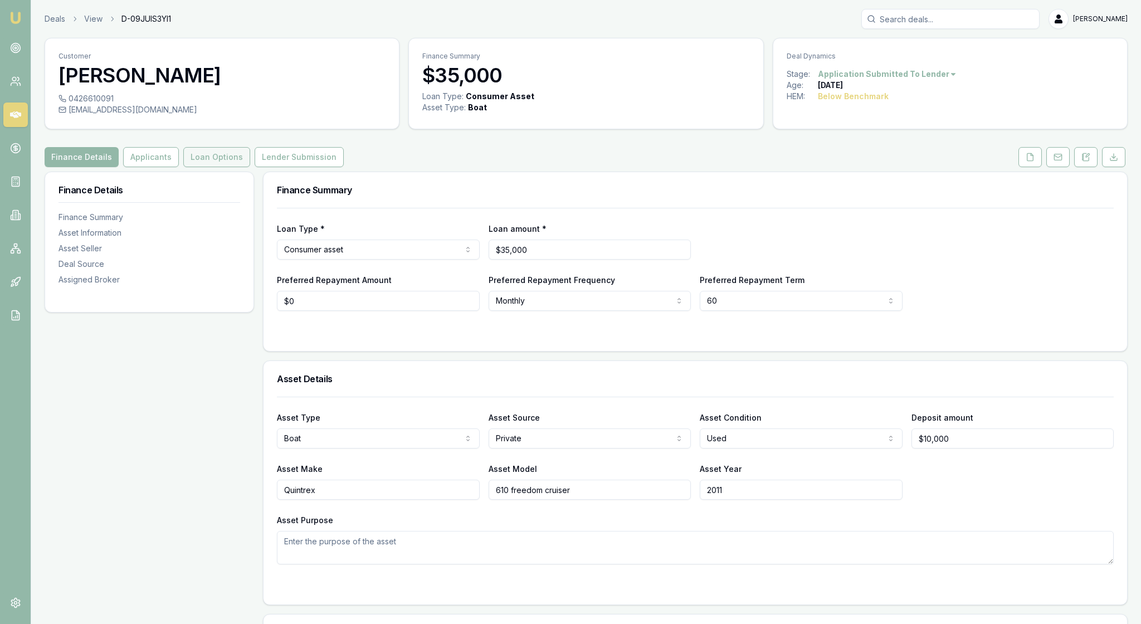
click at [248, 167] on button "Loan Options" at bounding box center [216, 157] width 67 height 20
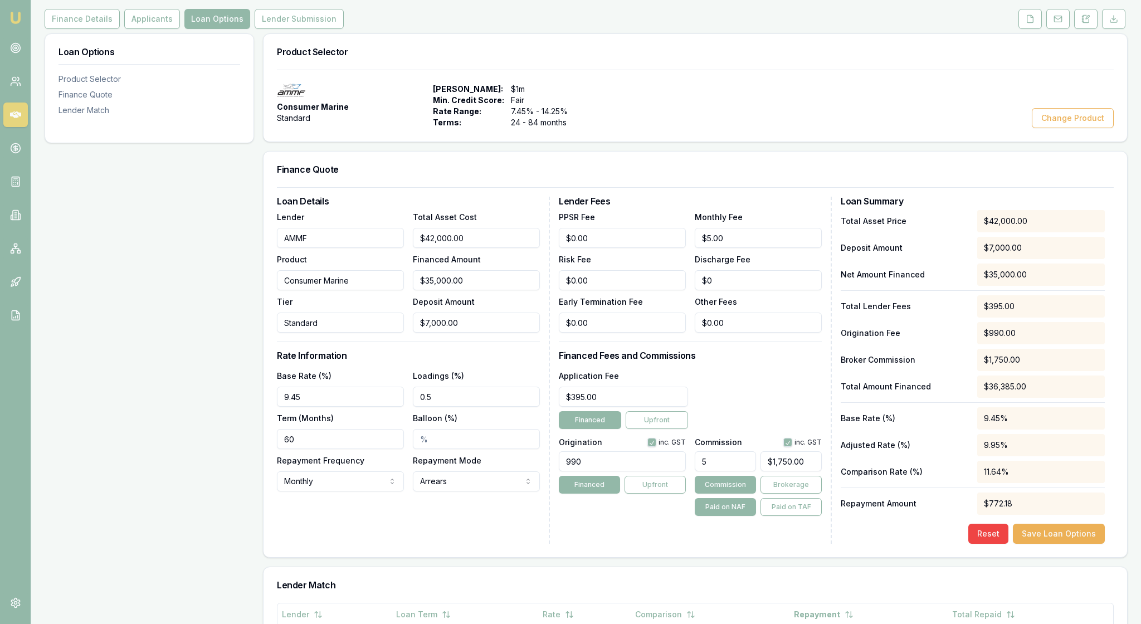
scroll to position [137, 0]
click at [344, 30] on button "Lender Submission" at bounding box center [299, 20] width 89 height 20
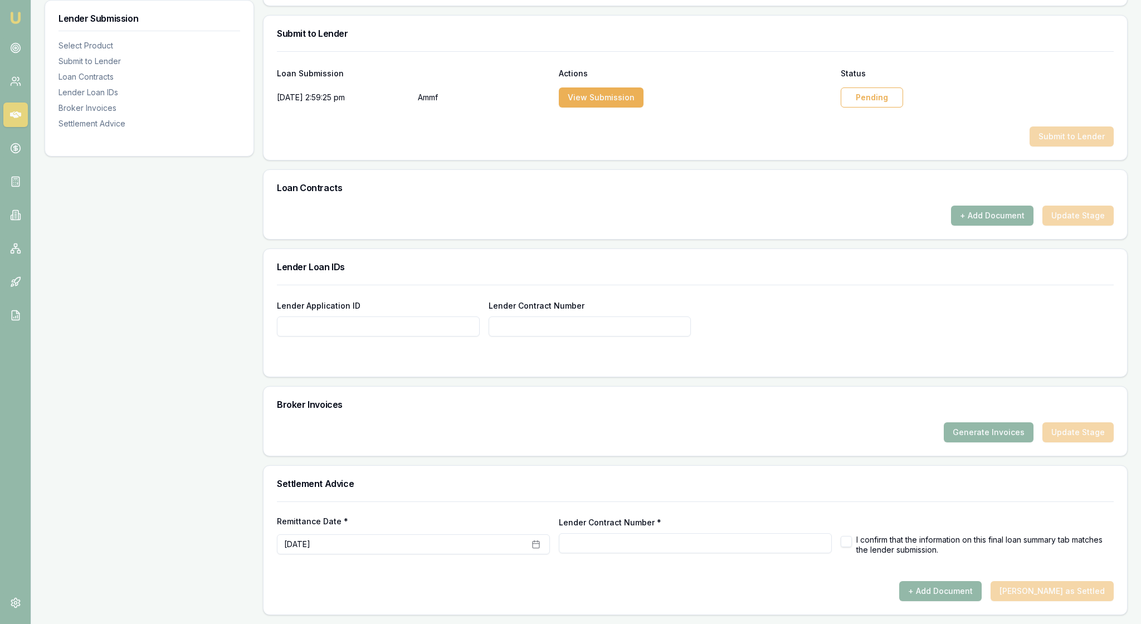
scroll to position [705, 0]
click at [335, 316] on input "Lender Application ID" at bounding box center [378, 326] width 203 height 20
paste input "CL3060674"
type input "CL3060674"
click at [479, 262] on h3 "Lender Loan IDs" at bounding box center [695, 266] width 837 height 9
